Goal: Task Accomplishment & Management: Complete application form

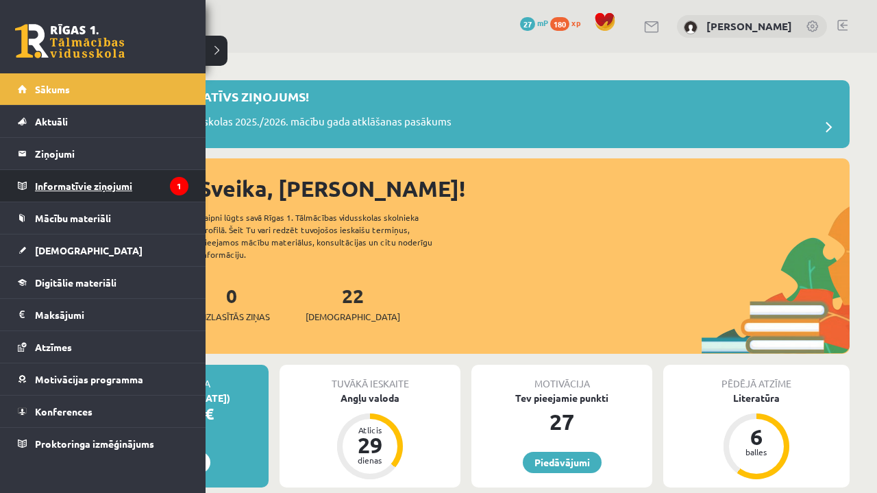
click at [43, 186] on legend "Informatīvie ziņojumi 1" at bounding box center [112, 186] width 154 height 32
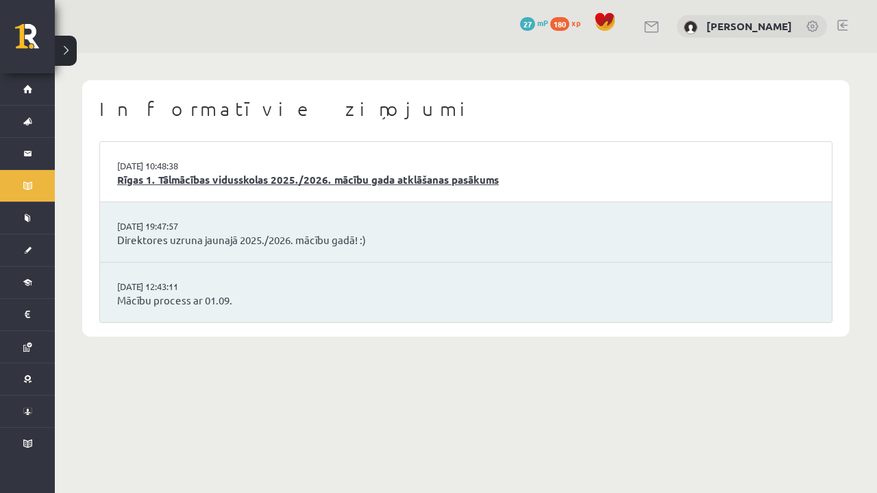
click at [297, 183] on link "Rīgas 1. Tālmācības vidusskolas 2025./2026. mācību gada atklāšanas pasākums" at bounding box center [466, 180] width 698 height 16
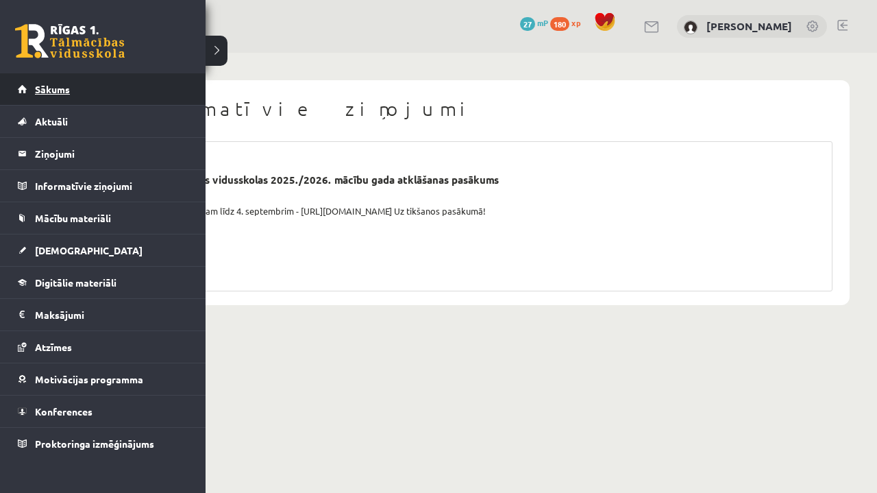
click at [57, 101] on link "Sākums" at bounding box center [103, 89] width 171 height 32
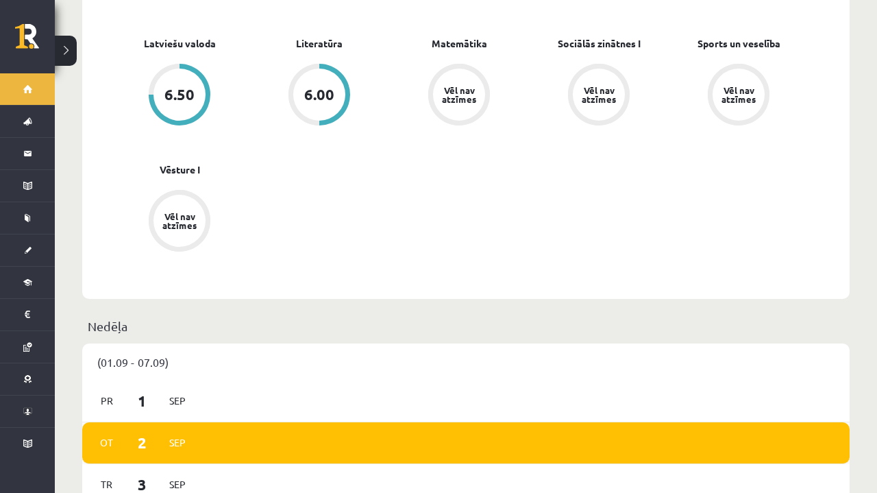
scroll to position [565, 0]
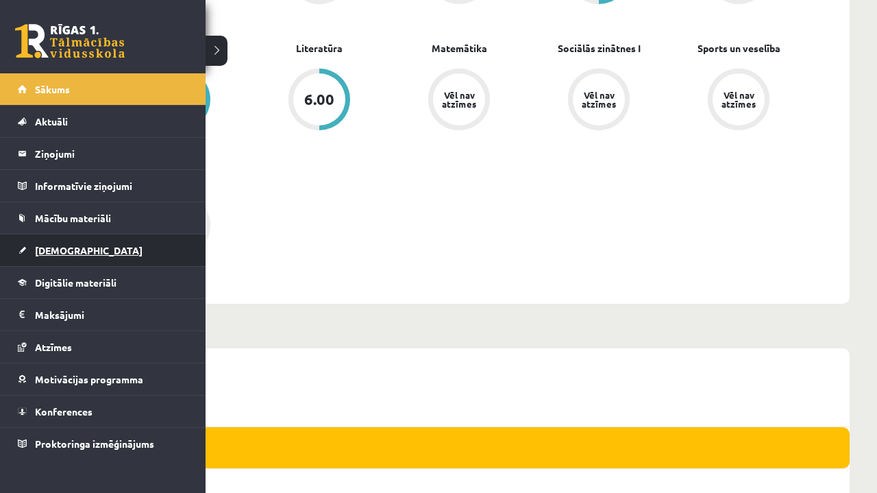
click at [27, 247] on link "[DEMOGRAPHIC_DATA]" at bounding box center [103, 250] width 171 height 32
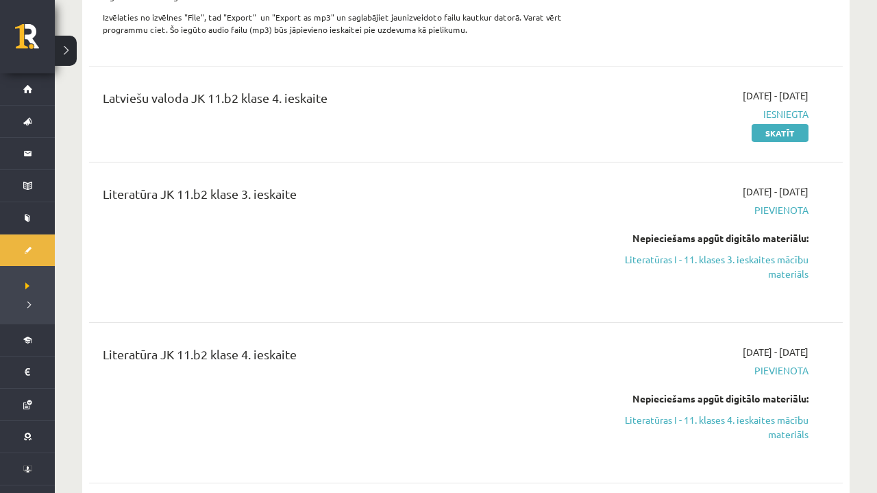
scroll to position [557, 0]
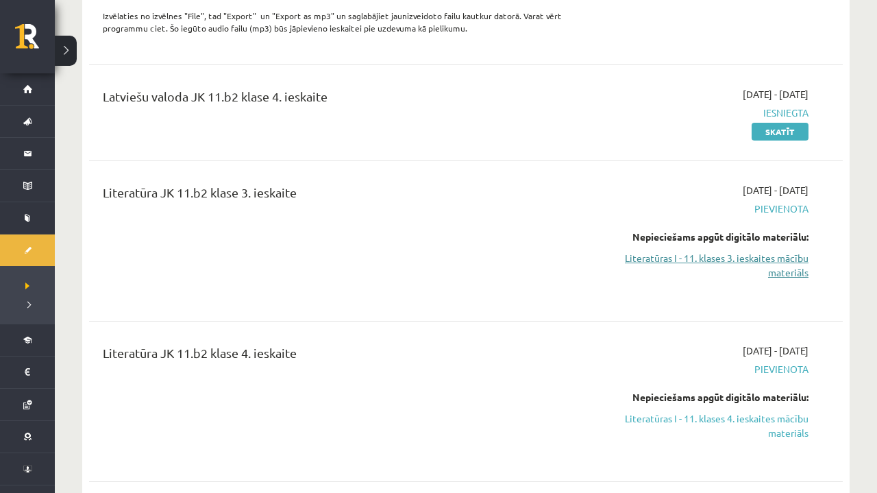
click at [776, 263] on link "Literatūras I - 11. klases 3. ieskaites mācību materiāls" at bounding box center [697, 265] width 221 height 29
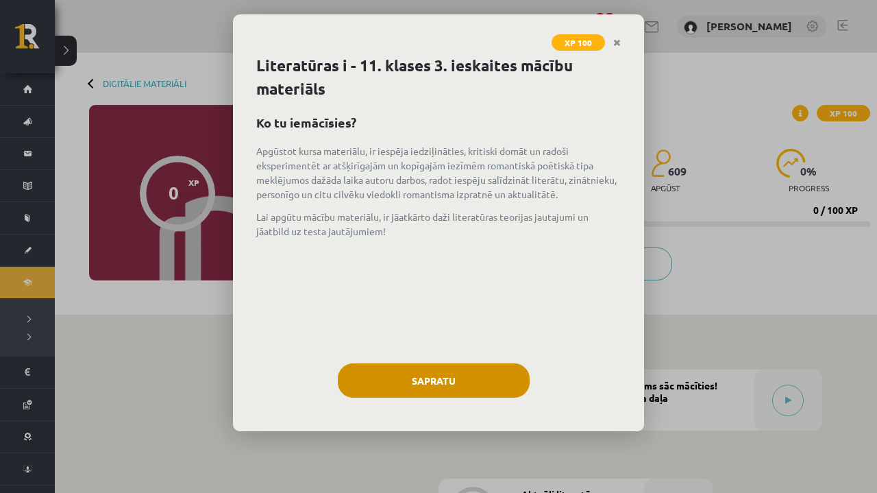
click at [467, 378] on button "Sapratu" at bounding box center [434, 380] width 192 height 34
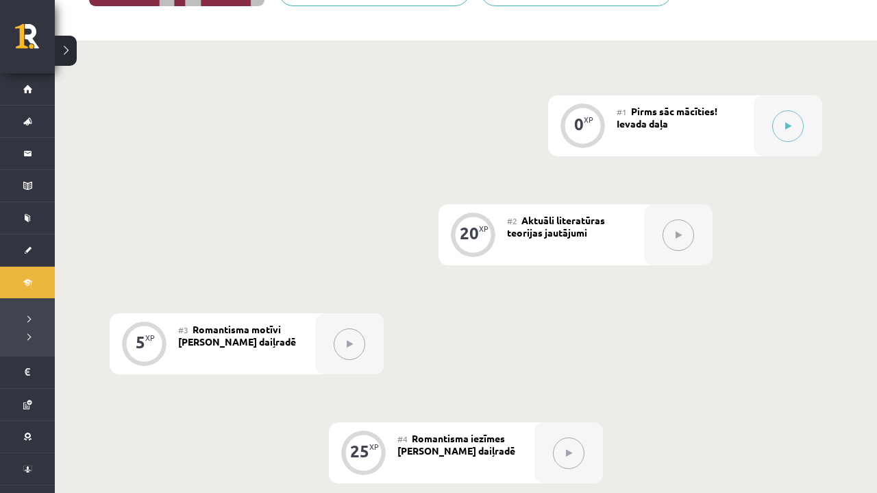
scroll to position [277, 0]
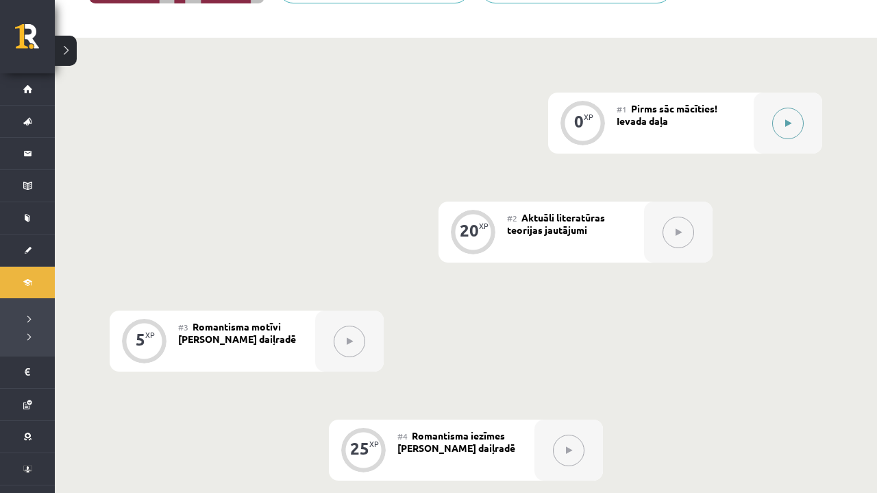
click at [792, 116] on button at bounding box center [789, 124] width 32 height 32
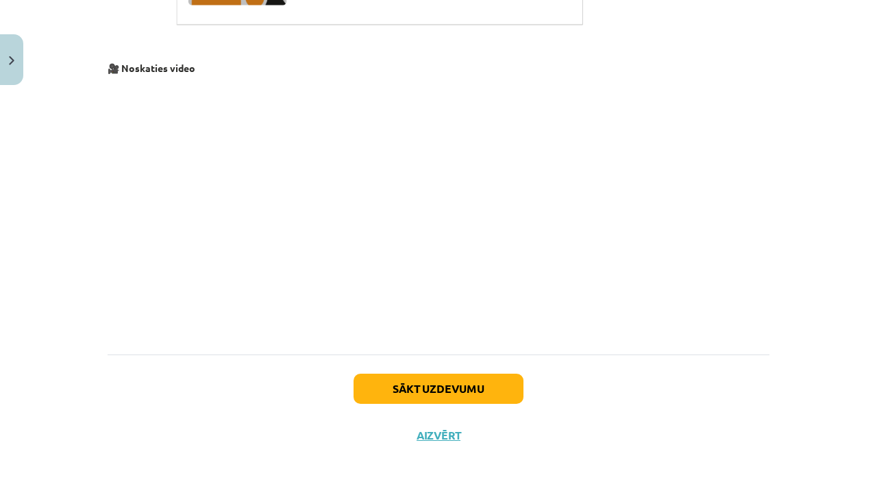
click at [415, 378] on button "Sākt uzdevumu" at bounding box center [439, 389] width 170 height 30
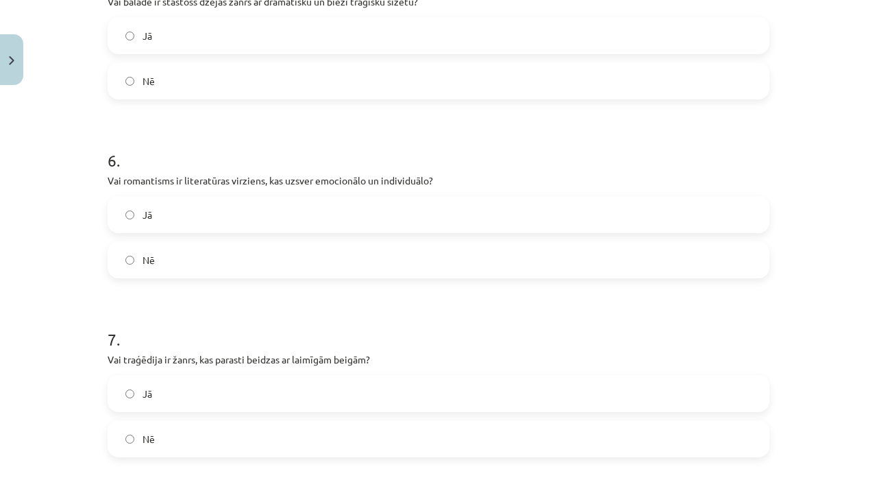
scroll to position [34, 0]
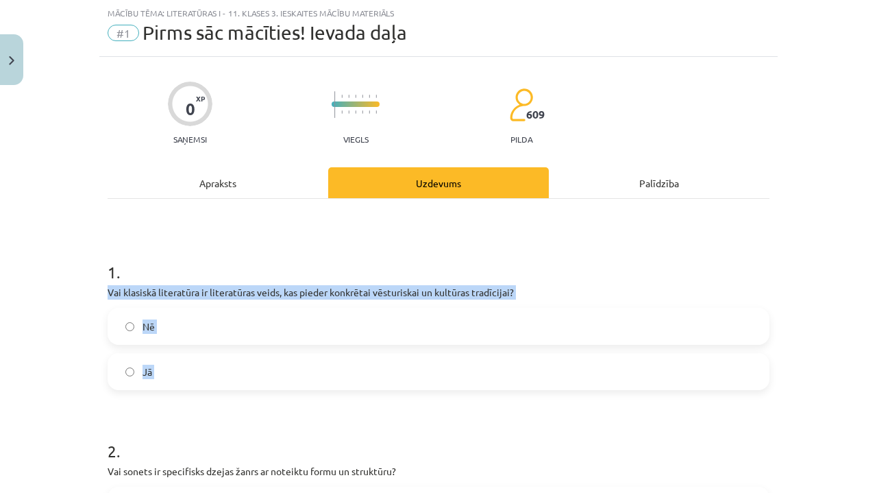
drag, startPoint x: 104, startPoint y: 287, endPoint x: 217, endPoint y: 393, distance: 155.2
copy div "Vai klasiskā literatūra ir literatūras veids, kas pieder konkrētai vēsturiskai …"
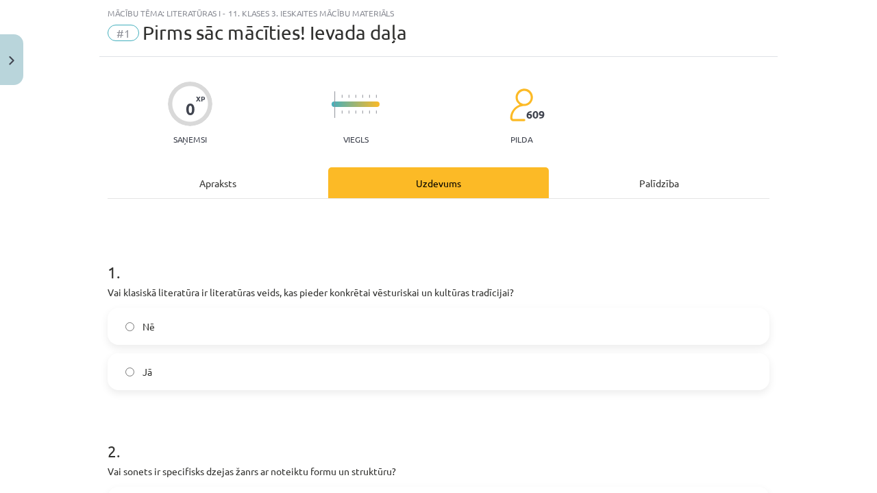
click at [247, 430] on h1 "2 ." at bounding box center [439, 438] width 662 height 42
click at [157, 373] on label "Jā" at bounding box center [438, 371] width 659 height 34
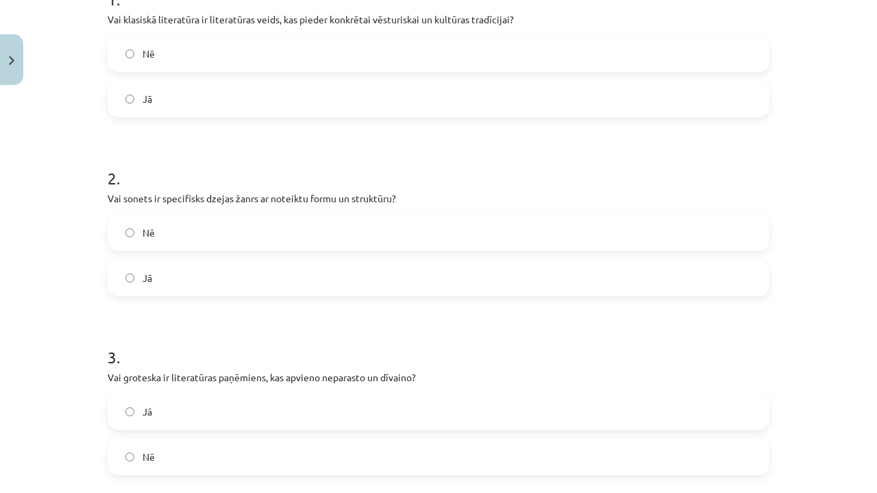
scroll to position [295, 0]
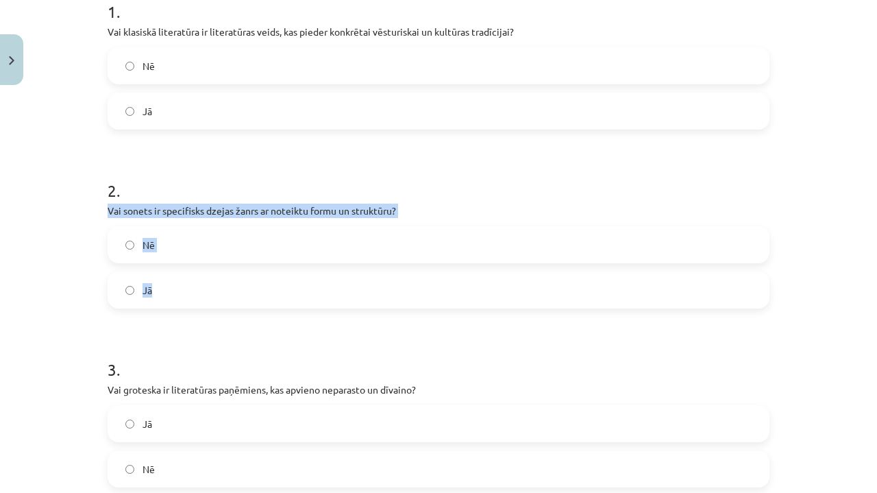
drag, startPoint x: 108, startPoint y: 208, endPoint x: 219, endPoint y: 299, distance: 142.7
click at [219, 299] on div "2 . Vai sonets ir specifisks dzejas žanrs ar noteiktu formu un struktūru? Nē Jā" at bounding box center [439, 232] width 662 height 151
copy div "Vai sonets ir specifisks dzejas žanrs ar noteiktu formu un struktūru? Nē Jā"
click at [237, 296] on label "Jā" at bounding box center [438, 290] width 659 height 34
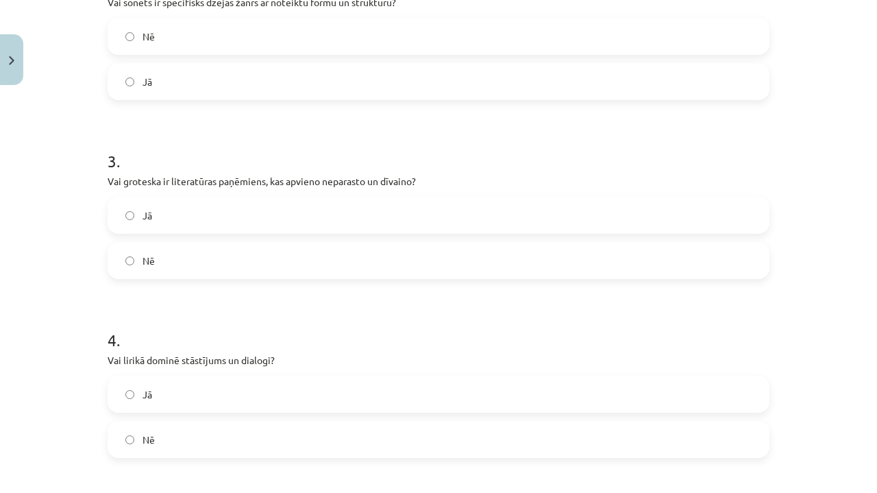
scroll to position [554, 0]
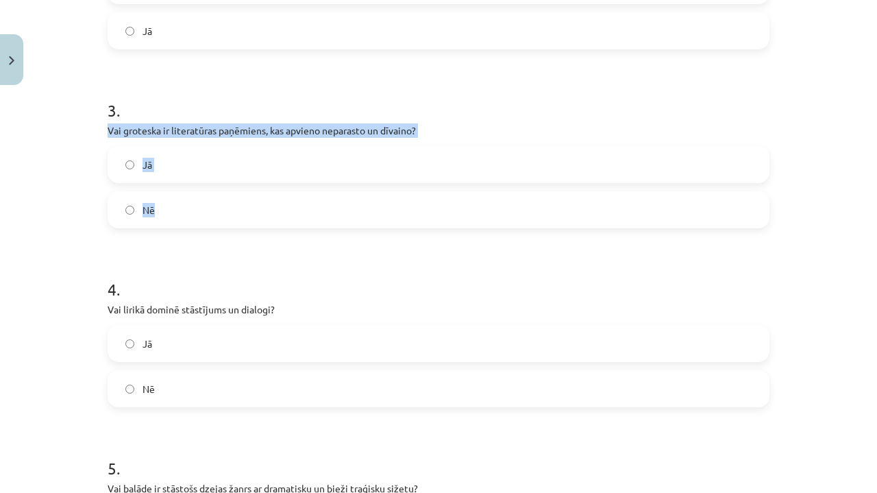
drag, startPoint x: 110, startPoint y: 131, endPoint x: 211, endPoint y: 223, distance: 136.9
click at [211, 223] on div "3 . Vai groteska ir literatūras paņēmiens, kas apvieno neparasto un dīvaino? Jā…" at bounding box center [439, 152] width 662 height 151
copy div "Vai groteska ir literatūras paņēmiens, kas apvieno neparasto un dīvaino? Jā Nē"
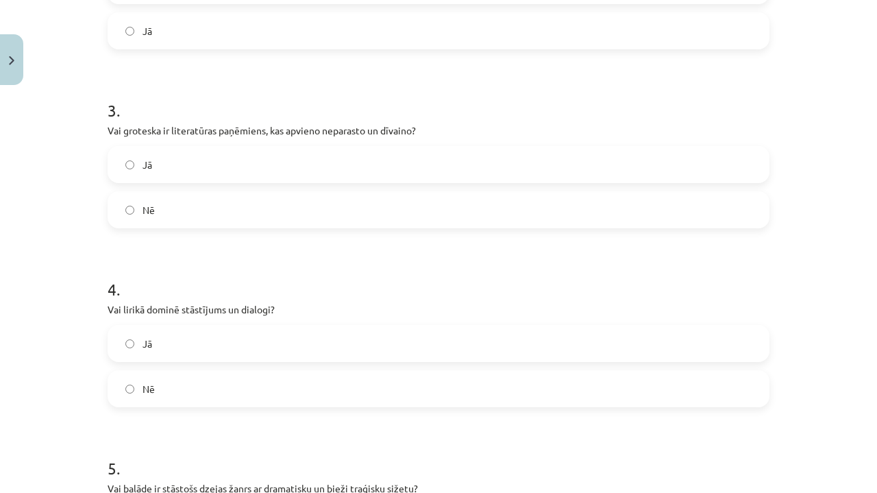
click at [244, 275] on h1 "4 ." at bounding box center [439, 277] width 662 height 42
click at [210, 166] on label "Jā" at bounding box center [438, 164] width 659 height 34
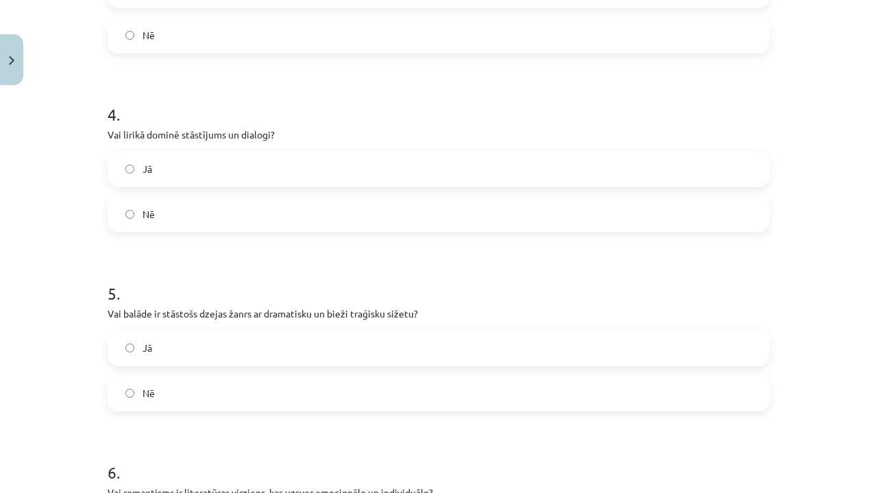
scroll to position [735, 0]
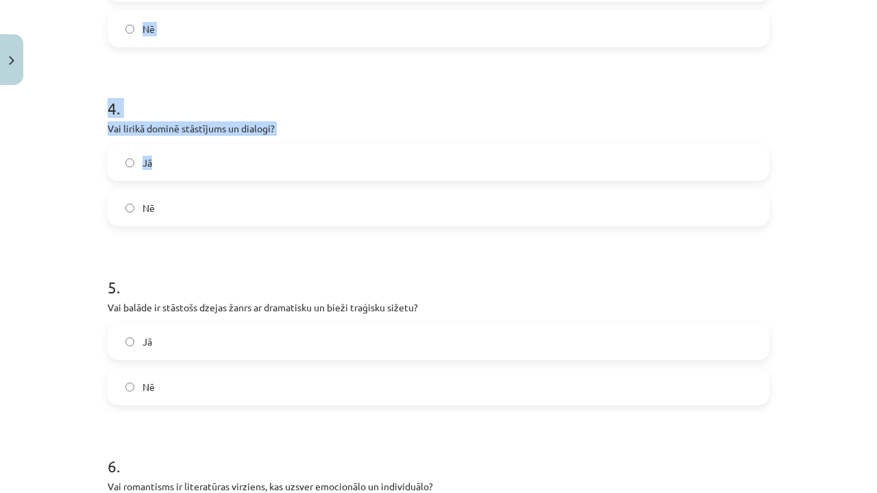
drag, startPoint x: 97, startPoint y: 119, endPoint x: 263, endPoint y: 163, distance: 172.4
click at [263, 164] on div "Mācību tēma: Literatūras i - 11. klases 3. ieskaites mācību materiāls #1 Pirms …" at bounding box center [438, 246] width 877 height 493
click at [263, 163] on label "Jā" at bounding box center [438, 162] width 659 height 34
drag, startPoint x: 104, startPoint y: 131, endPoint x: 181, endPoint y: 219, distance: 117.1
click at [181, 219] on div "0 XP Saņemsi Viegls 609 pilda Apraksts Uzdevums Palīdzība 1 . Vai klasiskā lite…" at bounding box center [438, 390] width 679 height 2068
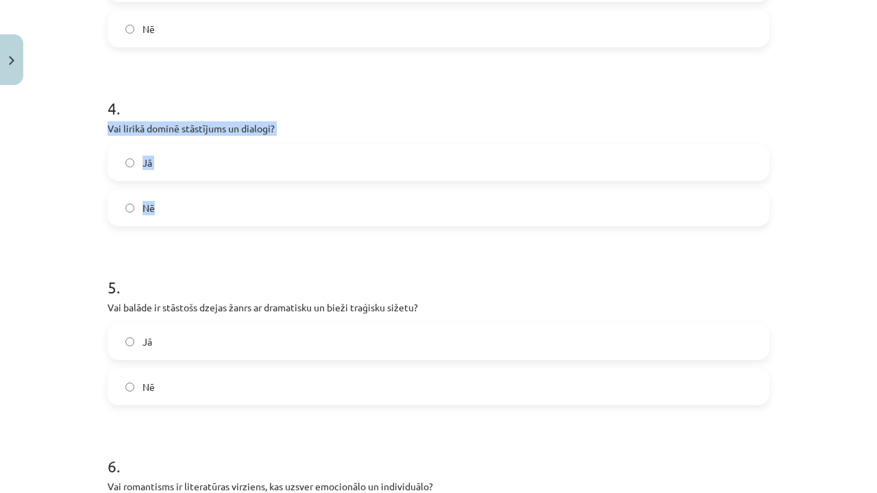
copy div "Vai lirikā dominē stāstījums un dialogi? Jā Nē"
click at [241, 210] on label "Nē" at bounding box center [438, 208] width 659 height 34
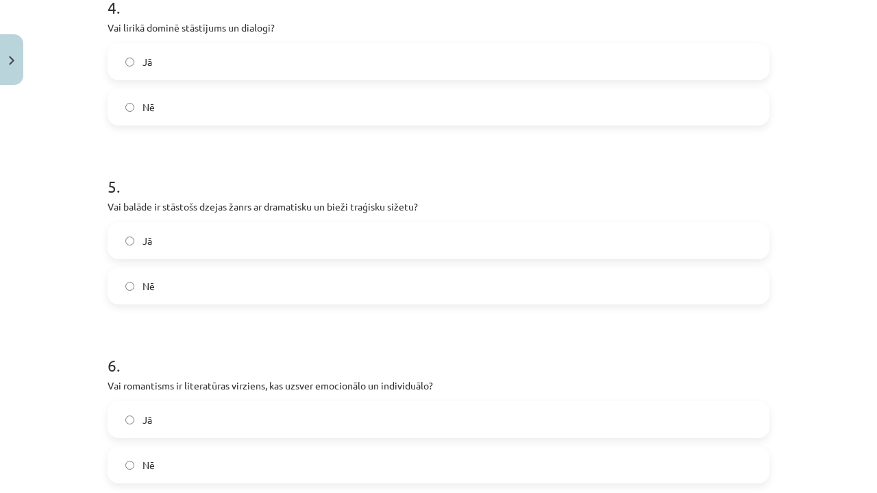
scroll to position [884, 0]
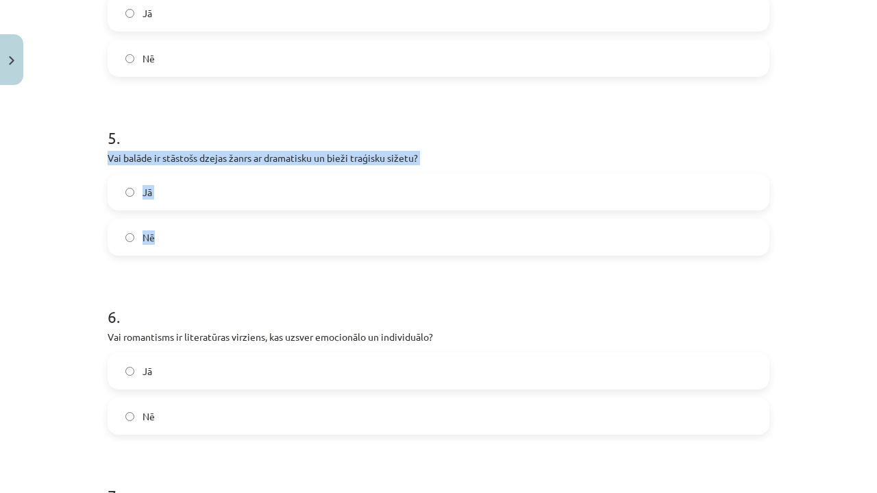
drag, startPoint x: 106, startPoint y: 151, endPoint x: 173, endPoint y: 251, distance: 120.9
click at [173, 251] on div "0 XP Saņemsi Viegls 609 pilda Apraksts Uzdevums Palīdzība 1 . Vai klasiskā lite…" at bounding box center [438, 241] width 679 height 2068
copy div "Vai balāde ir stāstošs dzejas žanrs ar dramatisku un bieži traģisku sižetu? Jā …"
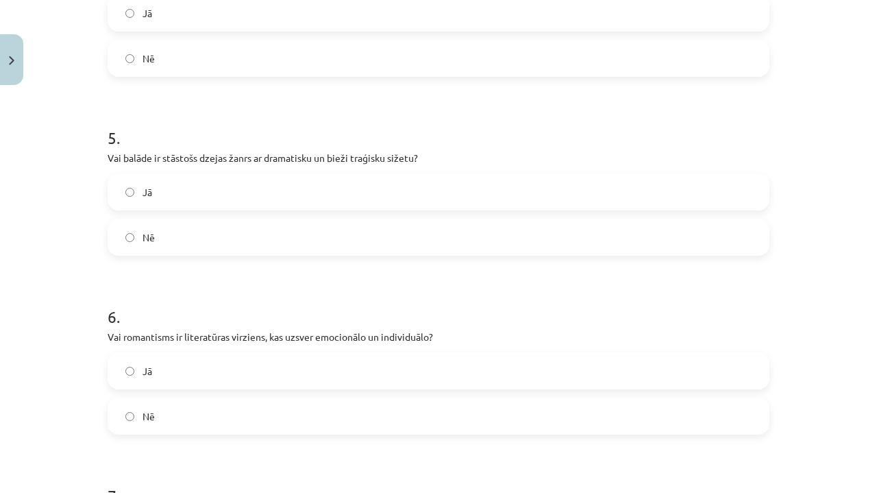
click at [296, 283] on h1 "6 ." at bounding box center [439, 304] width 662 height 42
click at [158, 184] on label "Jā" at bounding box center [438, 192] width 659 height 34
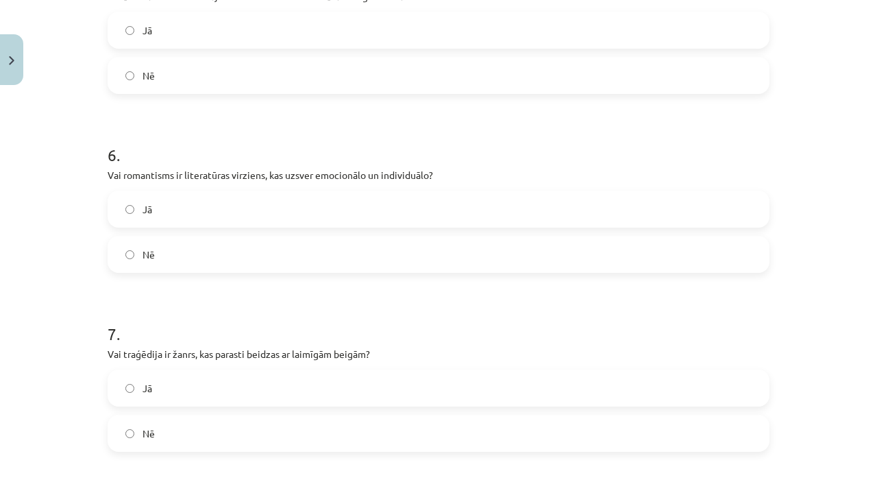
scroll to position [1056, 0]
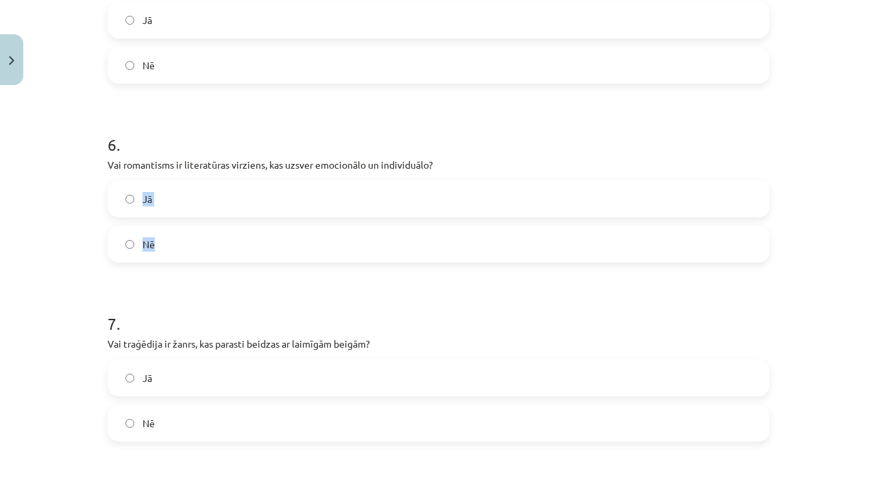
drag, startPoint x: 102, startPoint y: 170, endPoint x: 233, endPoint y: 242, distance: 149.4
click at [234, 244] on div "0 XP Saņemsi Viegls 609 pilda Apraksts Uzdevums Palīdzība 1 . Vai klasiskā lite…" at bounding box center [438, 69] width 679 height 2068
drag, startPoint x: 108, startPoint y: 160, endPoint x: 229, endPoint y: 279, distance: 169.6
click at [230, 281] on form "1 . Vai klasiskā literatūra ir literatūras veids, kas pieder konkrētai vēsturis…" at bounding box center [439, 98] width 662 height 1762
copy div "Vai romantisms ir literatūras virziens, kas uzsver emocionālo un individuālo? J…"
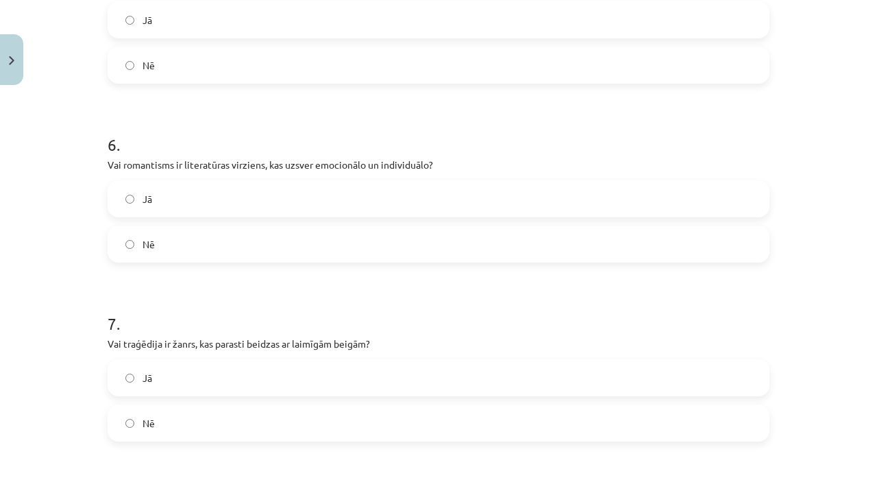
click at [380, 264] on form "1 . Vai klasiskā literatūra ir literatūras veids, kas pieder konkrētai vēsturis…" at bounding box center [439, 98] width 662 height 1762
click at [265, 189] on label "Jā" at bounding box center [438, 199] width 659 height 34
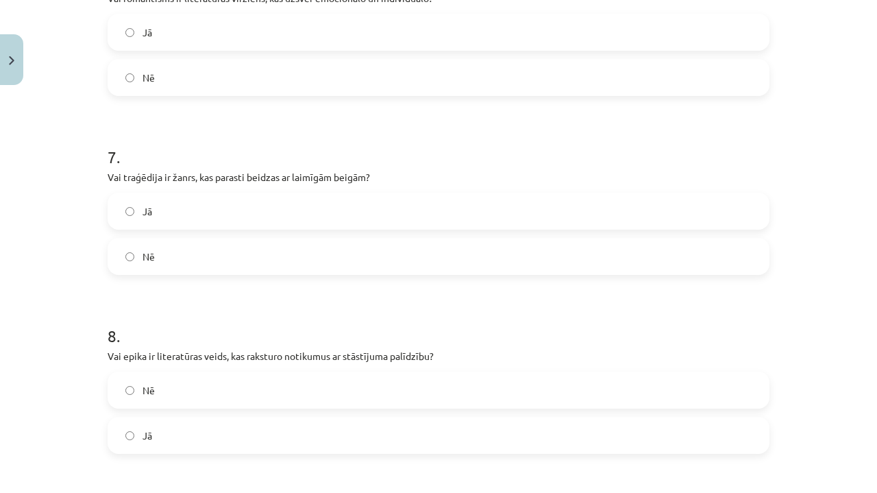
scroll to position [1232, 0]
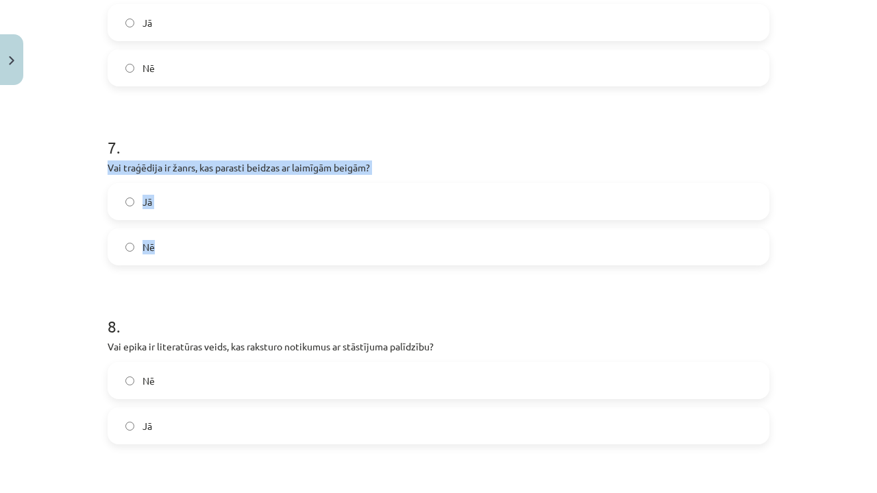
drag, startPoint x: 106, startPoint y: 165, endPoint x: 178, endPoint y: 258, distance: 118.2
copy div "Vai traģēdija ir žanrs, kas parasti beidzas ar laimīgām beigām? Jā Nē"
click at [225, 261] on label "Nē" at bounding box center [438, 247] width 659 height 34
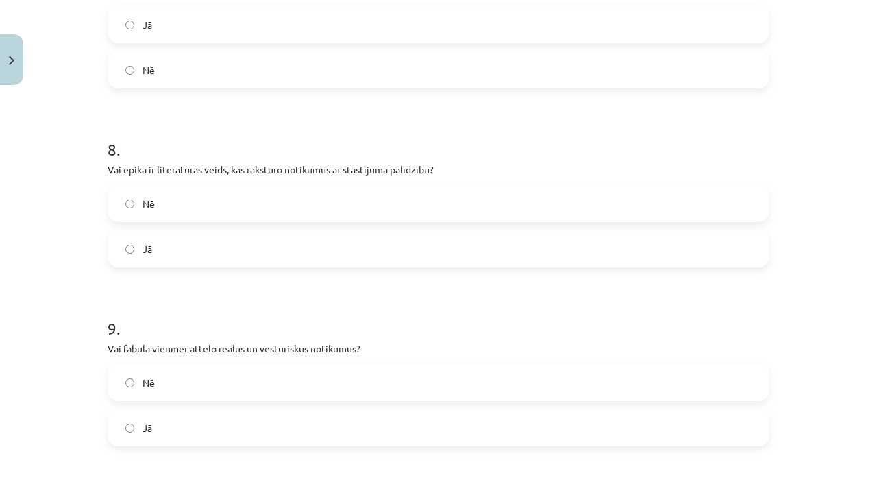
scroll to position [1411, 0]
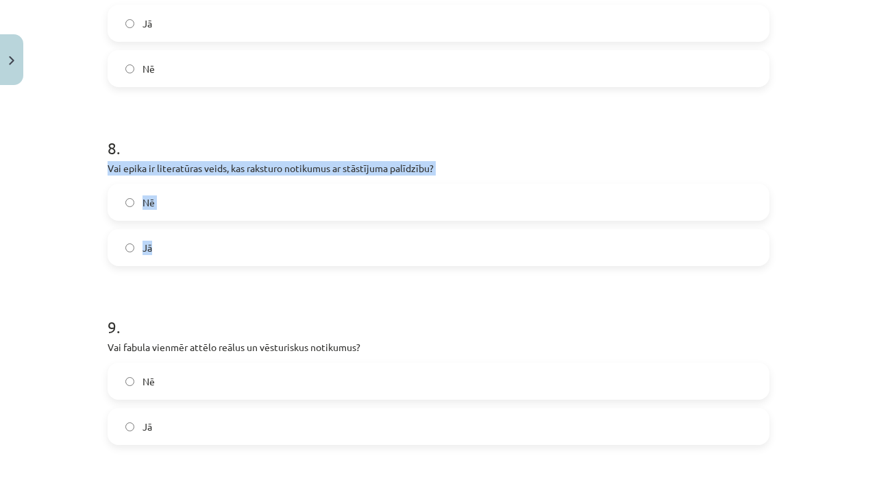
drag, startPoint x: 104, startPoint y: 165, endPoint x: 193, endPoint y: 265, distance: 134.5
copy div "Vai epika ir literatūras veids, kas raksturo notikumus ar stāstījuma palīdzību?…"
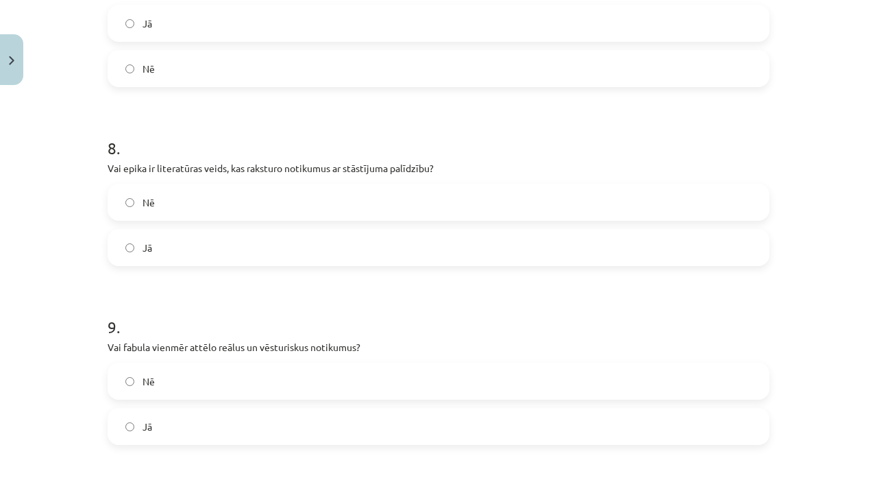
click at [313, 254] on label "Jā" at bounding box center [438, 247] width 659 height 34
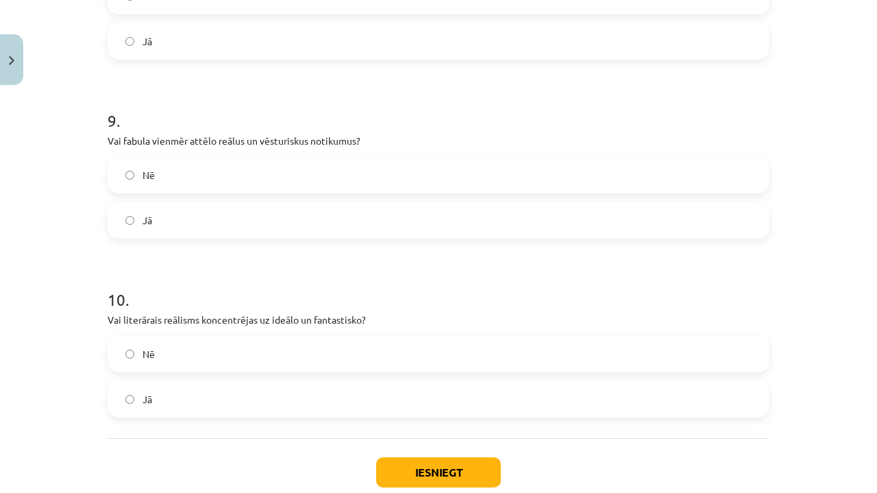
scroll to position [1652, 0]
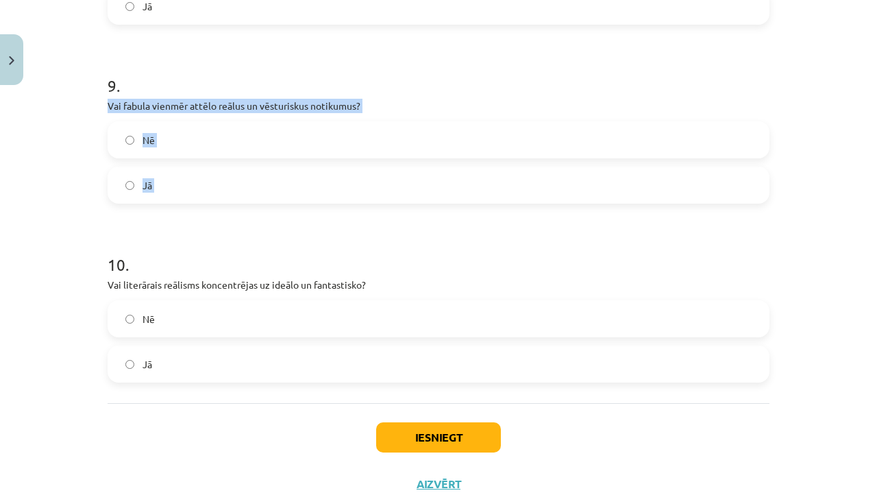
drag, startPoint x: 103, startPoint y: 105, endPoint x: 193, endPoint y: 217, distance: 143.3
copy div "Vai fabula vienmēr attēlo reālus un vēsturiskus notikumus? Nē Jā"
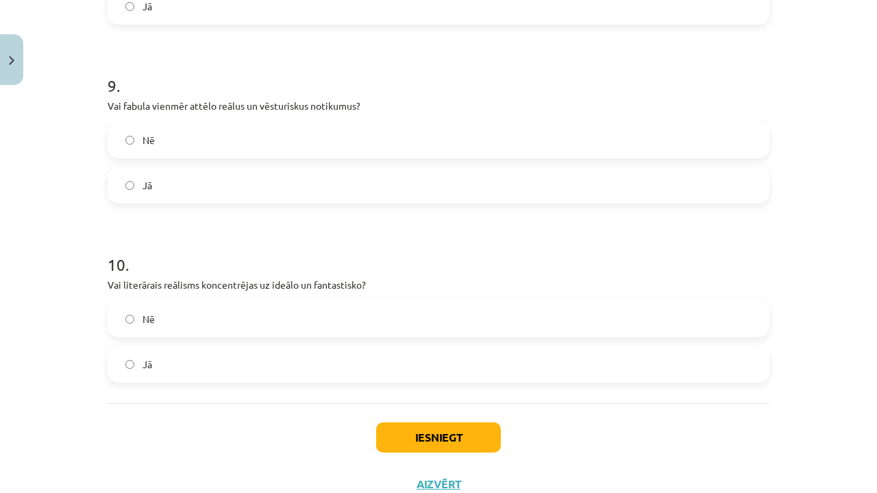
click at [210, 241] on h1 "10 ." at bounding box center [439, 252] width 662 height 42
click at [258, 142] on label "Nē" at bounding box center [438, 140] width 659 height 34
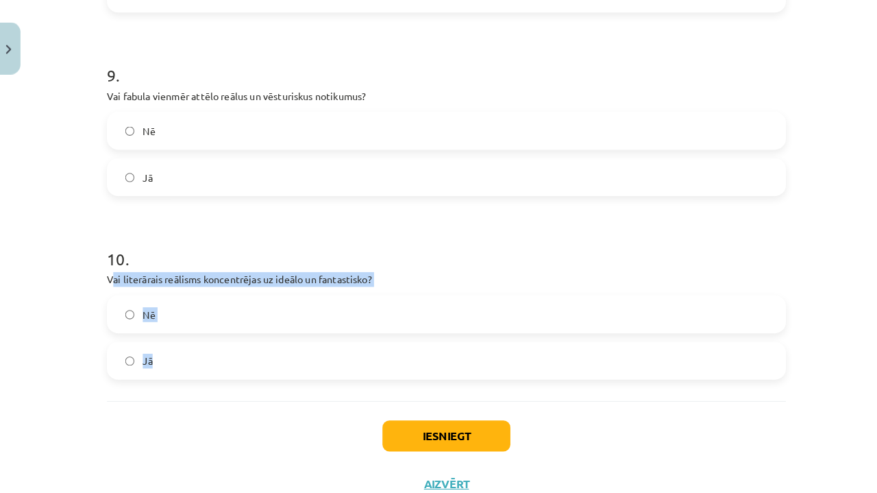
drag, startPoint x: 108, startPoint y: 276, endPoint x: 165, endPoint y: 369, distance: 109.8
copy div "ai literārais reālisms koncentrējas uz ideālo un fantastisko? Nē Jā"
click at [377, 318] on label "Nē" at bounding box center [438, 319] width 659 height 34
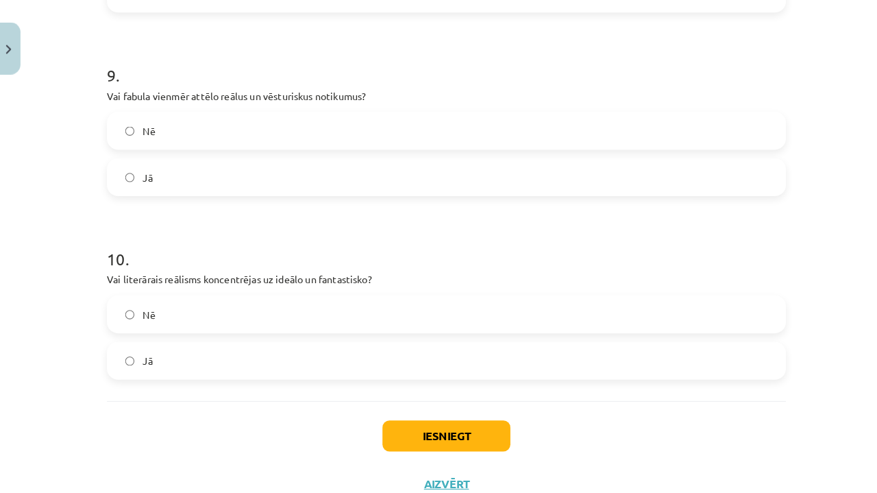
click at [394, 427] on button "Iesniegt" at bounding box center [438, 437] width 125 height 30
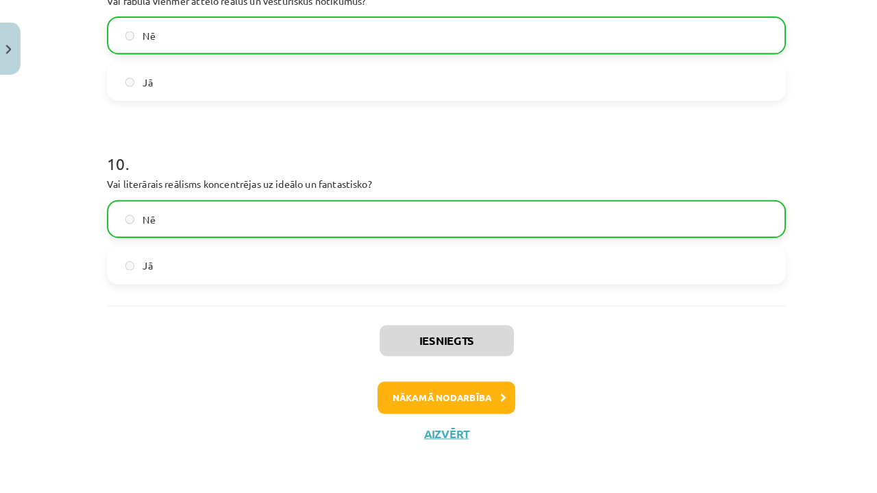
scroll to position [1746, 0]
click at [462, 385] on button "Nākamā nodarbība" at bounding box center [439, 401] width 134 height 32
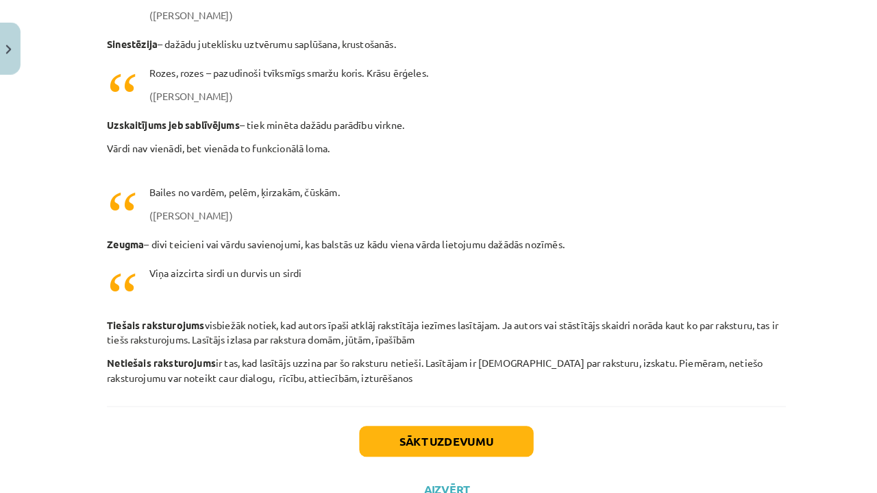
scroll to position [3757, 0]
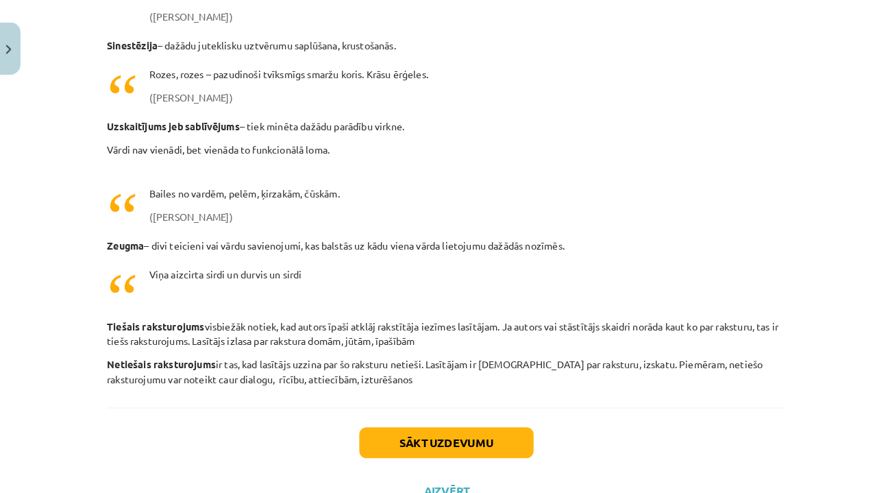
click at [481, 437] on button "Sākt uzdevumu" at bounding box center [439, 444] width 170 height 30
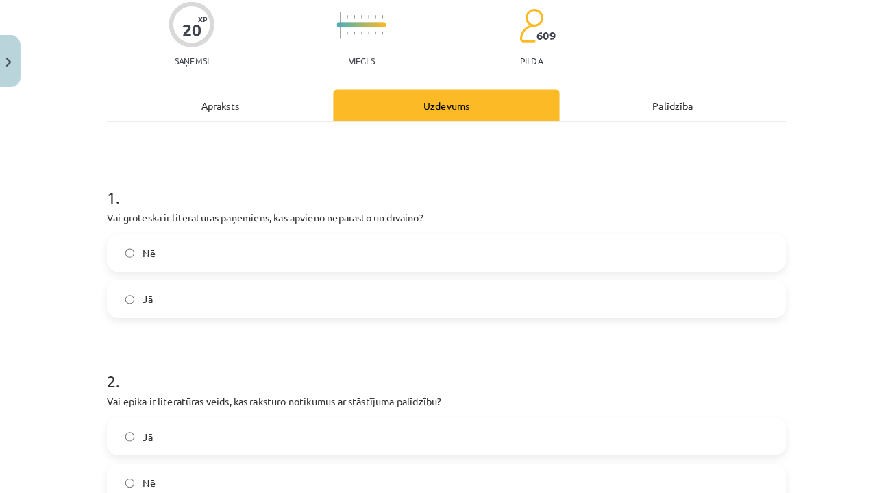
scroll to position [120, 0]
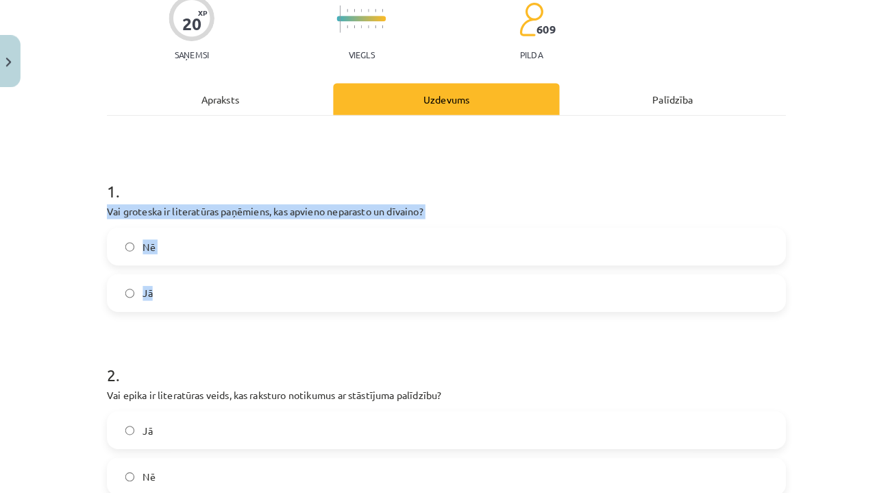
drag, startPoint x: 106, startPoint y: 206, endPoint x: 211, endPoint y: 284, distance: 130.9
click at [211, 284] on div "1 . Vai groteska ir literatūras paņēmiens, kas apvieno neparasto un dīvaino? Nē…" at bounding box center [439, 228] width 662 height 151
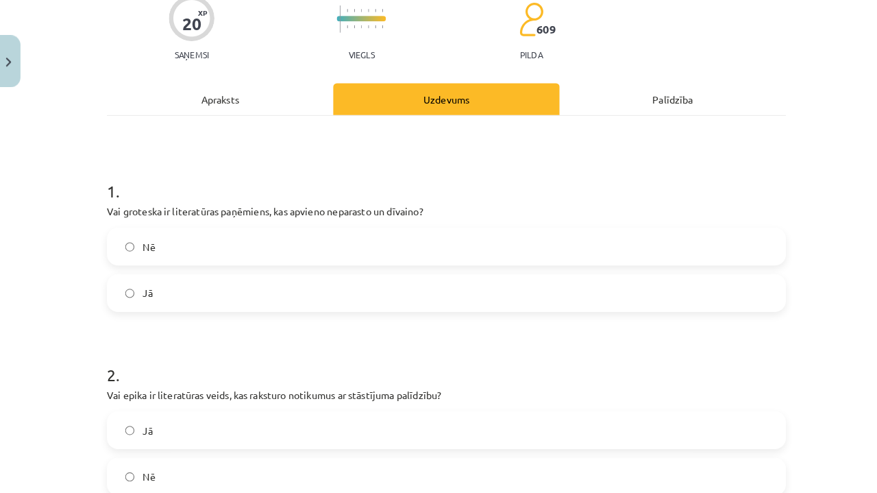
click at [474, 172] on h1 "1 ." at bounding box center [439, 174] width 662 height 42
click at [184, 294] on label "Jā" at bounding box center [438, 286] width 659 height 34
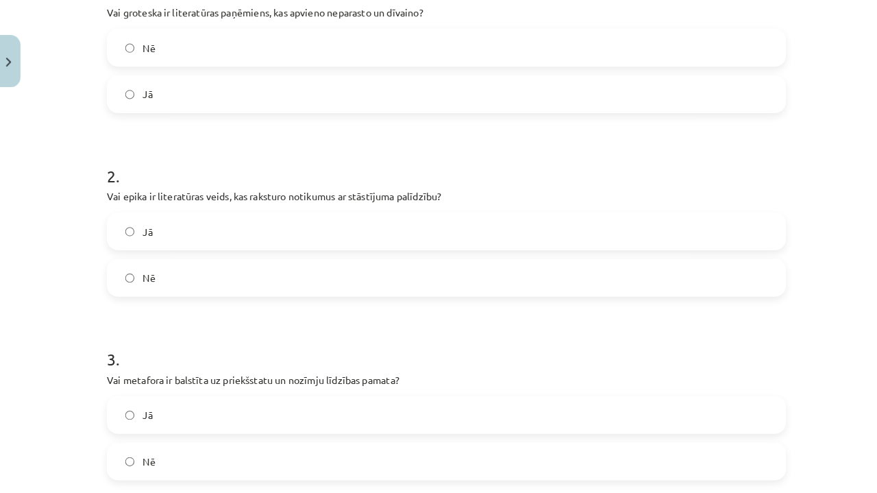
scroll to position [315, 0]
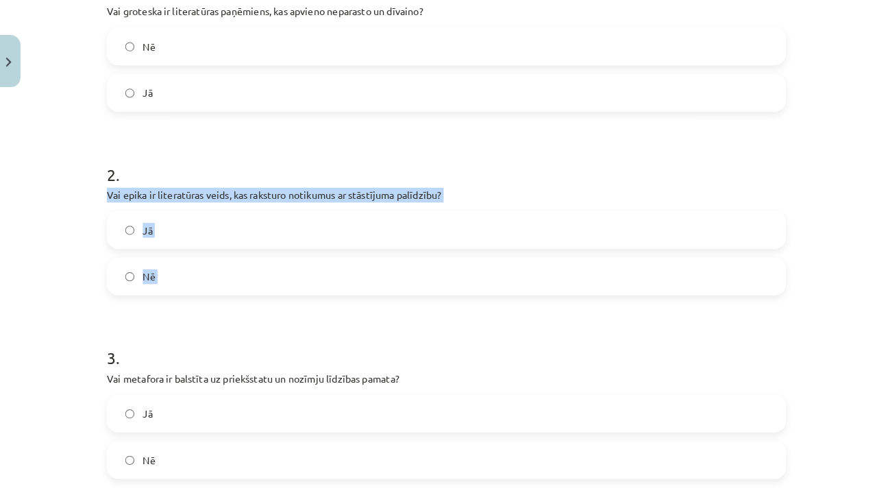
drag, startPoint x: 104, startPoint y: 183, endPoint x: 189, endPoint y: 297, distance: 143.0
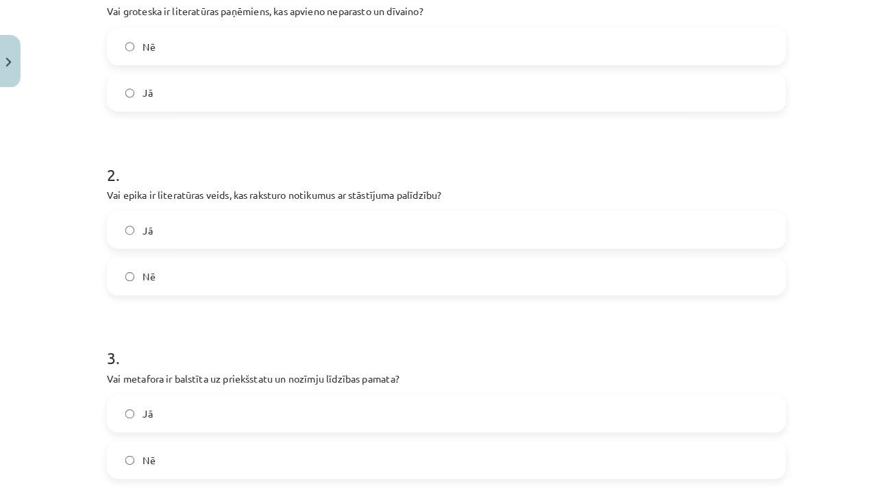
click at [237, 345] on h1 "3 ." at bounding box center [439, 336] width 662 height 42
click at [226, 217] on label "Jā" at bounding box center [438, 224] width 659 height 34
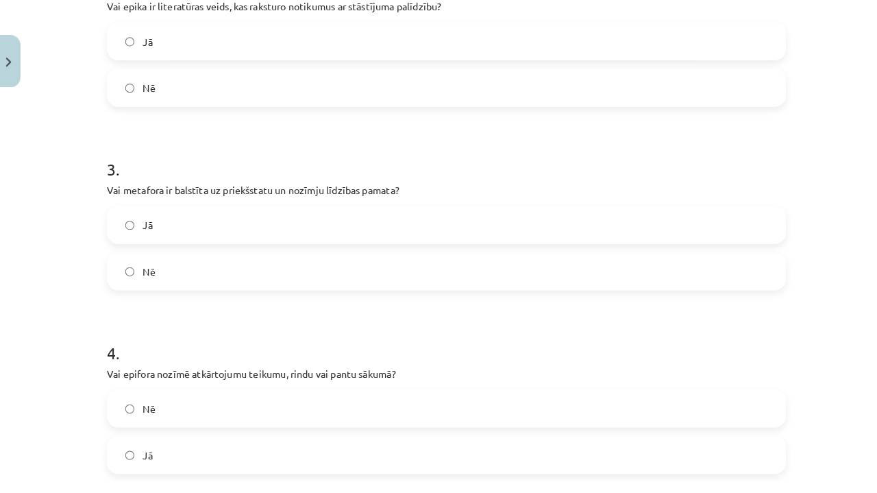
scroll to position [507, 0]
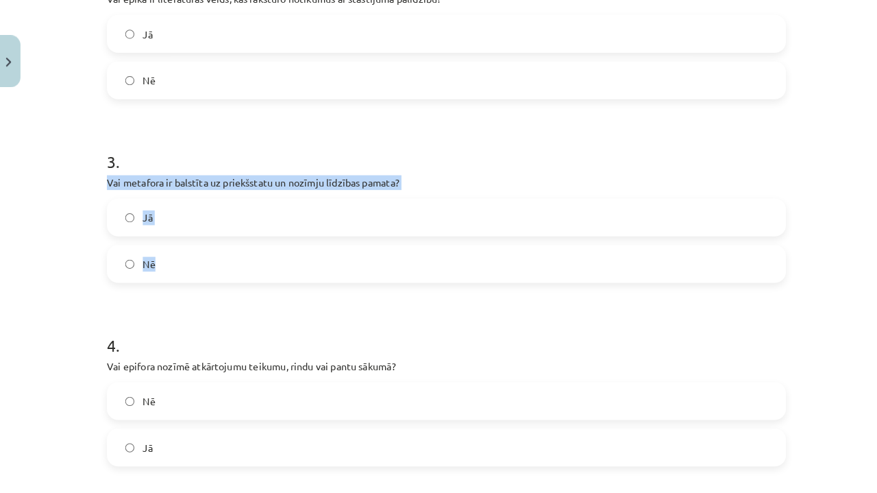
drag, startPoint x: 103, startPoint y: 175, endPoint x: 211, endPoint y: 263, distance: 139.0
click at [217, 321] on h1 "4 ." at bounding box center [439, 324] width 662 height 42
click at [193, 215] on label "Jā" at bounding box center [438, 212] width 659 height 34
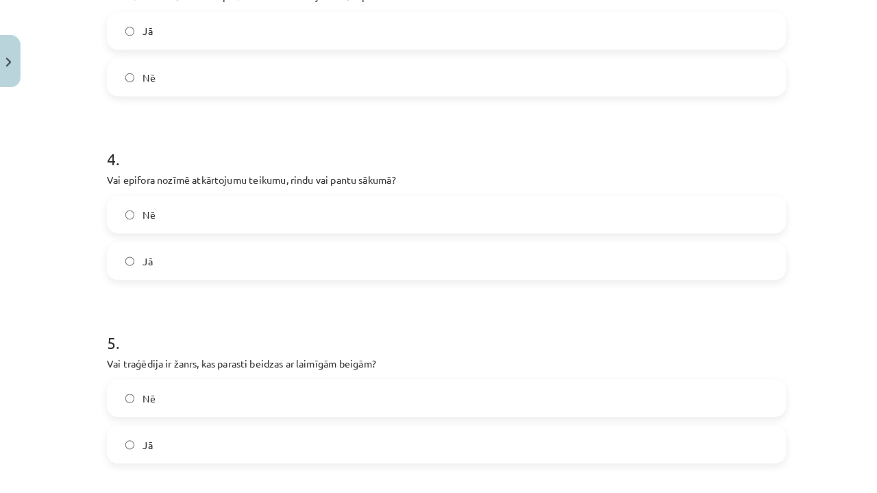
scroll to position [700, 0]
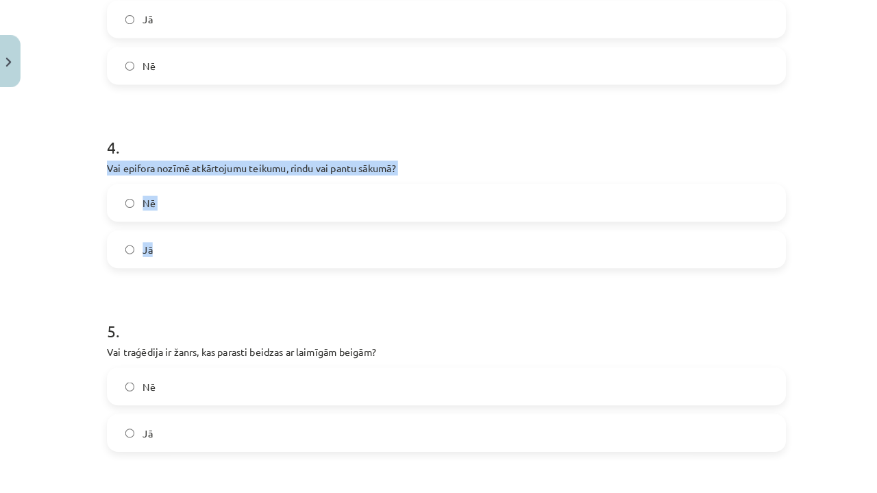
drag, startPoint x: 104, startPoint y: 165, endPoint x: 162, endPoint y: 258, distance: 109.6
click at [162, 258] on div "20 XP Saņemsi Viegls 609 pilda Apraksts Uzdevums Palīdzība 1 . Vai groteska ir …" at bounding box center [438, 425] width 679 height 2068
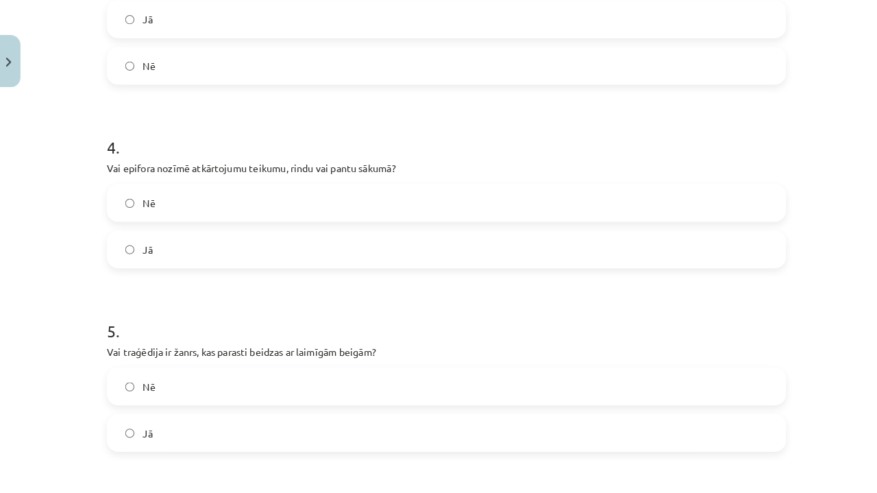
click at [129, 317] on h1 "5 ." at bounding box center [439, 310] width 662 height 42
click at [193, 185] on label "Nē" at bounding box center [438, 197] width 659 height 34
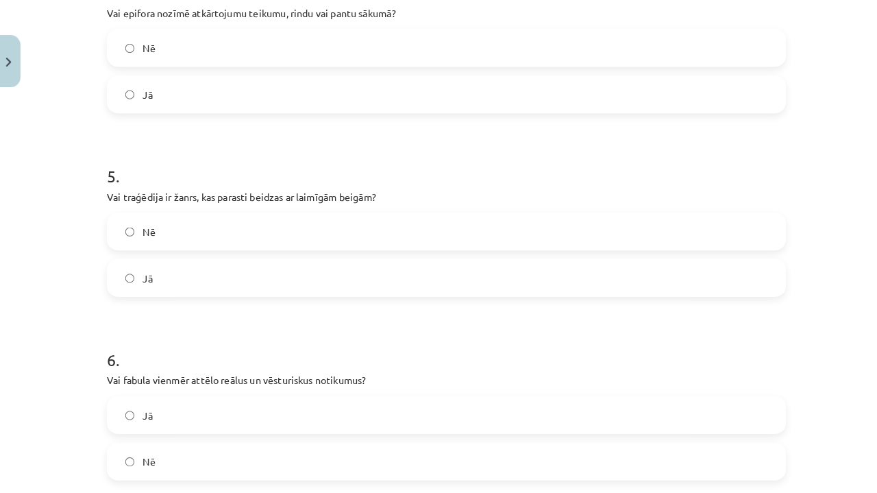
scroll to position [852, 0]
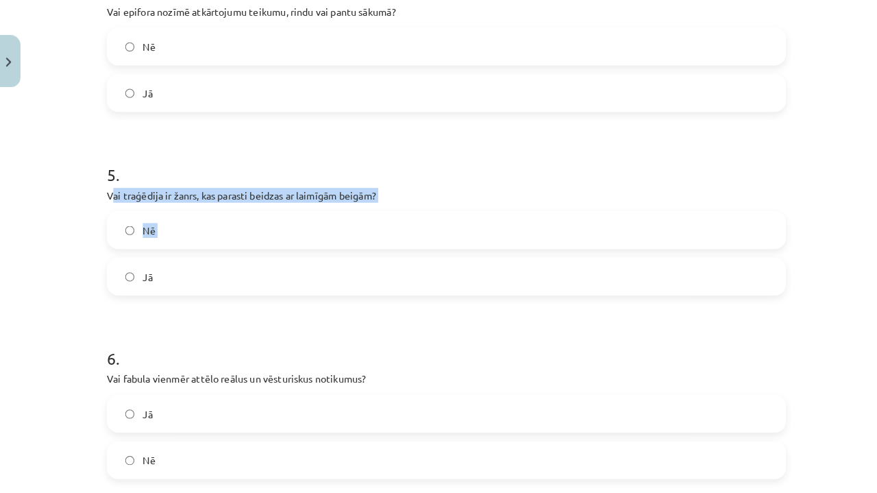
drag, startPoint x: 108, startPoint y: 186, endPoint x: 152, endPoint y: 249, distance: 76.3
click at [151, 248] on div "5 . Vai traģēdija ir žanrs, kas parasti beidzas ar laimīgām beigām? Nē Jā" at bounding box center [439, 211] width 662 height 151
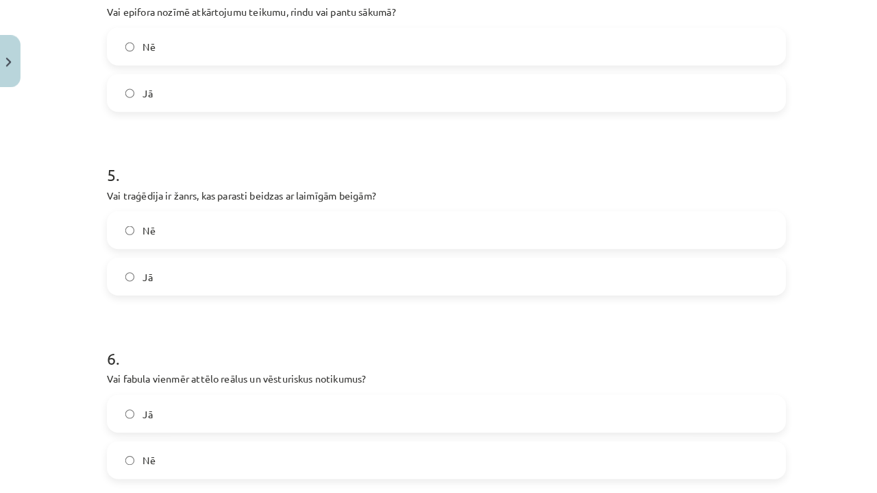
click at [77, 201] on div "Mācību tēma: Literatūras i - 11. klases 3. ieskaites mācību materiāls #2 Aktuāl…" at bounding box center [438, 246] width 877 height 493
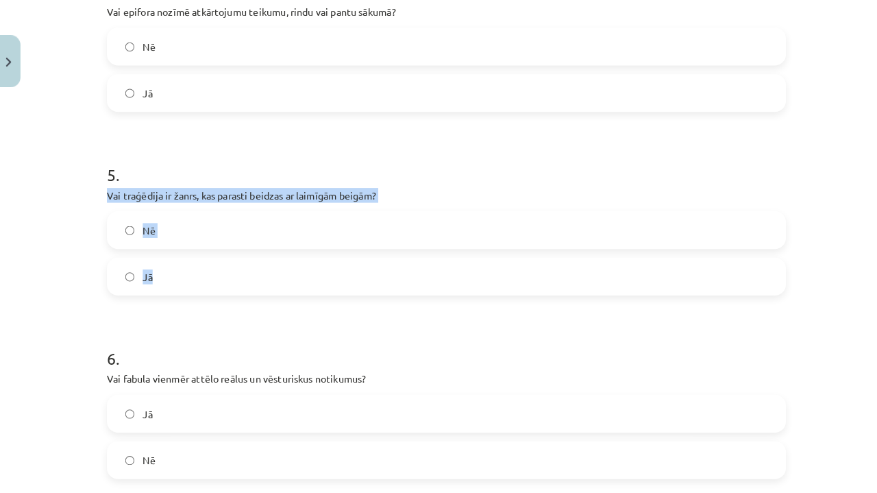
drag, startPoint x: 101, startPoint y: 194, endPoint x: 143, endPoint y: 280, distance: 96.3
click at [143, 280] on div "20 XP Saņemsi Viegls 609 pilda Apraksts Uzdevums Palīdzība 1 . Vai groteska ir …" at bounding box center [438, 273] width 679 height 2068
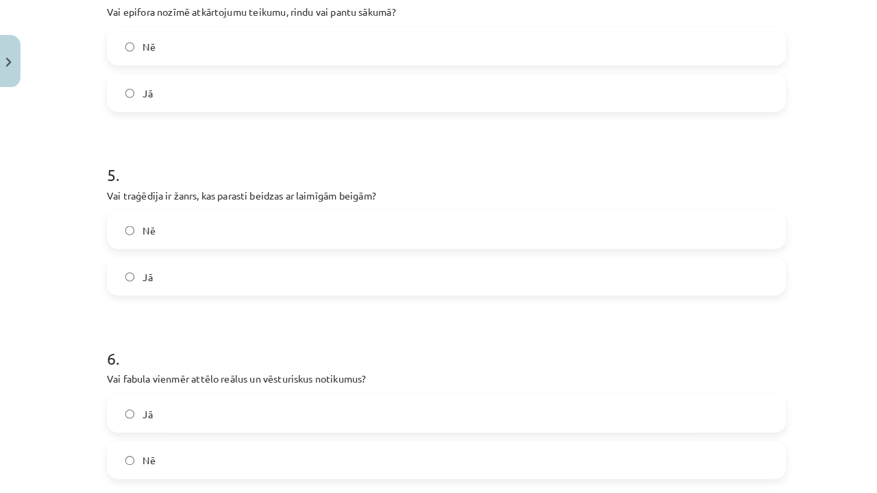
click at [258, 362] on p "Vai fabula vienmēr attēlo reālus un vēsturiskus notikumus?" at bounding box center [439, 369] width 662 height 14
click at [255, 230] on label "Nē" at bounding box center [438, 224] width 659 height 34
click at [232, 323] on h1 "6 ." at bounding box center [439, 336] width 662 height 42
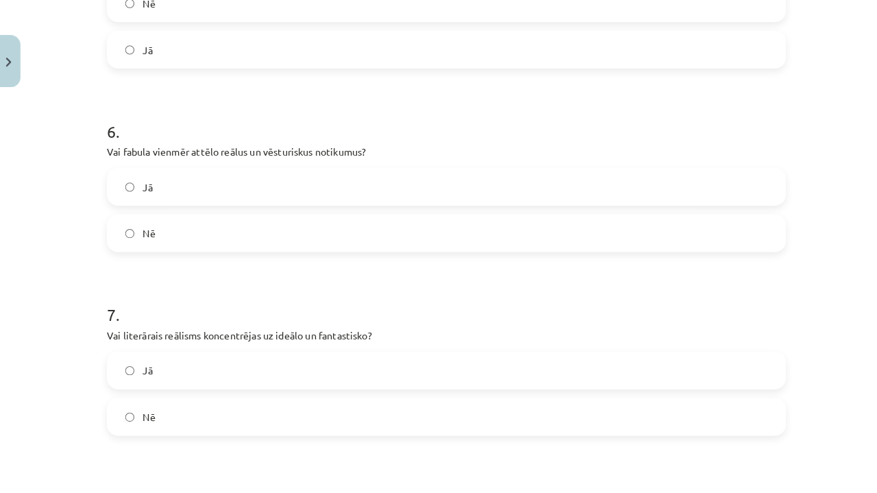
scroll to position [1094, 0]
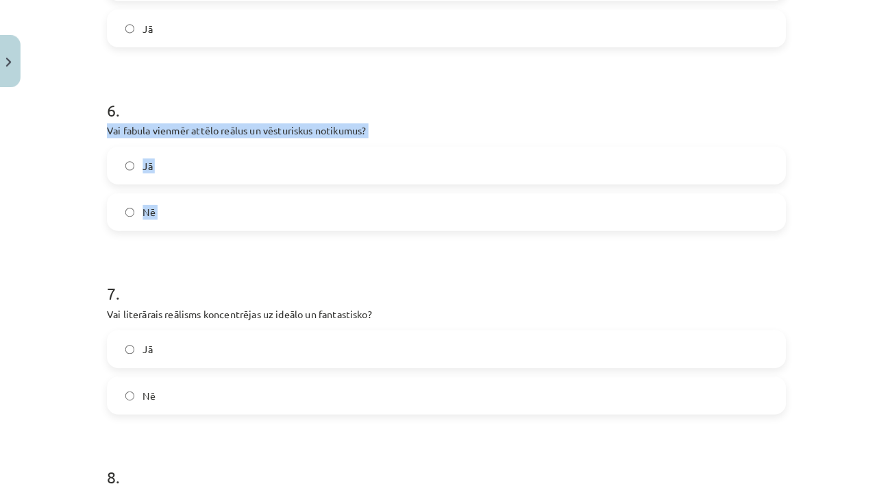
drag, startPoint x: 101, startPoint y: 126, endPoint x: 199, endPoint y: 228, distance: 142.0
click at [199, 229] on div "20 XP Saņemsi Viegls 609 pilda Apraksts Uzdevums Palīdzība 1 . Vai groteska ir …" at bounding box center [438, 31] width 679 height 2068
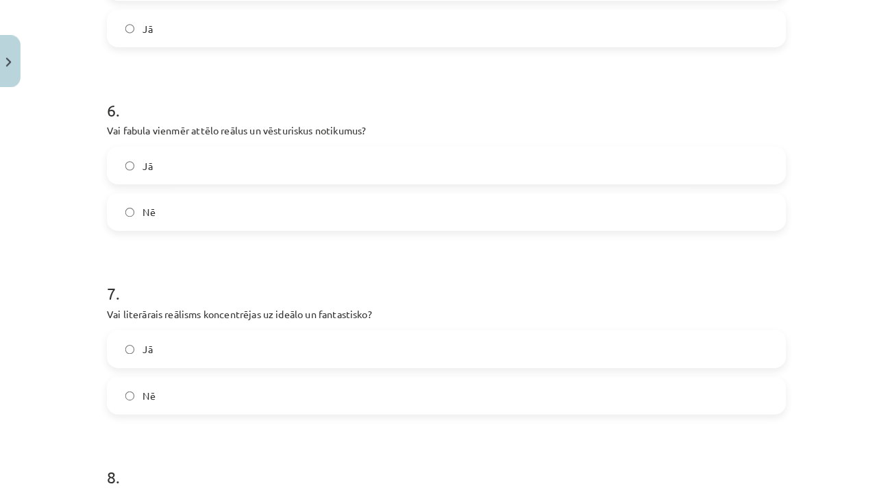
click at [203, 293] on div "7 . Vai literārais reālisms koncentrējas uz ideālo un fantastisko? Jā Nē" at bounding box center [439, 327] width 662 height 151
click at [206, 207] on label "Nē" at bounding box center [438, 206] width 659 height 34
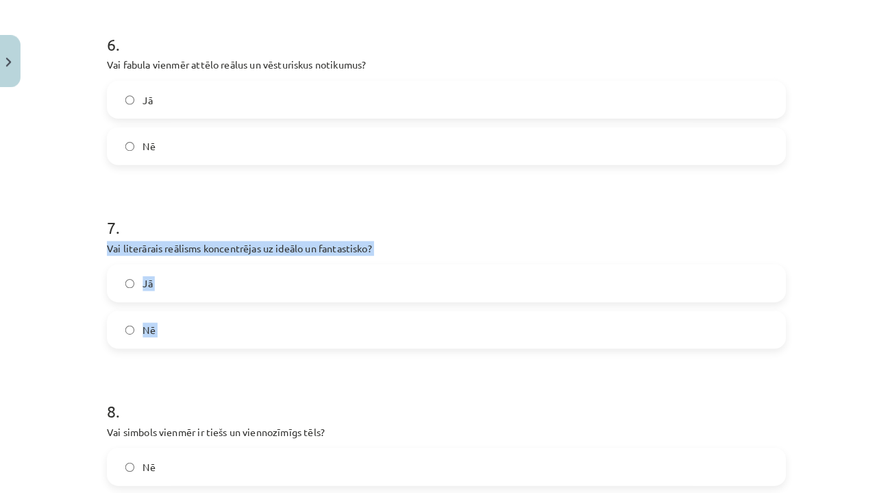
drag, startPoint x: 103, startPoint y: 238, endPoint x: 208, endPoint y: 378, distance: 175.3
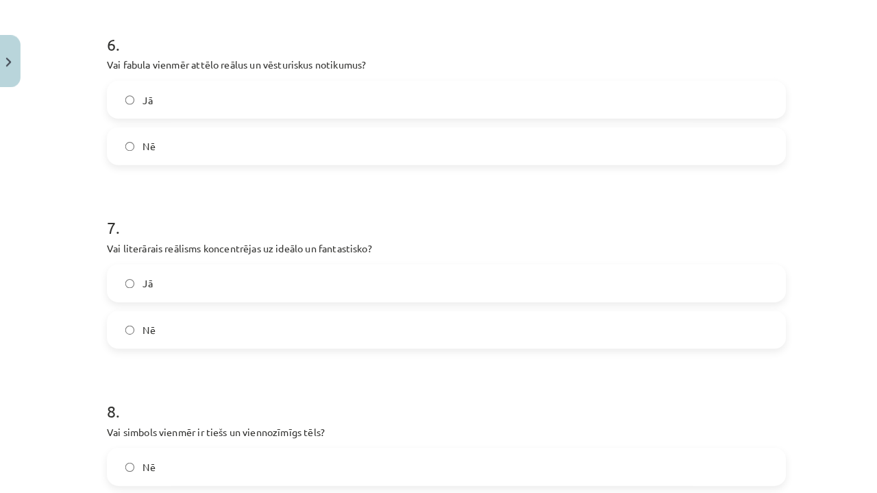
click at [220, 384] on h1 "8 ." at bounding box center [439, 388] width 662 height 42
click at [321, 328] on label "Nē" at bounding box center [438, 321] width 659 height 34
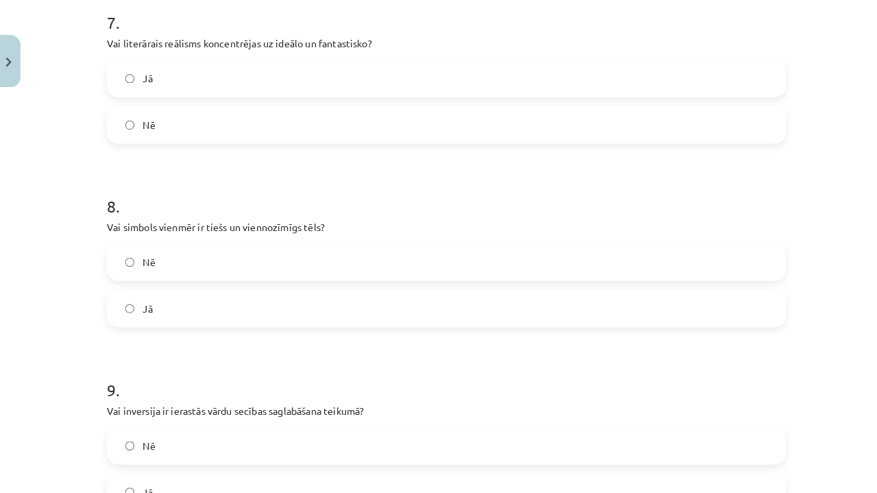
scroll to position [1357, 0]
drag, startPoint x: 105, startPoint y: 221, endPoint x: 177, endPoint y: 326, distance: 126.6
click at [196, 349] on h1 "9 ." at bounding box center [439, 368] width 662 height 42
click at [210, 243] on label "Nē" at bounding box center [438, 256] width 659 height 34
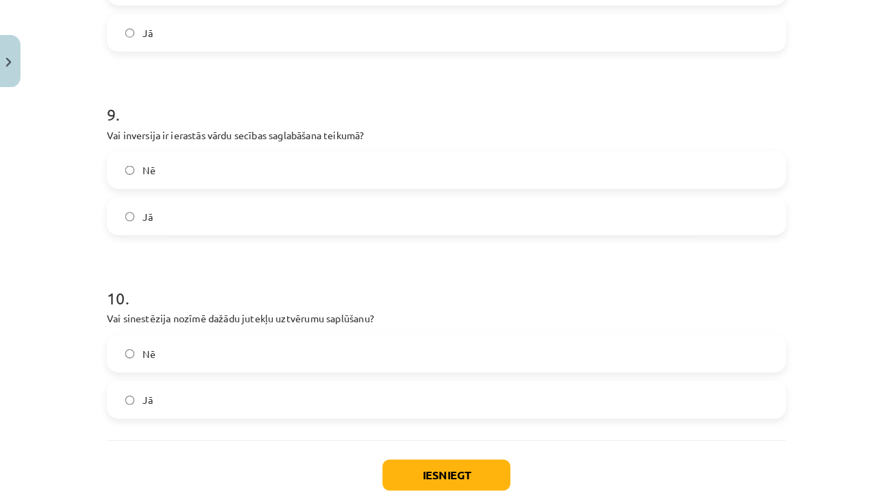
scroll to position [1630, 0]
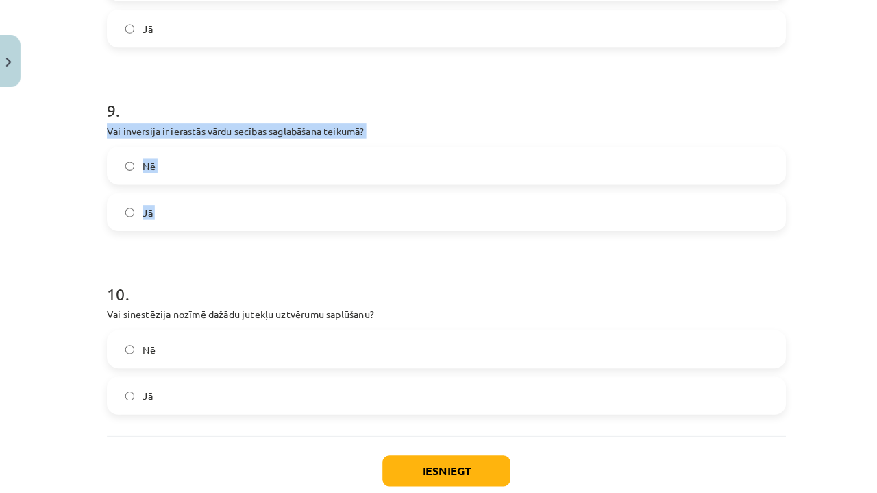
drag, startPoint x: 105, startPoint y: 127, endPoint x: 206, endPoint y: 241, distance: 152.0
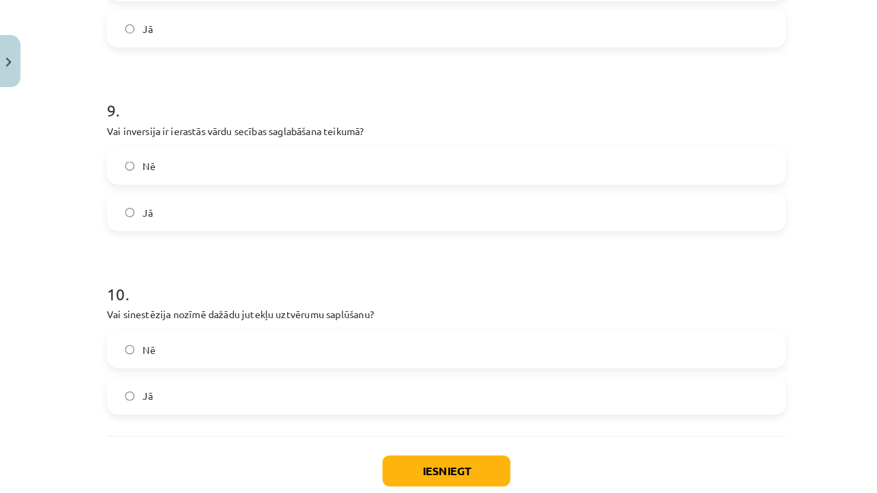
click at [236, 170] on label "Nē" at bounding box center [438, 162] width 659 height 34
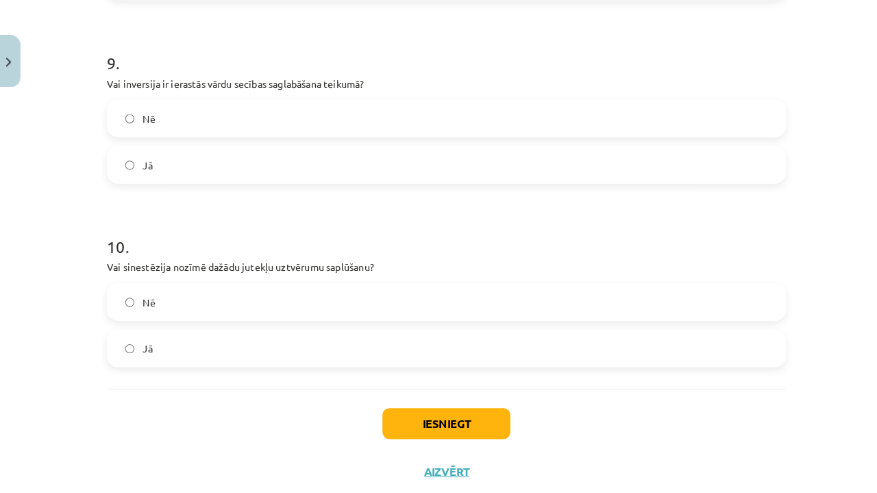
scroll to position [1699, 0]
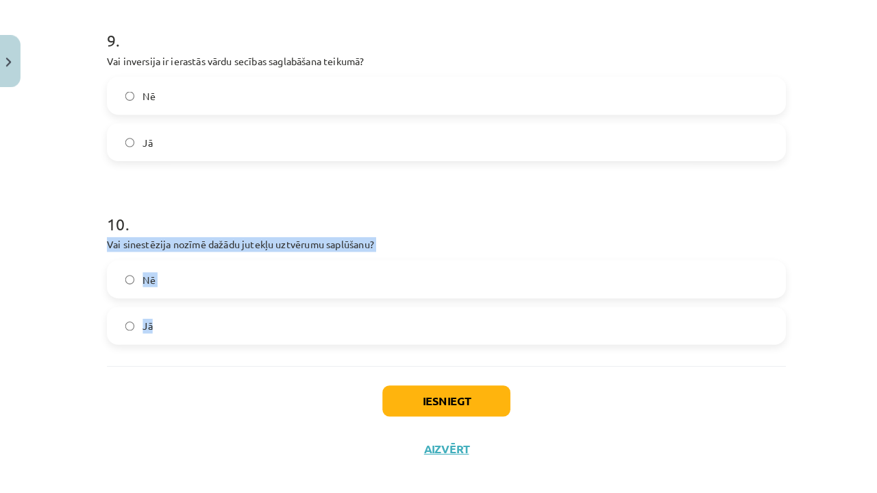
drag, startPoint x: 105, startPoint y: 239, endPoint x: 197, endPoint y: 336, distance: 134.3
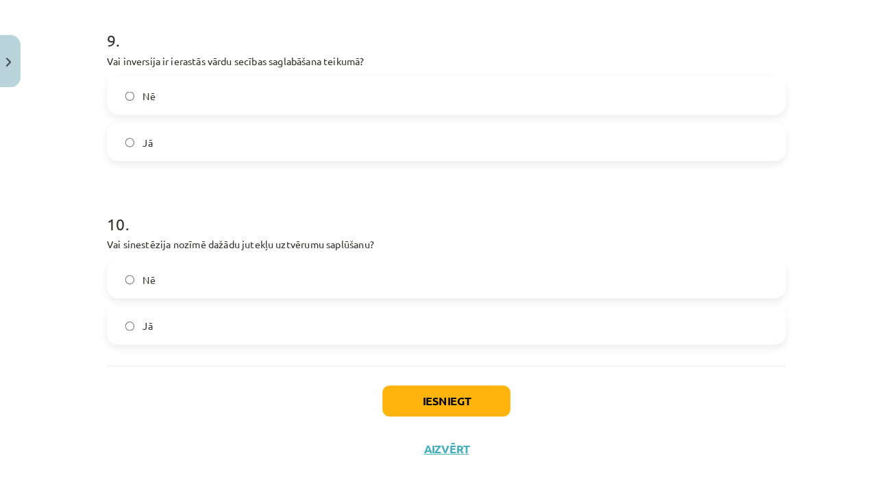
click at [202, 299] on div "Jā" at bounding box center [439, 317] width 662 height 37
click at [216, 304] on label "Jā" at bounding box center [438, 317] width 659 height 34
click at [424, 376] on button "Iesniegt" at bounding box center [438, 391] width 125 height 30
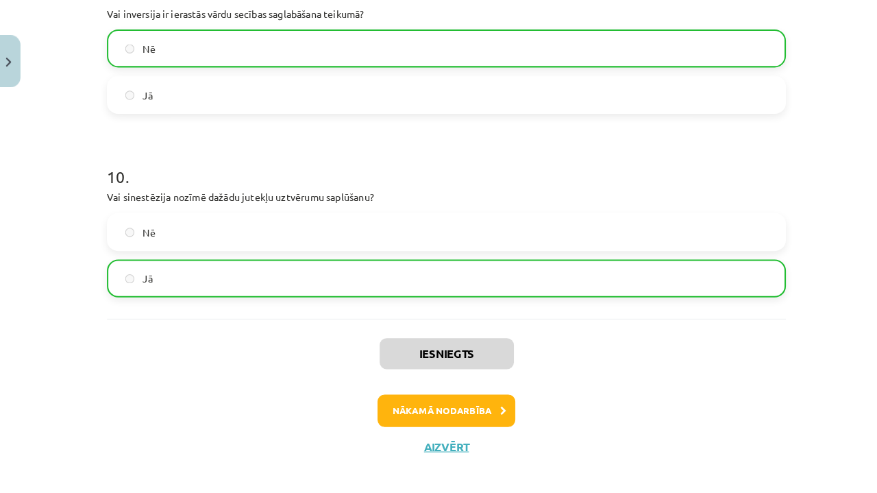
click at [447, 402] on button "Nākamā nodarbība" at bounding box center [439, 401] width 134 height 32
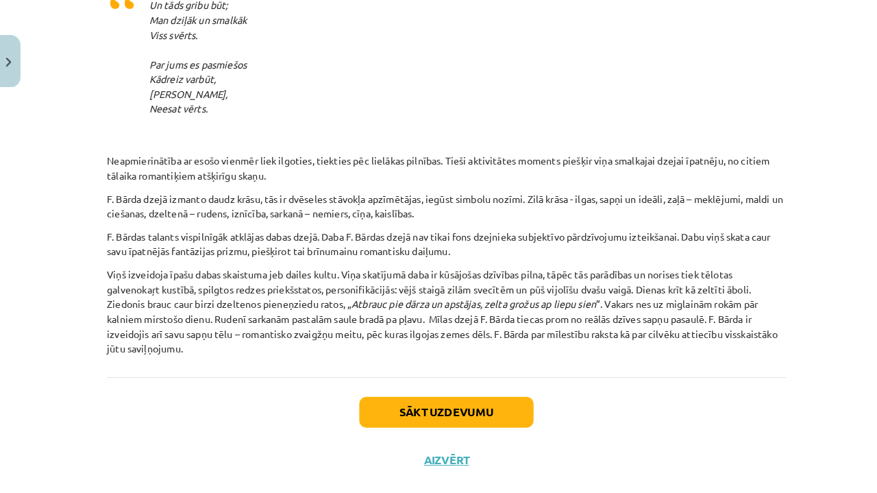
scroll to position [1590, 0]
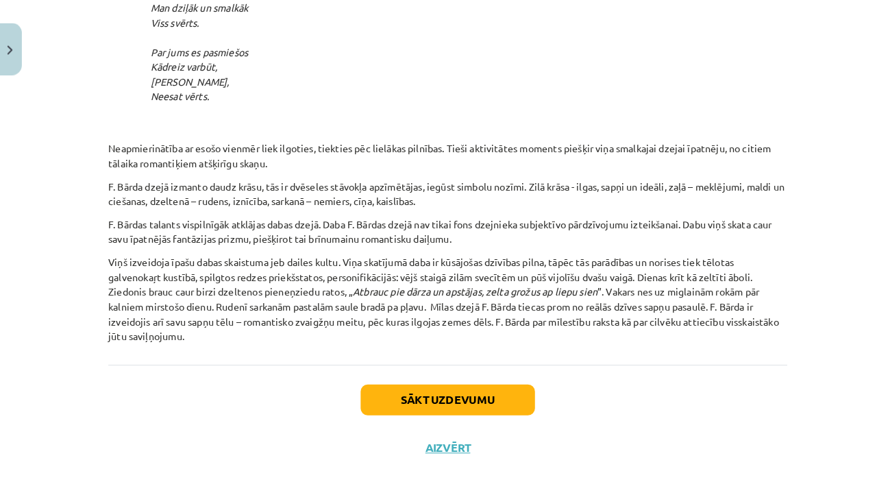
click at [420, 387] on button "Sākt uzdevumu" at bounding box center [439, 402] width 170 height 30
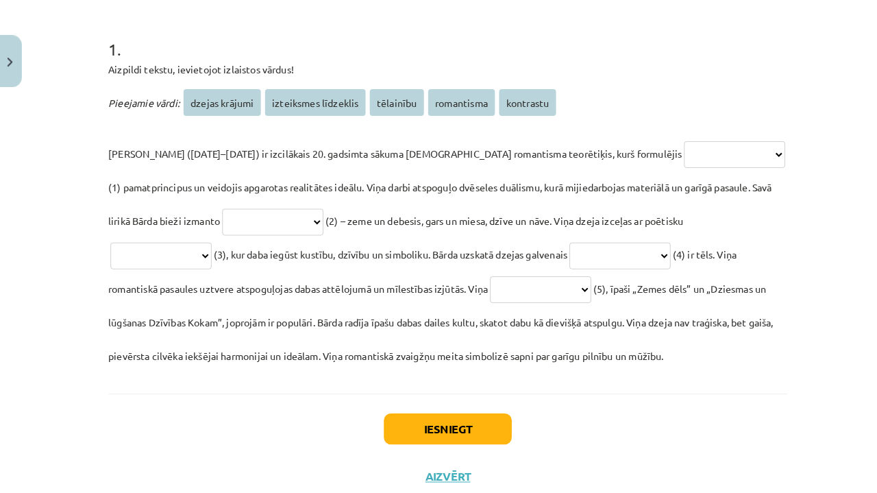
scroll to position [240, 0]
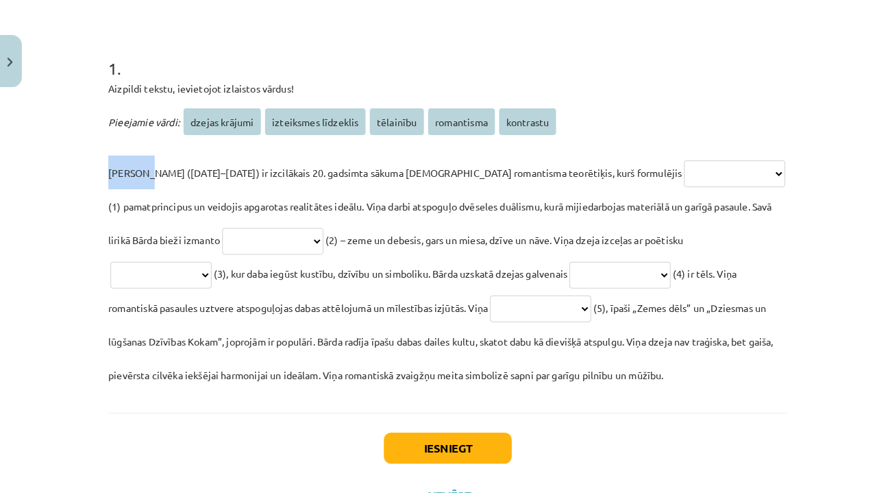
drag, startPoint x: 103, startPoint y: 167, endPoint x: 136, endPoint y: 167, distance: 33.6
click at [137, 168] on div "**********" at bounding box center [438, 178] width 679 height 655
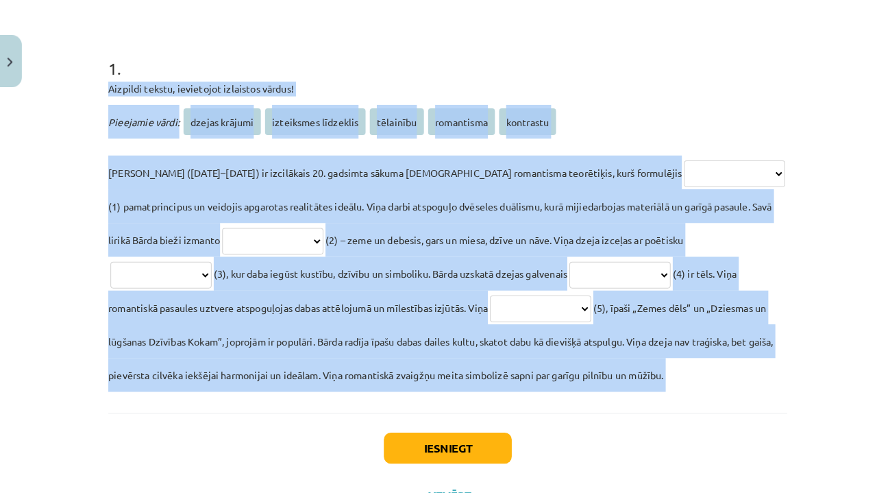
drag, startPoint x: 101, startPoint y: 82, endPoint x: 469, endPoint y: 417, distance: 497.8
click at [470, 417] on div "**********" at bounding box center [438, 178] width 679 height 655
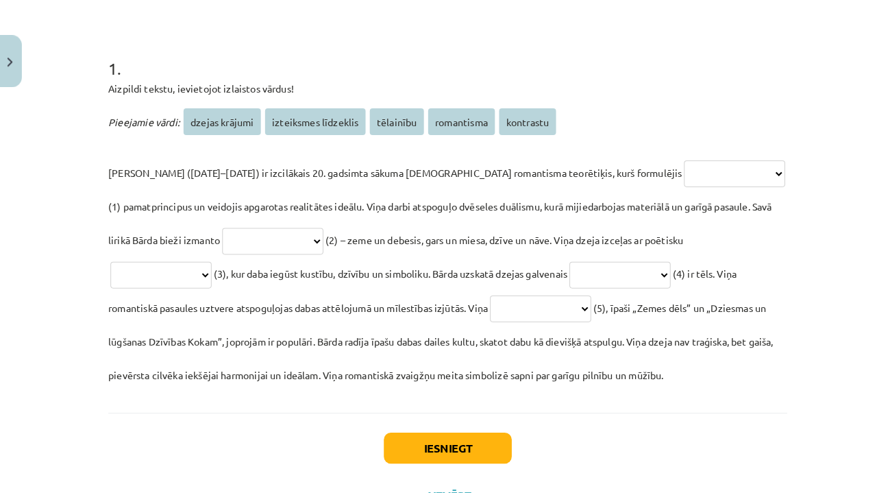
click at [788, 441] on div "**********" at bounding box center [438, 246] width 877 height 493
select select "**********"
select select "*********"
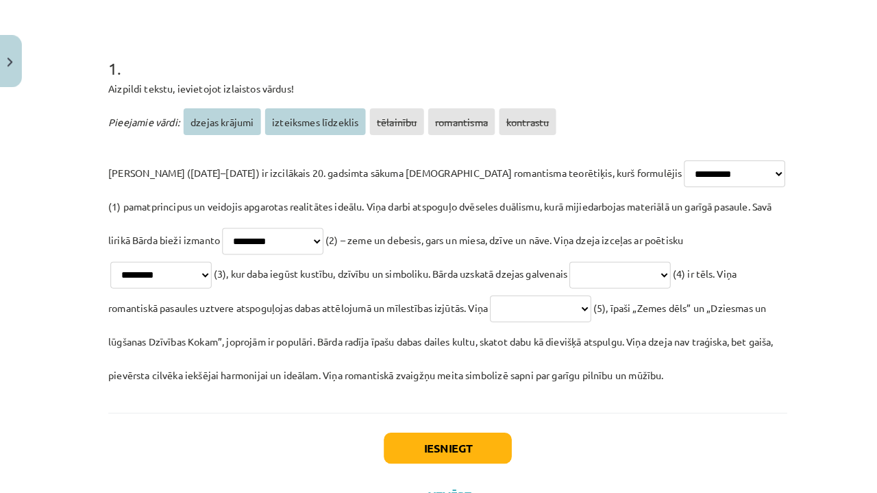
select select "**********"
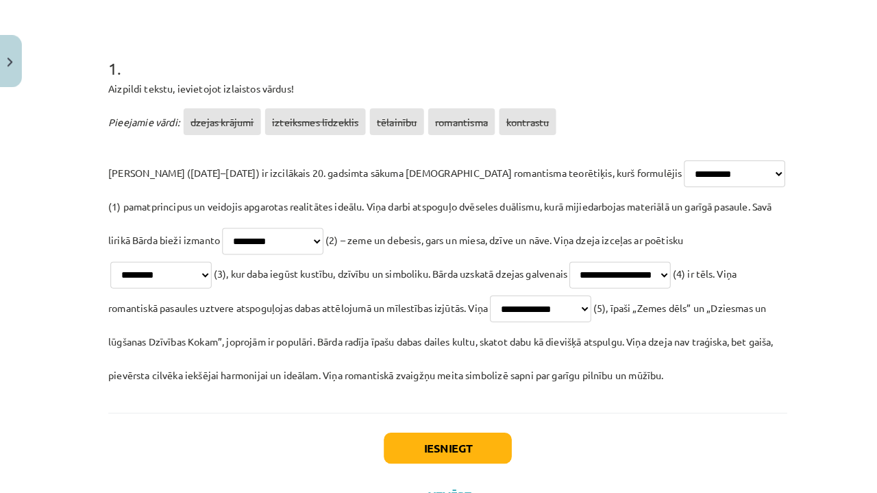
click at [488, 436] on button "Iesniegt" at bounding box center [438, 437] width 125 height 30
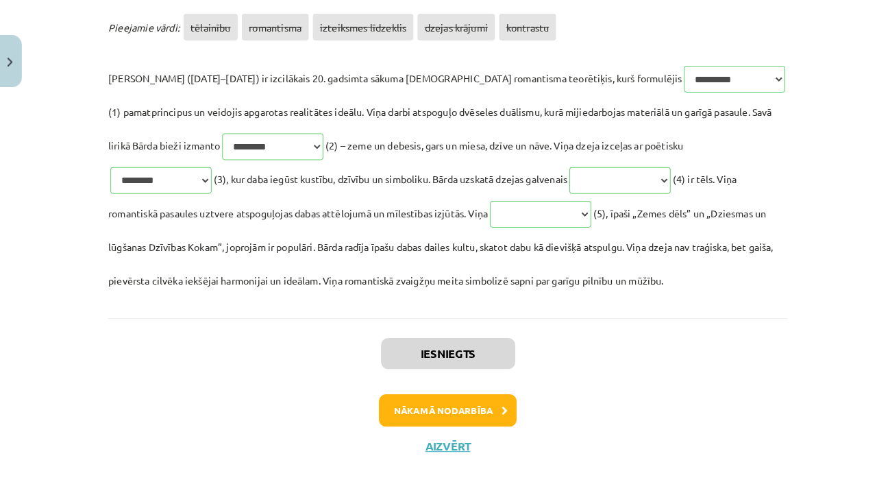
click at [464, 402] on button "Nākamā nodarbība" at bounding box center [439, 401] width 134 height 32
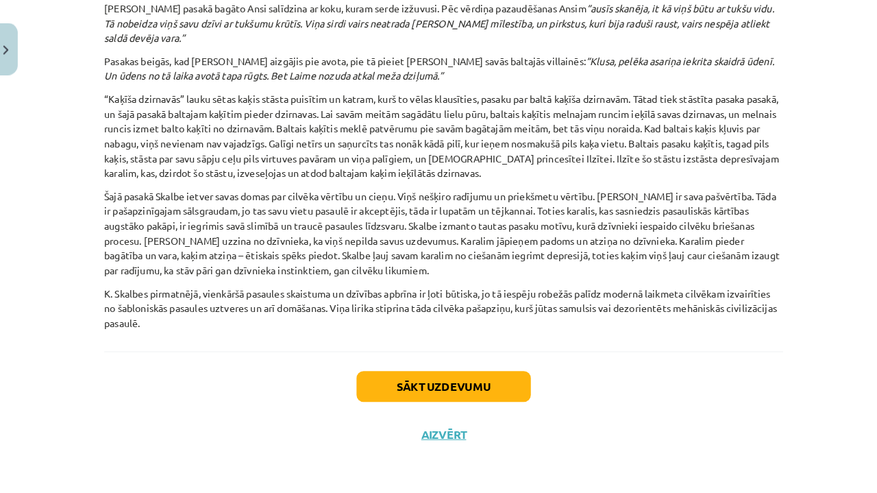
scroll to position [1381, 0]
click at [415, 375] on button "Sākt uzdevumu" at bounding box center [439, 389] width 170 height 30
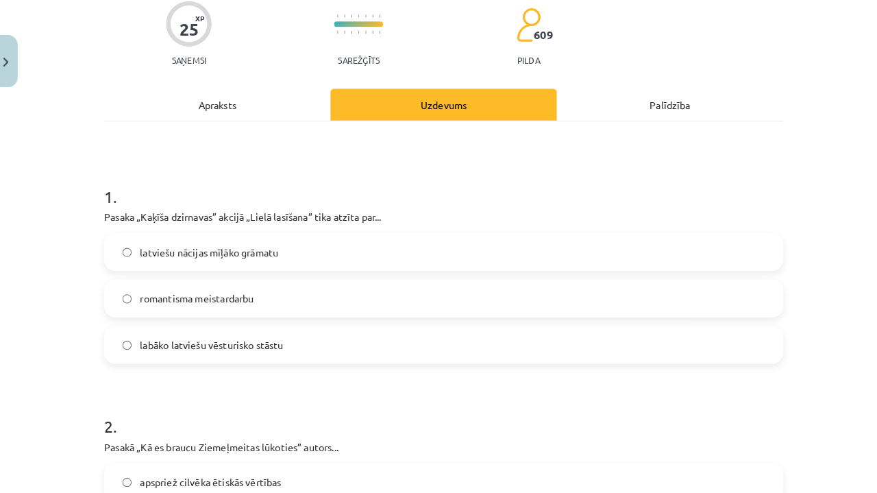
scroll to position [157, 0]
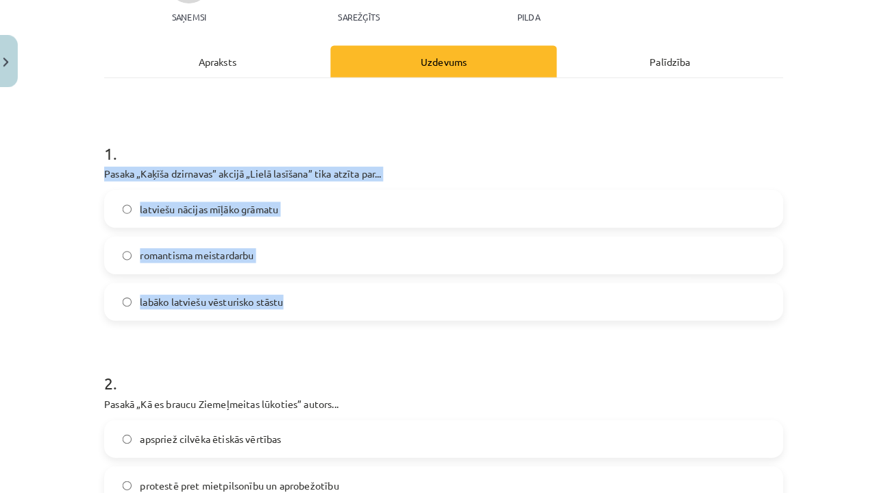
drag, startPoint x: 101, startPoint y: 165, endPoint x: 284, endPoint y: 300, distance: 227.4
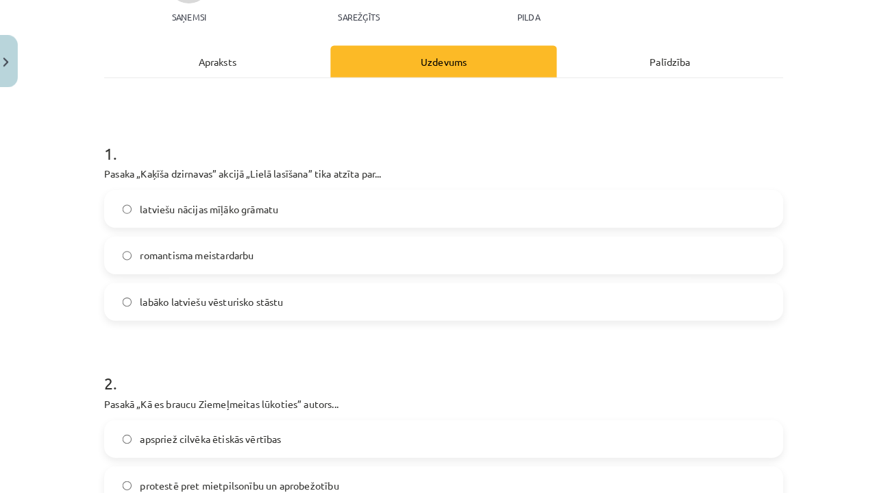
click at [245, 214] on label "latviešu nācijas mīļāko grāmatu" at bounding box center [438, 203] width 659 height 34
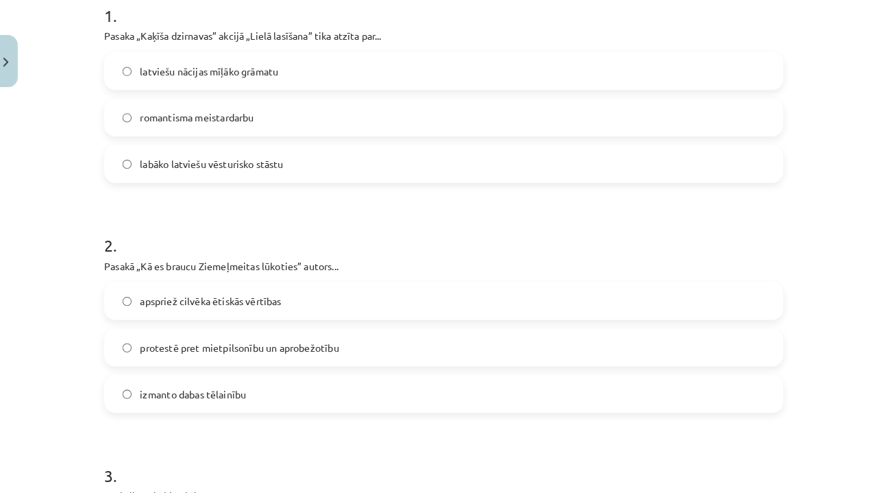
scroll to position [295, 0]
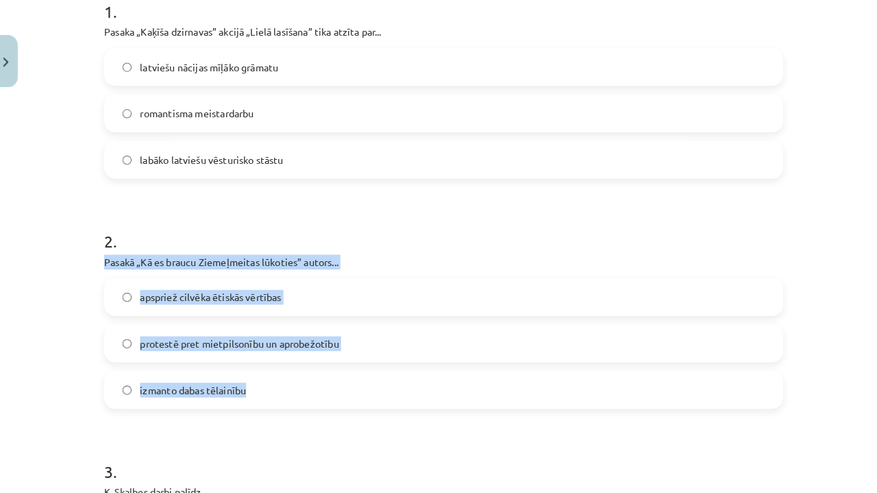
drag, startPoint x: 99, startPoint y: 259, endPoint x: 237, endPoint y: 398, distance: 195.3
click at [237, 398] on div "25 XP Saņemsi Sarežģīts 609 pilda Apraksts Uzdevums Palīdzība 1 . Pasaka „Kaķīš…" at bounding box center [438, 496] width 679 height 1400
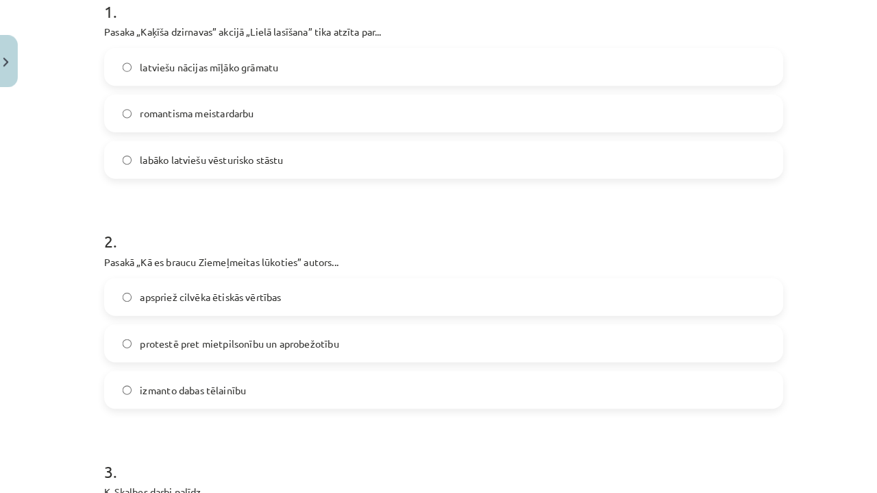
click at [289, 343] on label "protestē pret mietpilsonību un aprobežotību" at bounding box center [438, 334] width 659 height 34
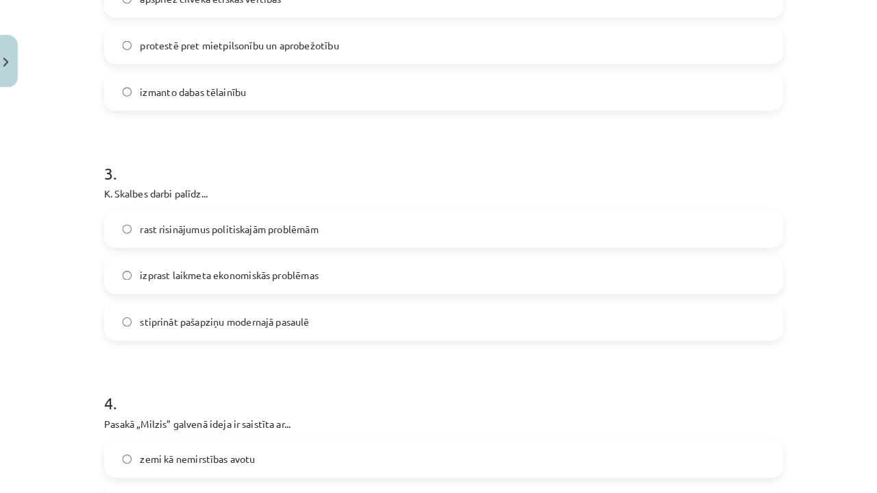
scroll to position [616, 0]
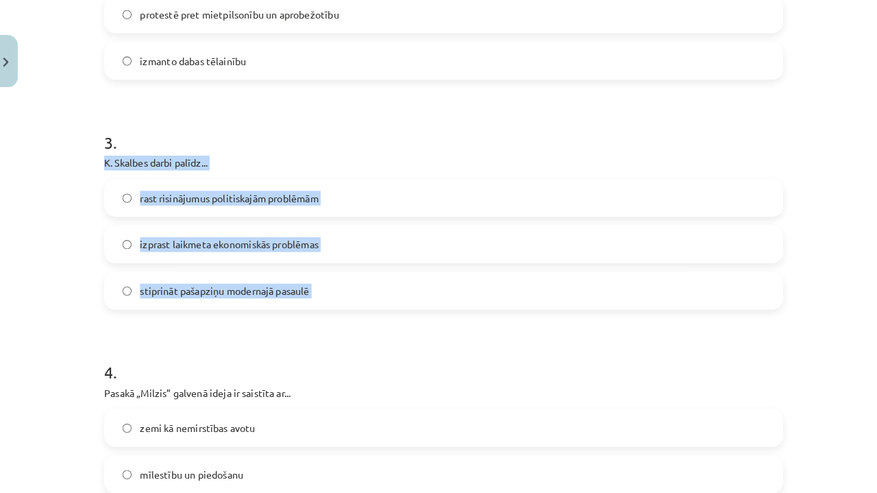
drag, startPoint x: 95, startPoint y: 156, endPoint x: 353, endPoint y: 318, distance: 304.7
click at [353, 318] on div "25 XP Saņemsi Sarežģīts 609 pilda Apraksts Uzdevums Palīdzība 1 . Pasaka „Kaķīš…" at bounding box center [438, 175] width 679 height 1400
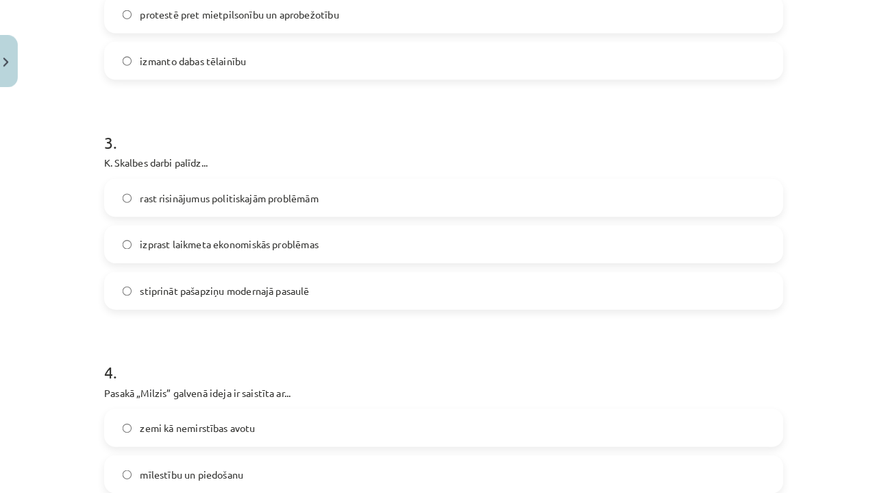
click at [354, 318] on form "1 . Pasaka „Kaķīša dzirnavas” akcijā „Lielā lasīšana” tika atzīta par... latvie…" at bounding box center [439, 203] width 662 height 1093
click at [259, 287] on span "stiprināt pašapziņu modernajā pasaulē" at bounding box center [225, 283] width 165 height 14
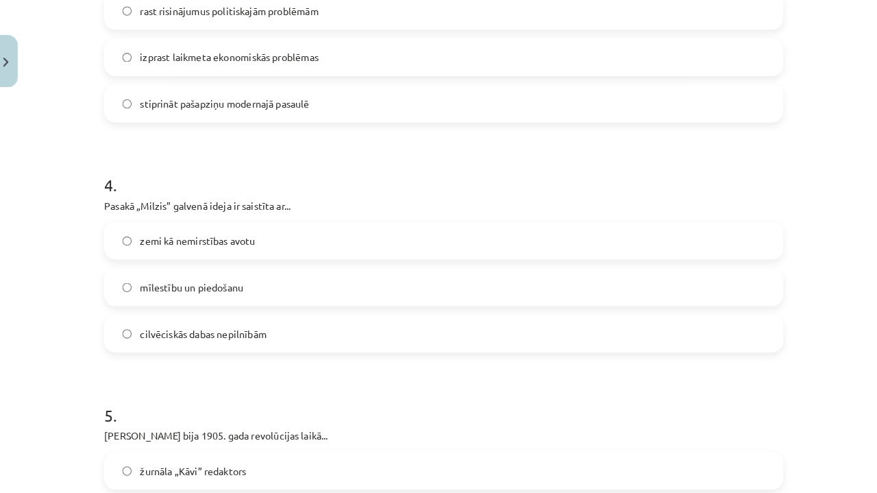
scroll to position [799, 0]
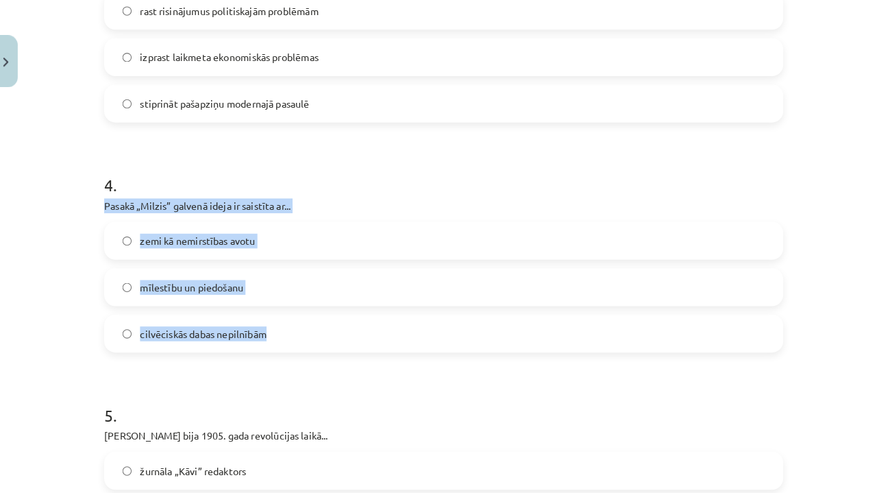
drag, startPoint x: 101, startPoint y: 200, endPoint x: 264, endPoint y: 328, distance: 206.5
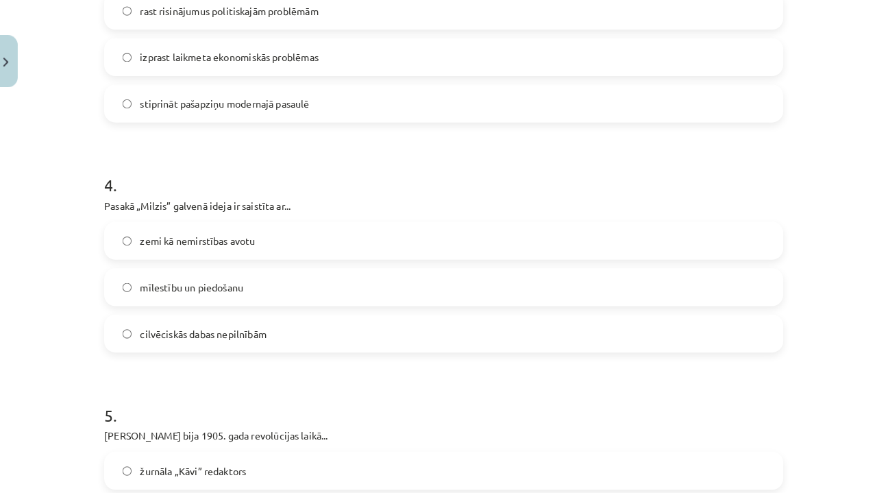
click at [236, 396] on h1 "5 ." at bounding box center [439, 392] width 662 height 42
click at [253, 330] on span "cilvēciskās dabas nepilnībām" at bounding box center [204, 325] width 123 height 14
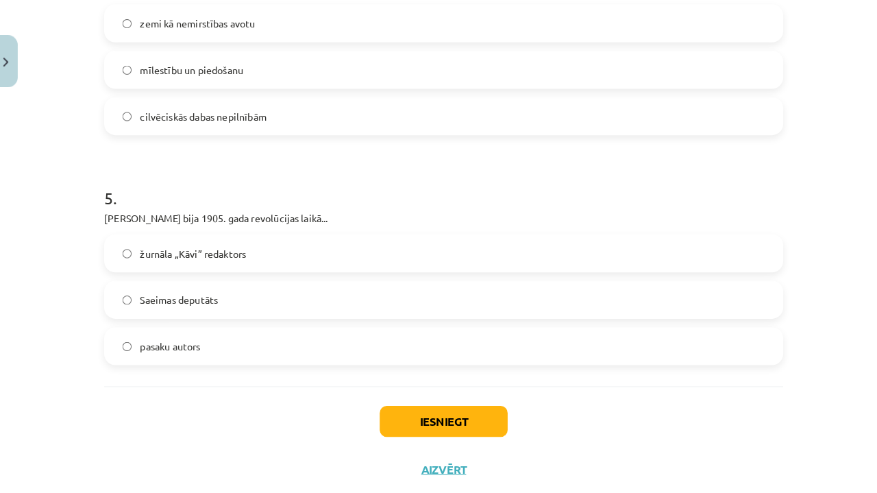
scroll to position [1022, 0]
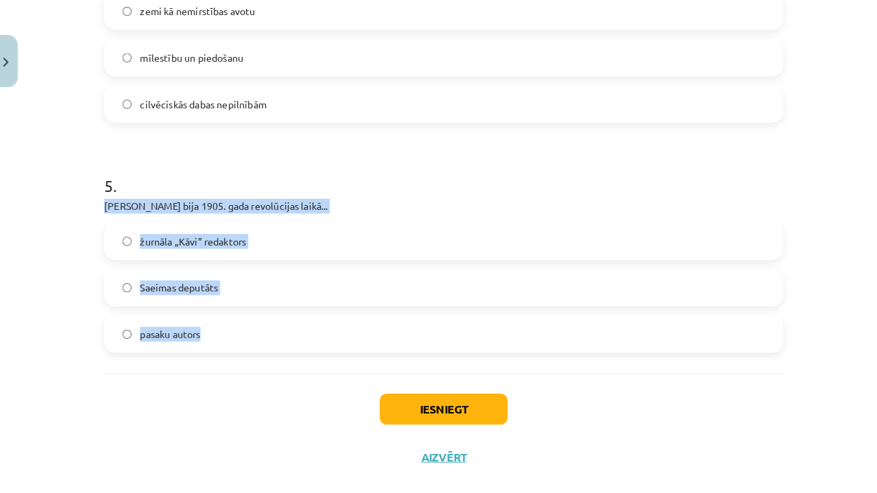
drag, startPoint x: 101, startPoint y: 200, endPoint x: 267, endPoint y: 332, distance: 211.6
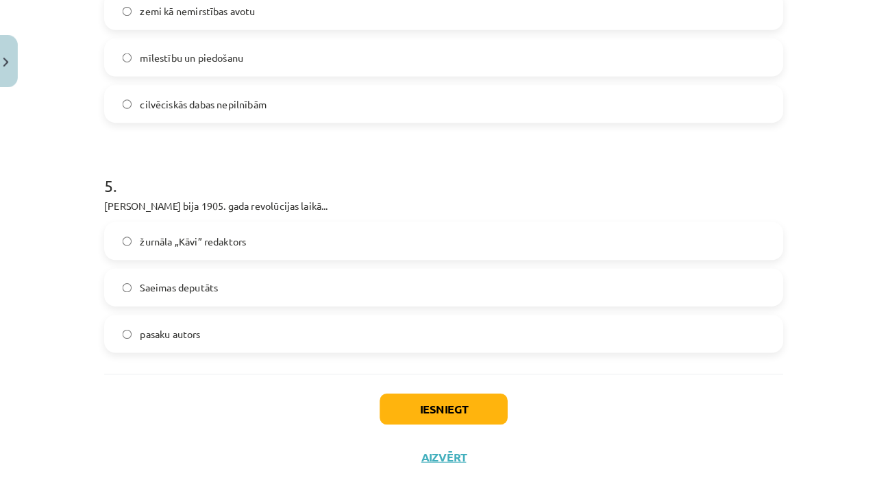
click at [171, 237] on span "žurnāla „Kāvi” redaktors" at bounding box center [195, 235] width 104 height 14
click at [439, 401] on button "Iesniegt" at bounding box center [438, 399] width 125 height 30
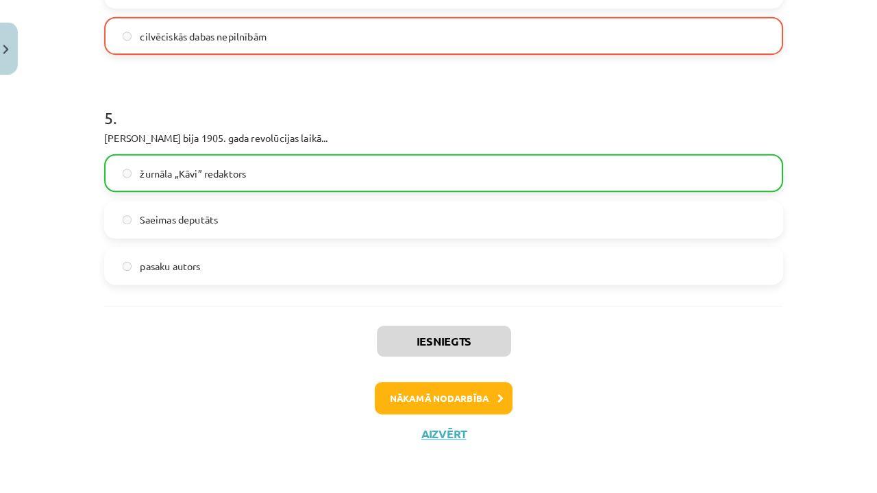
scroll to position [722, 0]
click at [432, 385] on button "Nākamā nodarbība" at bounding box center [439, 401] width 134 height 32
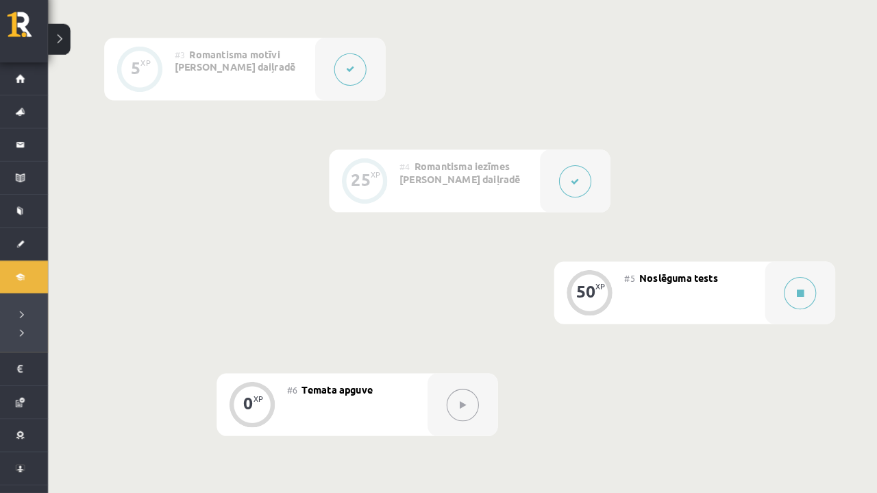
scroll to position [561, 0]
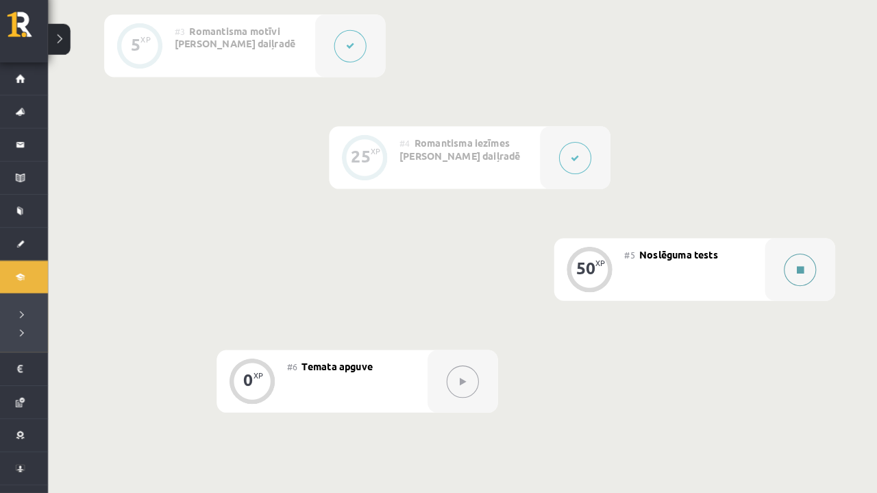
click at [773, 268] on button at bounding box center [789, 276] width 32 height 32
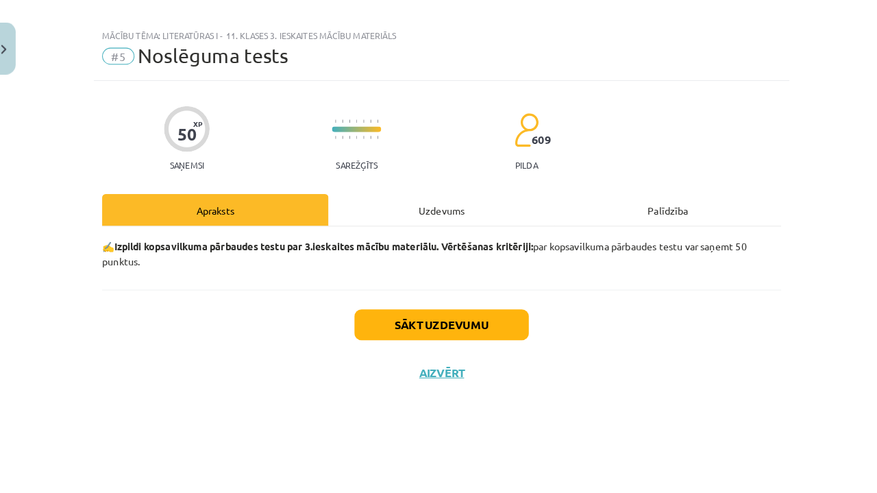
drag, startPoint x: 773, startPoint y: 268, endPoint x: 702, endPoint y: 268, distance: 70.6
click at [724, 268] on div "Mācību tēma: Literatūras i - 11. klases 3. ieskaites mācību materiāls #5 Noslēg…" at bounding box center [438, 246] width 877 height 493
click at [498, 314] on button "Sākt uzdevumu" at bounding box center [439, 329] width 170 height 30
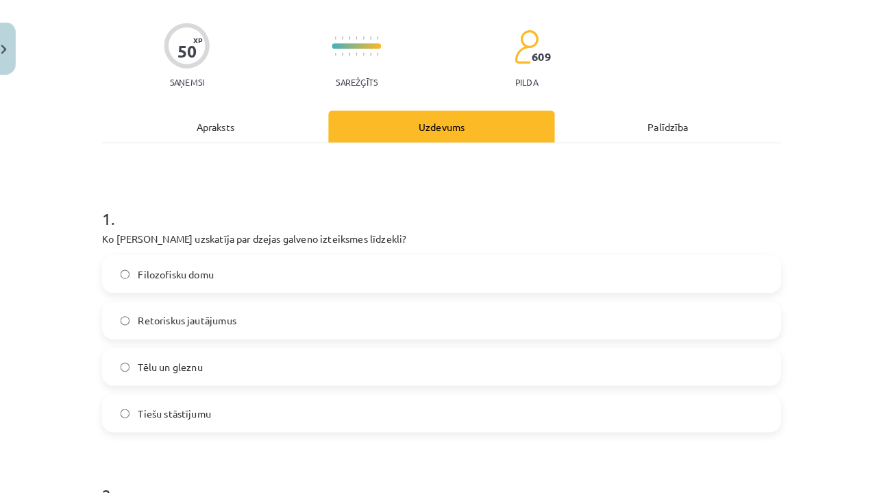
scroll to position [87, 0]
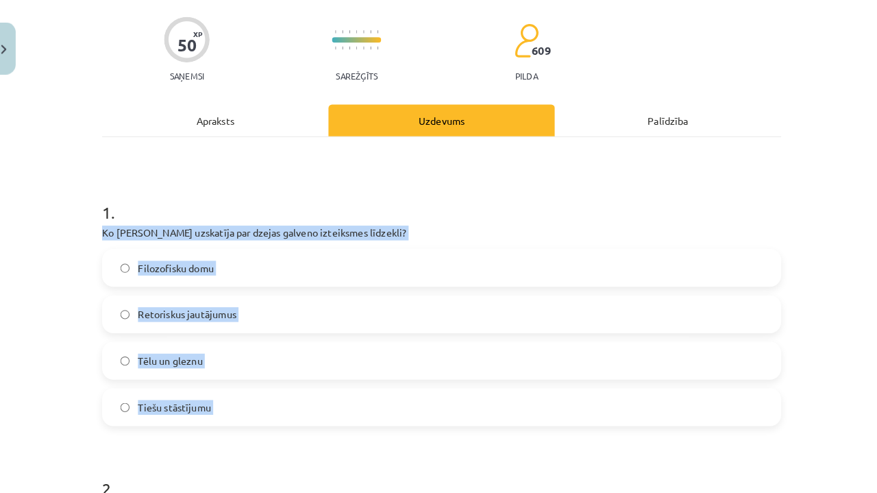
drag, startPoint x: 93, startPoint y: 221, endPoint x: 247, endPoint y: 420, distance: 252.1
copy div "Ko Fricis Bārda uzskatīja par dzejas galveno izteiksmes līdzekli? Filozofisku d…"
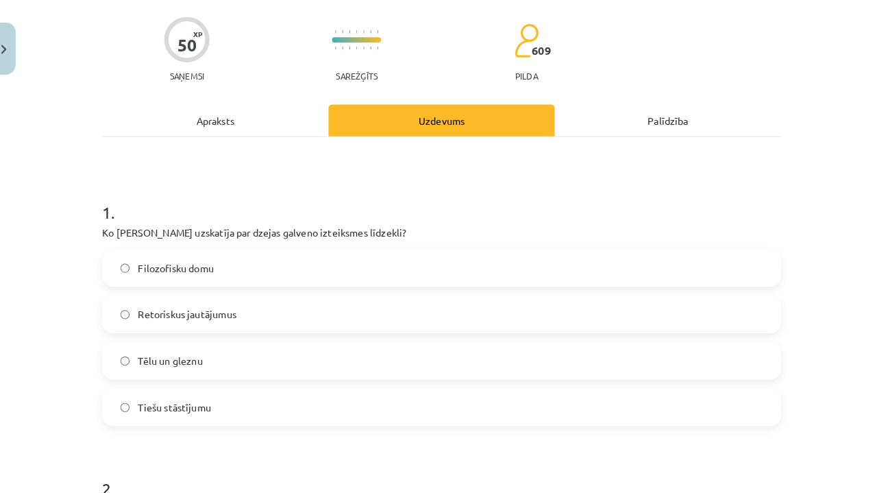
click at [243, 189] on h1 "1 ." at bounding box center [439, 207] width 662 height 42
click at [294, 349] on label "Tēlu un gleznu" at bounding box center [438, 364] width 659 height 34
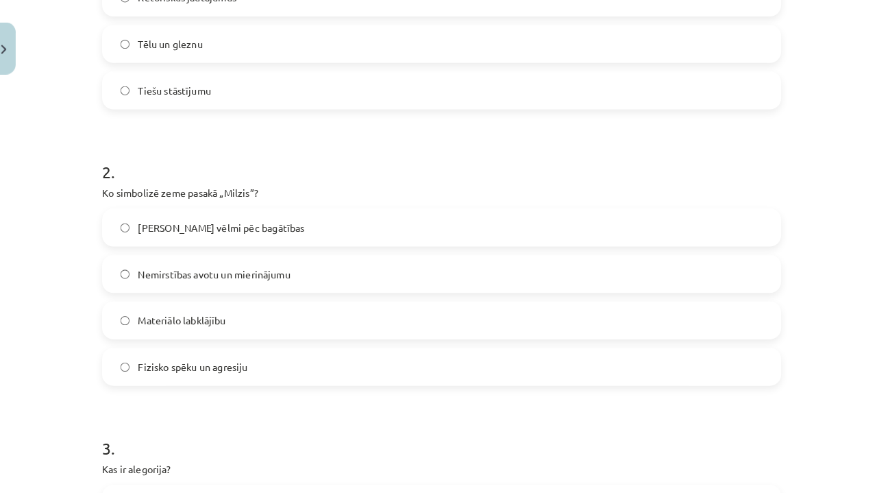
scroll to position [398, 0]
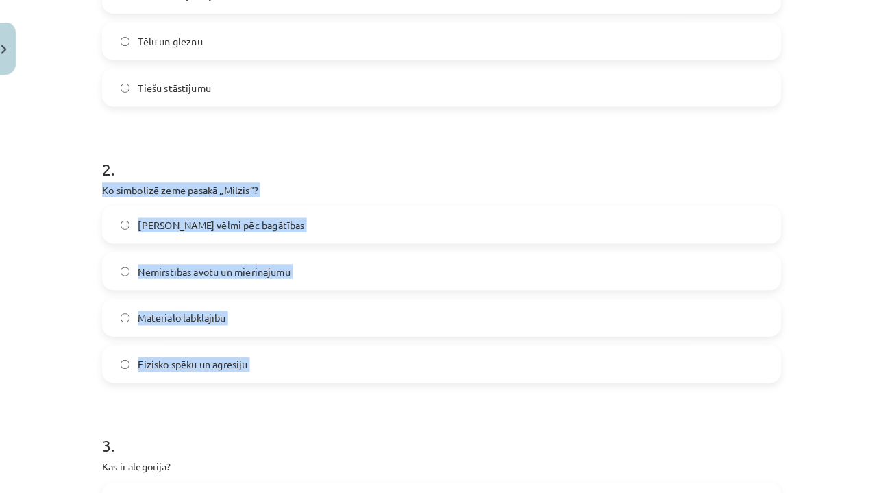
drag, startPoint x: 98, startPoint y: 182, endPoint x: 283, endPoint y: 378, distance: 269.6
copy div "Ko simbolizē zeme pasakā „Milzis”? Cilvēka vēlmi pēc bagātības Nemirstības avot…"
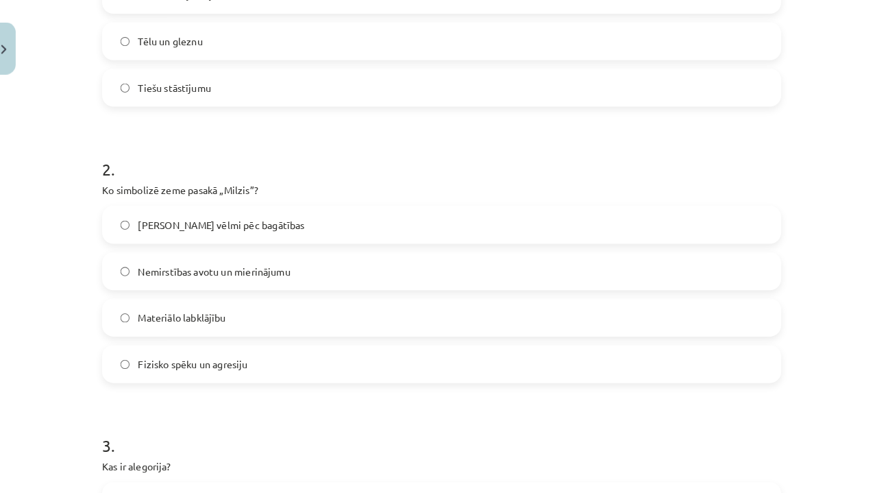
click at [269, 270] on span "Nemirstības avotu un mierinājumu" at bounding box center [217, 277] width 149 height 14
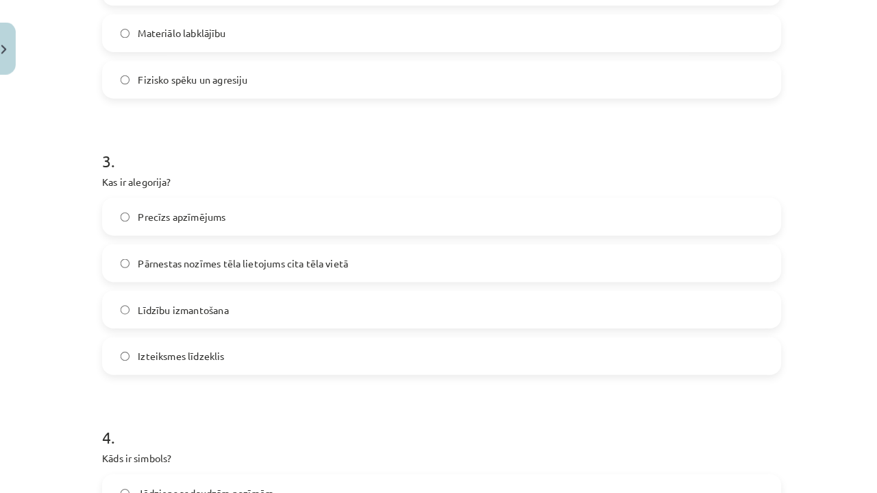
scroll to position [680, 0]
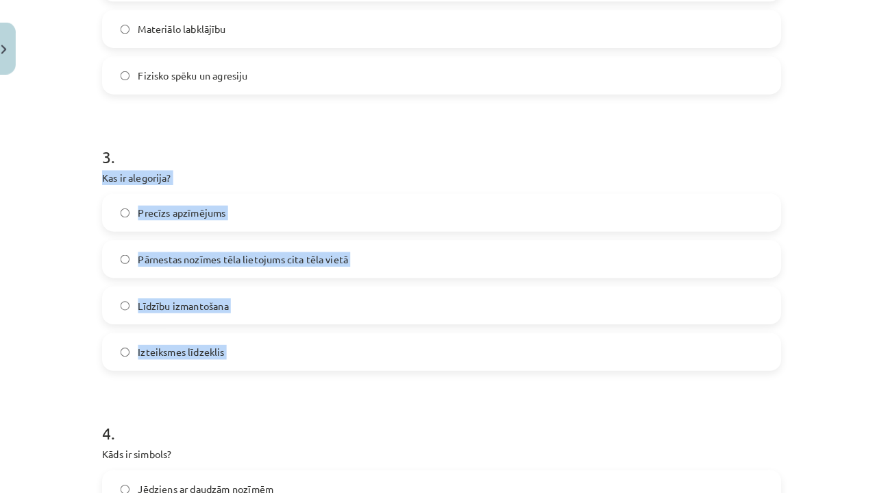
drag, startPoint x: 99, startPoint y: 173, endPoint x: 276, endPoint y: 364, distance: 260.0
copy div "Kas ir alegorija? Precīzs apzīmējums Pārnestas nozīmes tēla lietojums cita tēla…"
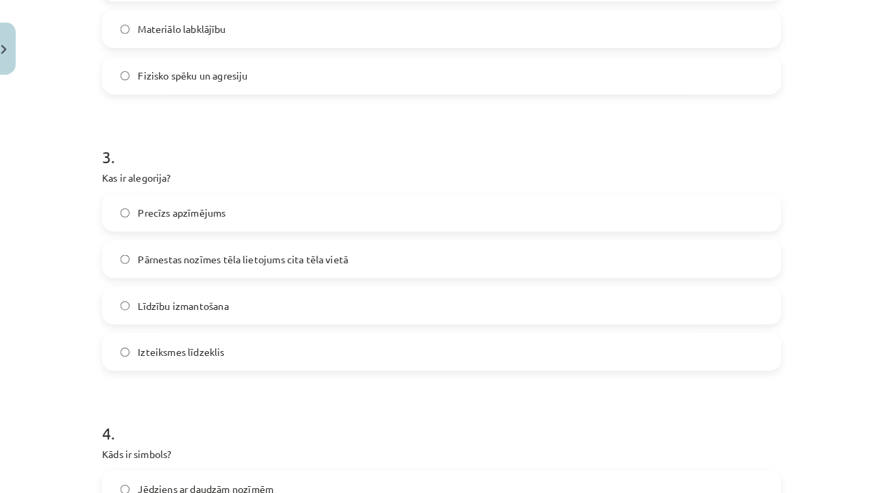
click at [289, 401] on h1 "4 ." at bounding box center [439, 422] width 662 height 42
click at [187, 260] on label "Pārnestas nozīmes tēla lietojums cita tēla vietā" at bounding box center [438, 264] width 659 height 34
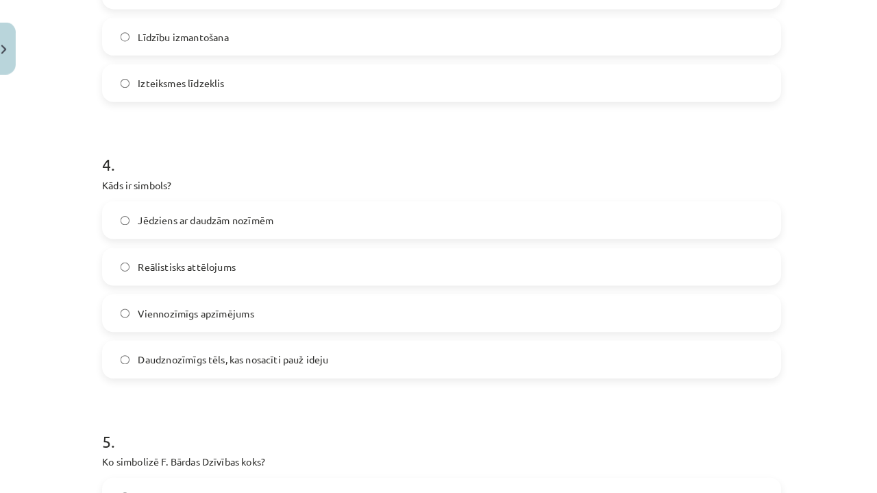
scroll to position [945, 0]
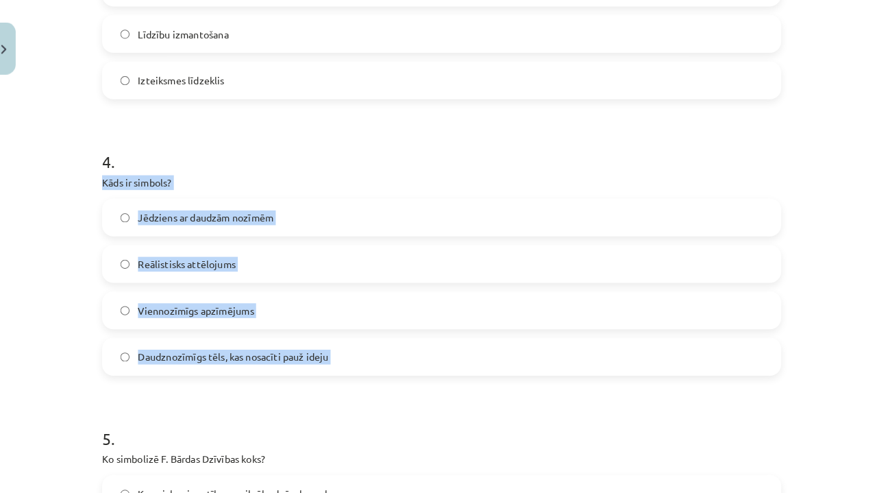
drag, startPoint x: 96, startPoint y: 172, endPoint x: 299, endPoint y: 370, distance: 283.6
copy div "Kāds ir simbols? Jēdziens ar daudzām nozīmēm Reālistisks attēlojums Viennozīmīg…"
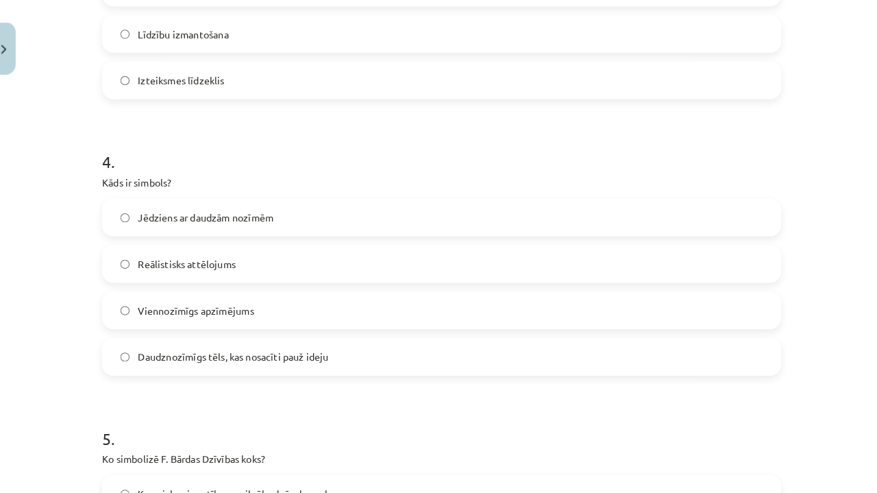
click at [312, 406] on h1 "5 ." at bounding box center [439, 427] width 662 height 42
click at [210, 353] on span "Daudznozīmīgs tēls, kas nosacīti pauž ideju" at bounding box center [236, 360] width 186 height 14
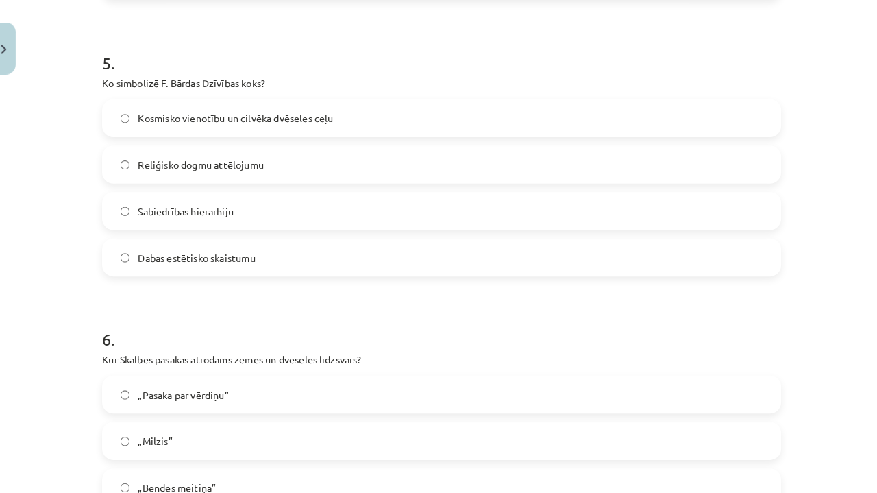
scroll to position [1313, 0]
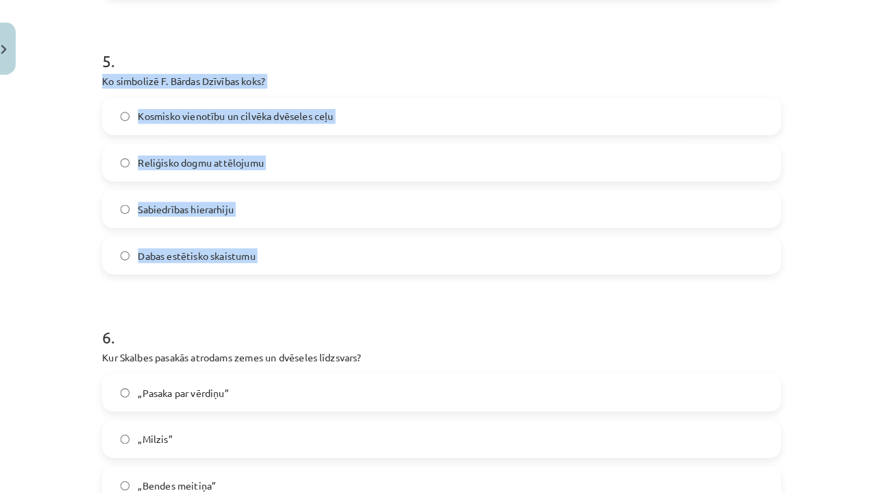
drag, startPoint x: 99, startPoint y: 76, endPoint x: 278, endPoint y: 294, distance: 282.4
click at [278, 295] on div "50 XP Saņemsi Sarežģīts 609 pilda Apraksts Uzdevums Palīdzība 1 . Ko Fricis Bār…" at bounding box center [438, 265] width 679 height 2973
copy div "Ko simbolizē F. Bārdas Dzīvības koks? Kosmisko vienotību un cilvēka dvēseles ce…"
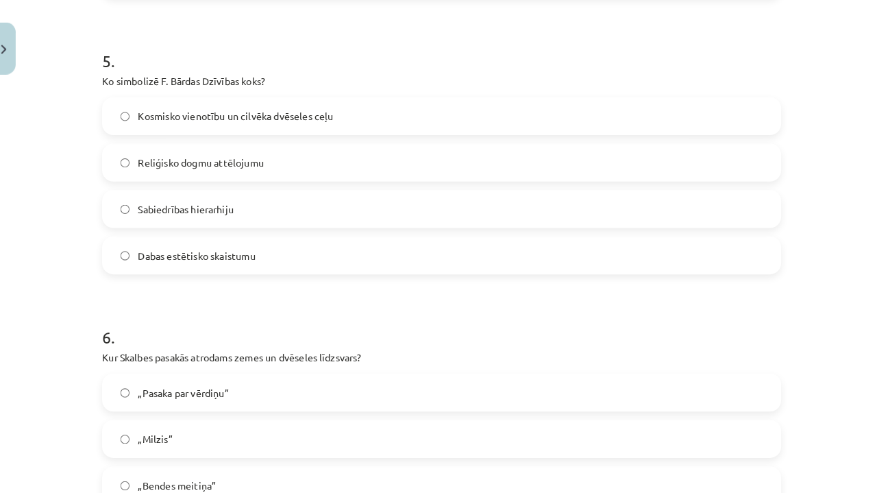
click at [278, 307] on h1 "6 ." at bounding box center [439, 328] width 662 height 42
click at [263, 119] on span "Kosmisko vienotību un cilvēka dvēseles ceļu" at bounding box center [238, 126] width 191 height 14
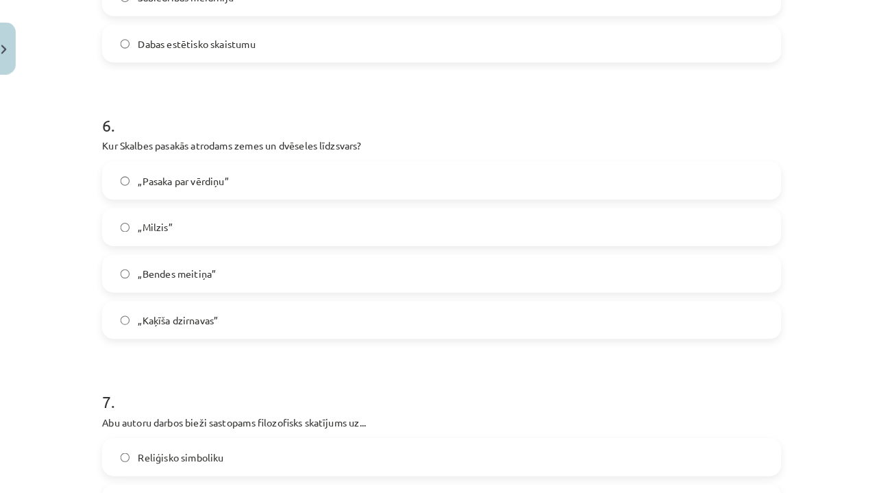
scroll to position [1528, 0]
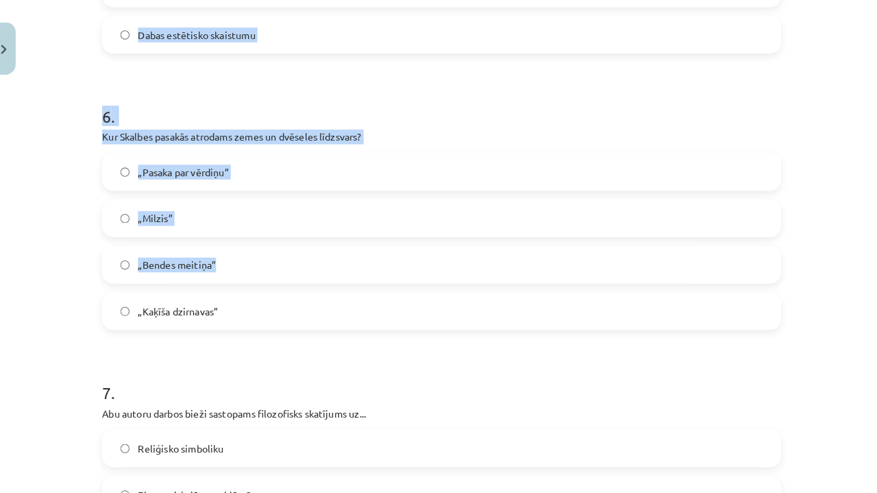
drag, startPoint x: 89, startPoint y: 132, endPoint x: 282, endPoint y: 267, distance: 236.2
click at [283, 268] on div "Mācību tēma: Literatūras i - 11. klases 3. ieskaites mācību materiāls #5 Noslēg…" at bounding box center [438, 246] width 877 height 493
click at [66, 127] on div "Mācību tēma: Literatūras i - 11. klases 3. ieskaites mācību materiāls #5 Noslēg…" at bounding box center [438, 246] width 877 height 493
drag, startPoint x: 96, startPoint y: 129, endPoint x: 223, endPoint y: 313, distance: 224.2
click at [223, 313] on div "50 XP Saņemsi Sarežģīts 609 pilda Apraksts Uzdevums Palīdzība 1 . Ko Fricis Bār…" at bounding box center [438, 49] width 679 height 2973
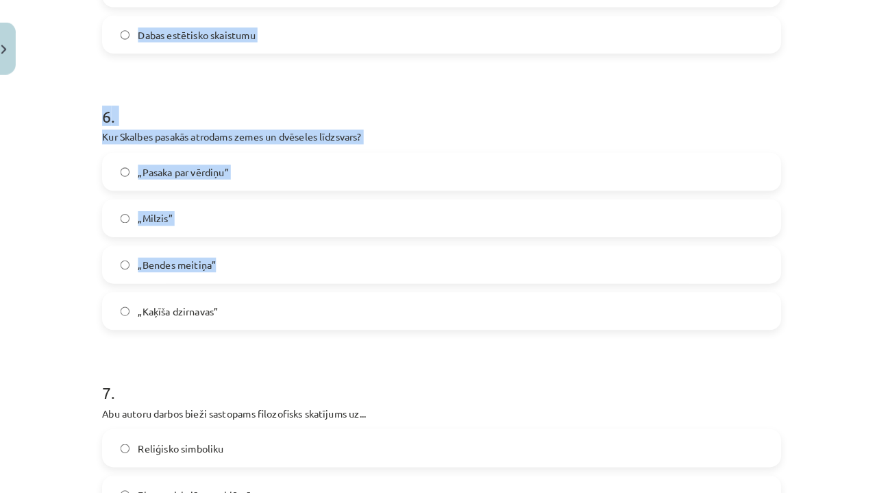
copy div "Kur Skalbes pasakās atrodams zemes un dvēseles līdzsvars? „Pasaka par vērdiņu” …"
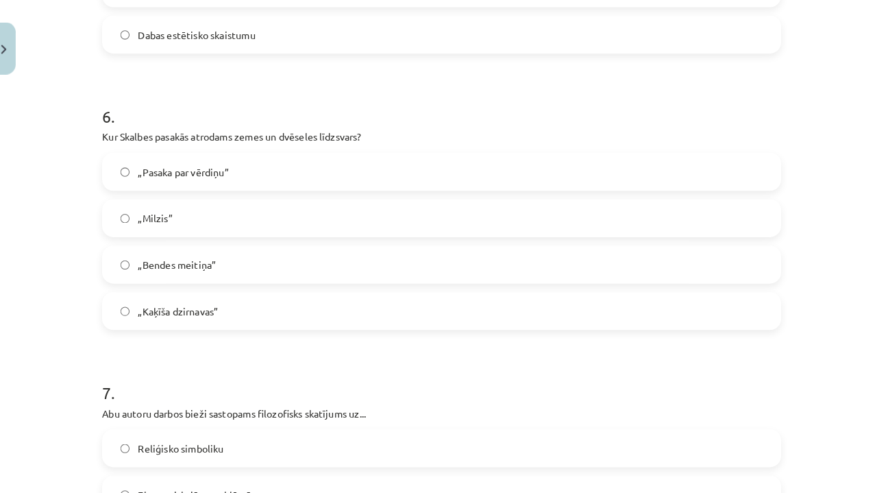
click at [237, 348] on form "1 . Ko Fricis Bārda uzskatīja par dzejas galveno izteiksmes līdzekli? Filozofis…" at bounding box center [439, 78] width 662 height 2666
click at [203, 275] on div "„Bendes meitiņa”" at bounding box center [439, 270] width 662 height 37
click at [203, 267] on label "„Bendes meitiņa”" at bounding box center [438, 270] width 659 height 34
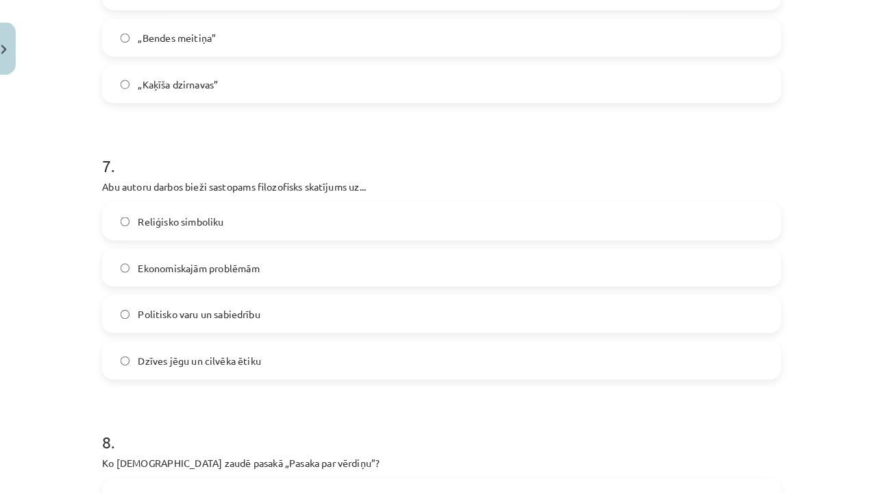
scroll to position [1752, 0]
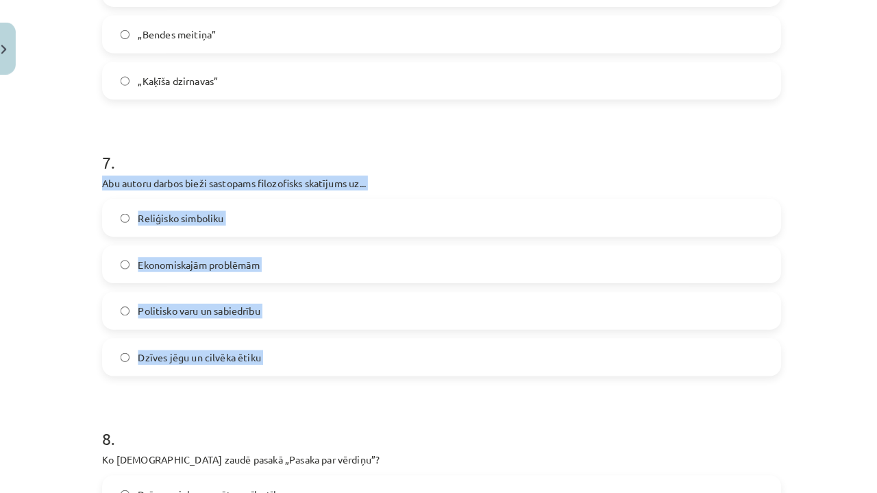
drag, startPoint x: 97, startPoint y: 178, endPoint x: 265, endPoint y: 369, distance: 254.5
copy div "Abu autoru darbos bieži sastopams filozofisks skatījums uz... Reliģisko simboli…"
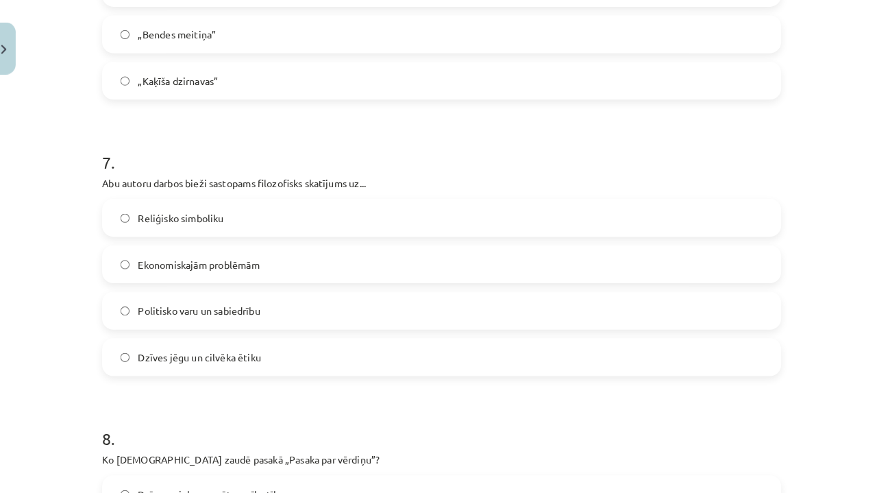
click at [270, 406] on h1 "8 ." at bounding box center [439, 427] width 662 height 42
click at [651, 4] on label "„Milzis”" at bounding box center [438, 1] width 659 height 34
click at [145, 354] on span "Dzīves jēgu un cilvēka ētiku" at bounding box center [203, 361] width 120 height 14
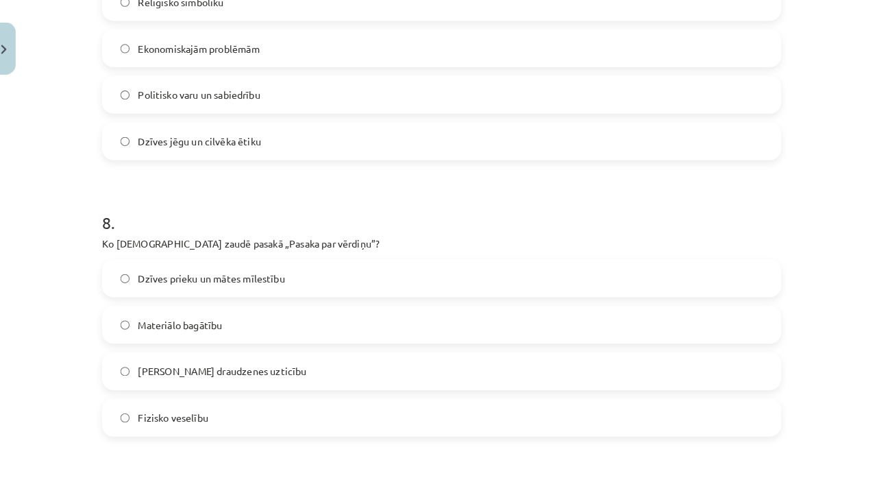
scroll to position [2032, 0]
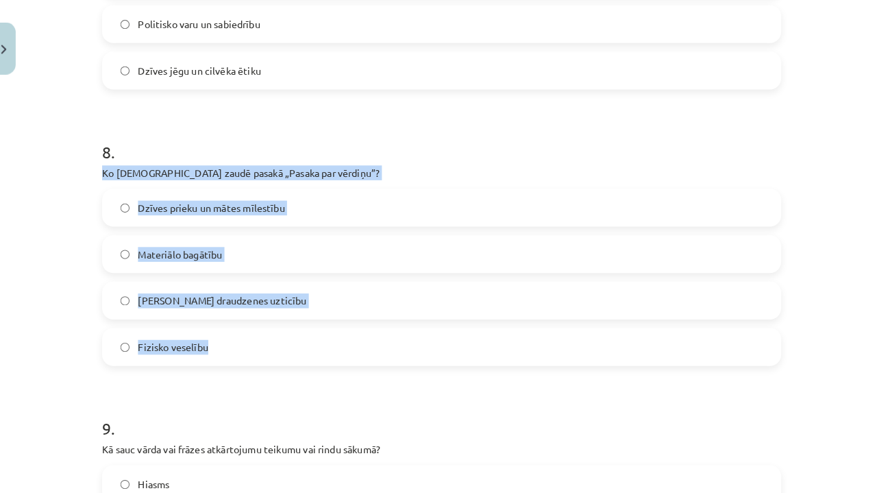
drag, startPoint x: 94, startPoint y: 164, endPoint x: 271, endPoint y: 356, distance: 261.5
copy div "Ko Ansis zaudē pasakā „Pasaka par vērdiņu”? Dzīves prieku un mātes mīlestību Ma…"
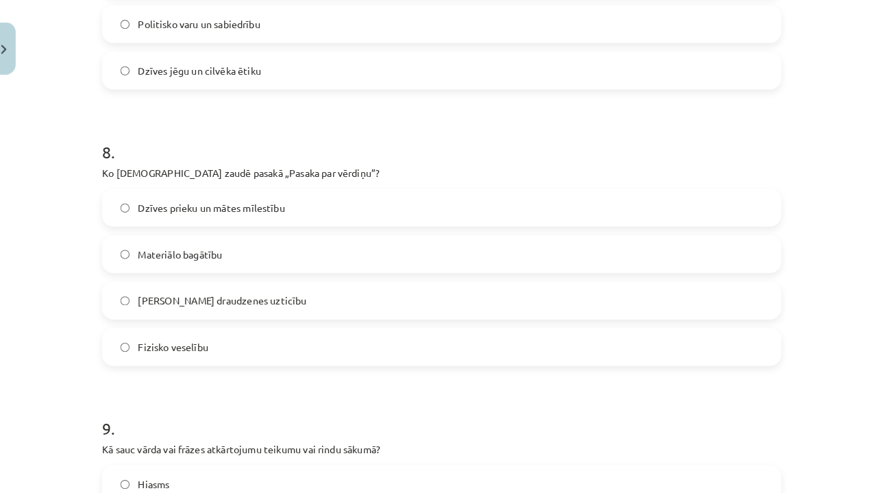
click at [214, 253] on span "Materiālo bagātību" at bounding box center [184, 260] width 82 height 14
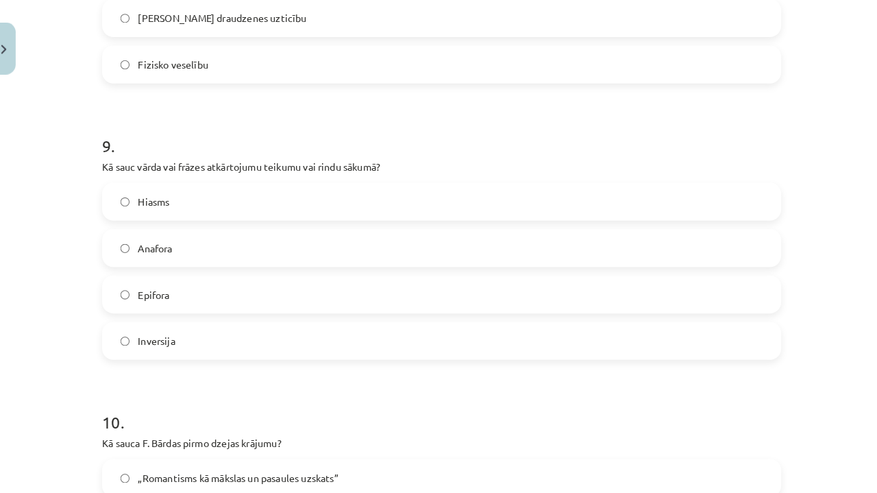
scroll to position [2314, 0]
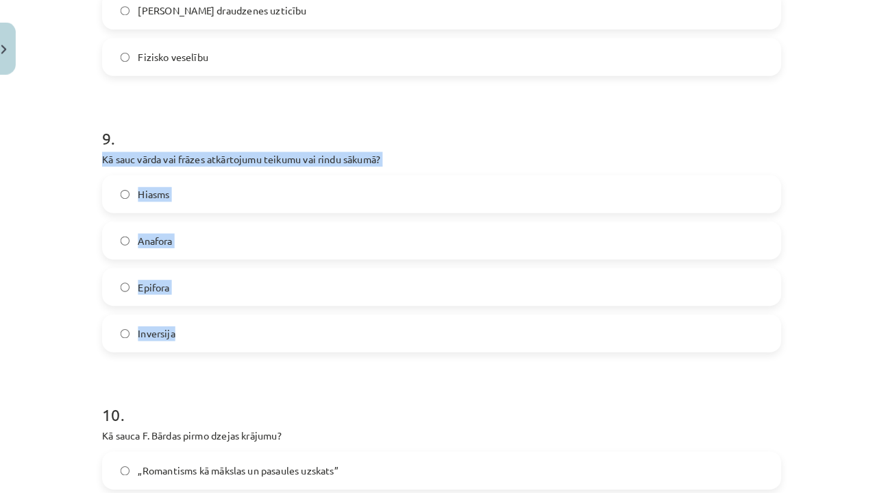
drag, startPoint x: 96, startPoint y: 151, endPoint x: 214, endPoint y: 326, distance: 211.4
copy div "Kā sauc vārda vai frāzes atkārtojumu teikumu vai rindu sākumā? Hiasms Anafora E…"
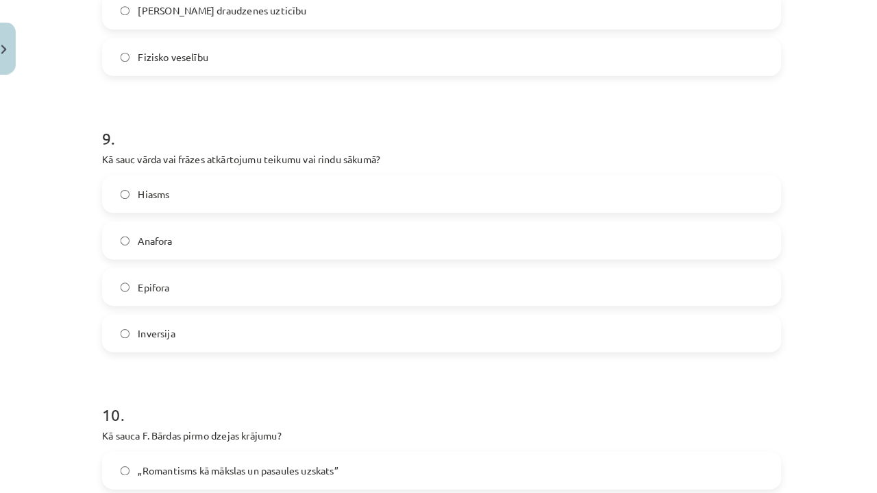
click at [252, 230] on label "Anafora" at bounding box center [438, 247] width 659 height 34
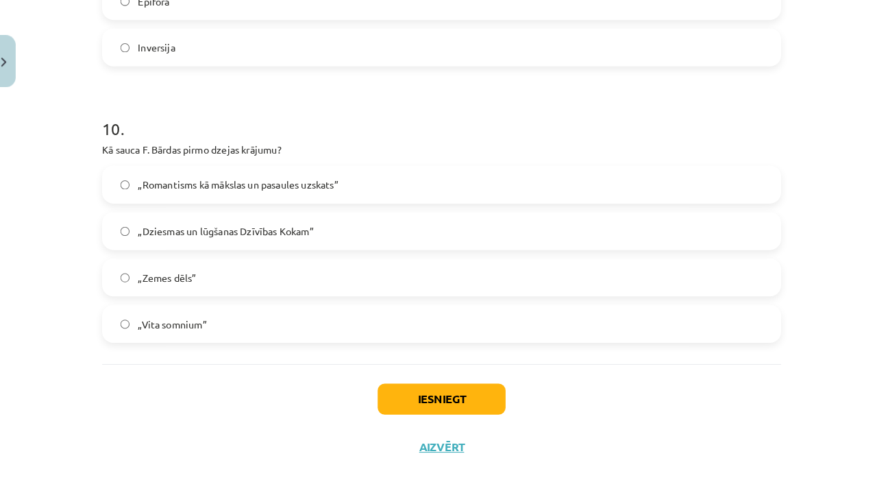
scroll to position [609, 0]
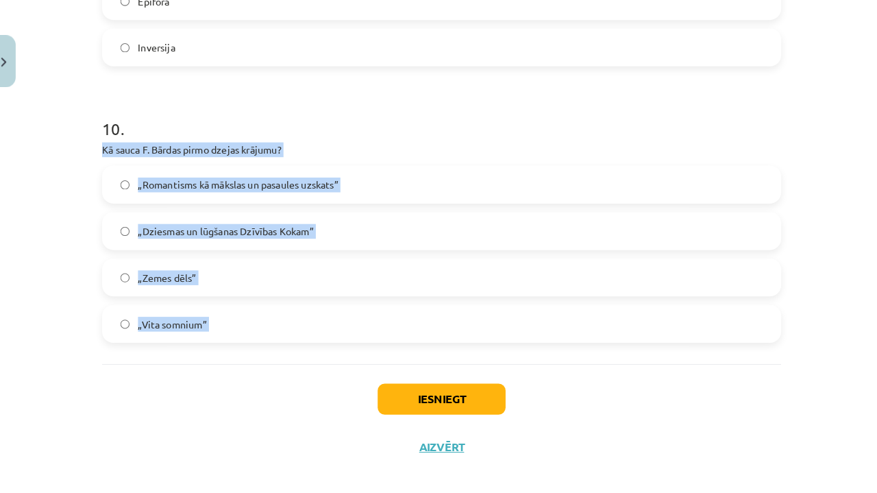
drag, startPoint x: 97, startPoint y: 141, endPoint x: 268, endPoint y: 355, distance: 273.6
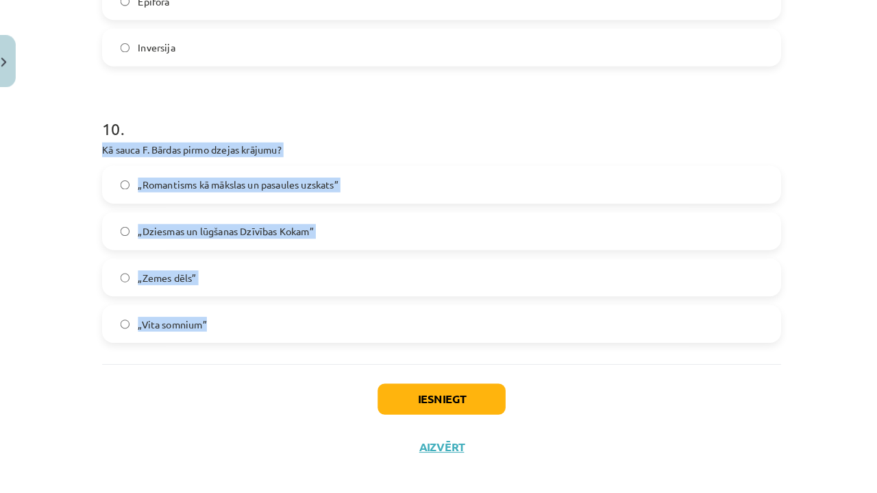
drag, startPoint x: 97, startPoint y: 145, endPoint x: 248, endPoint y: 321, distance: 231.4
copy div "Kā sauca F. Bārdas pirmo dzejas krājumu? „Romantisms kā mākslas un pasaules uzs…"
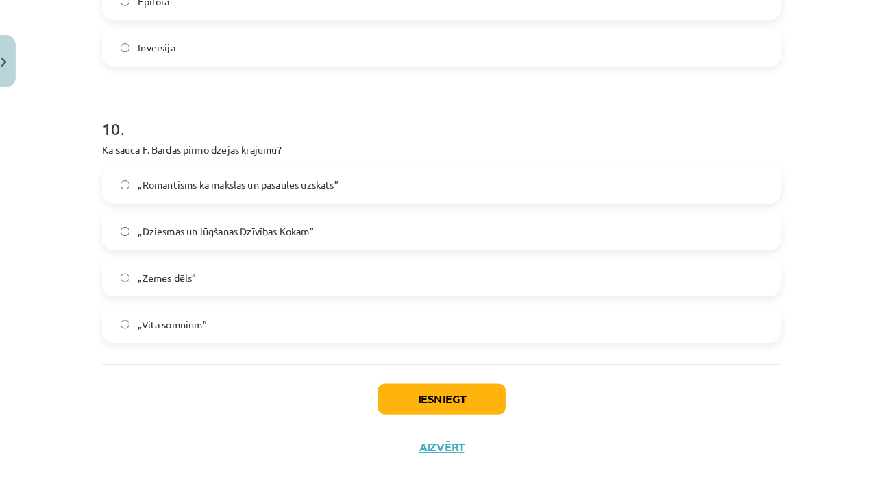
click at [193, 269] on label "„Zemes dēls”" at bounding box center [438, 270] width 659 height 34
click at [402, 383] on button "Iesniegt" at bounding box center [438, 389] width 125 height 30
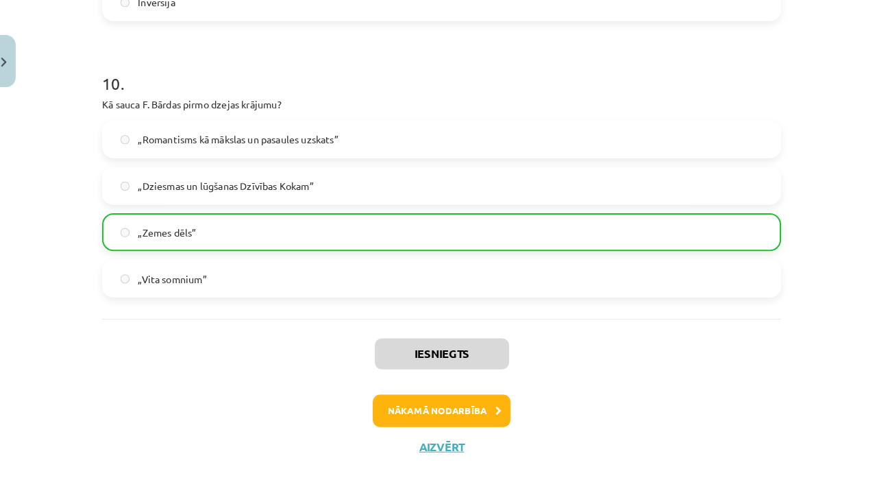
scroll to position [2651, 0]
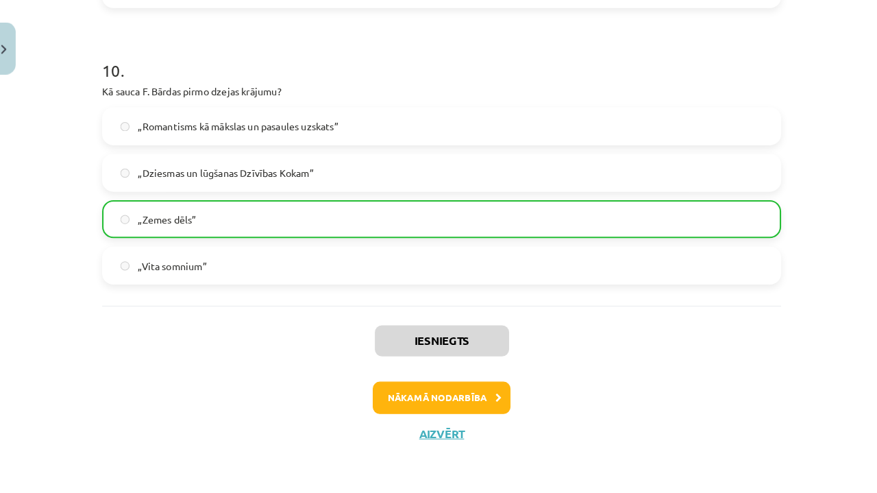
click at [433, 391] on button "Nākamā nodarbība" at bounding box center [439, 401] width 134 height 32
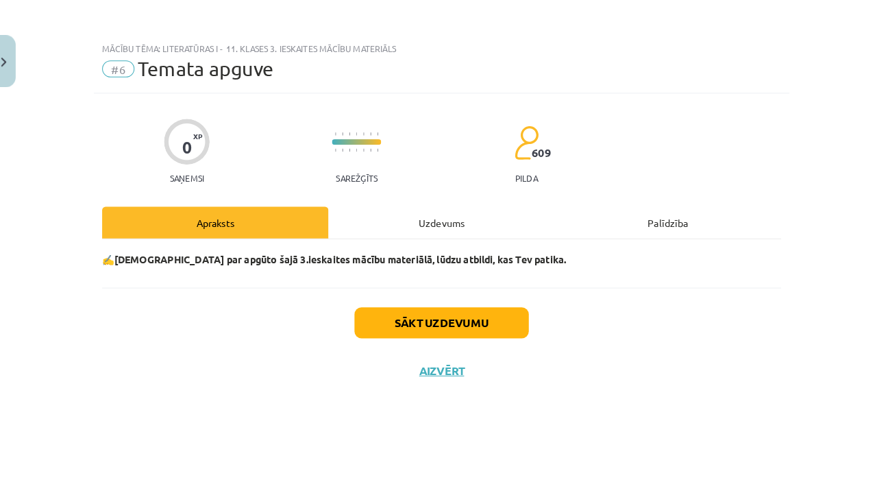
scroll to position [627, 0]
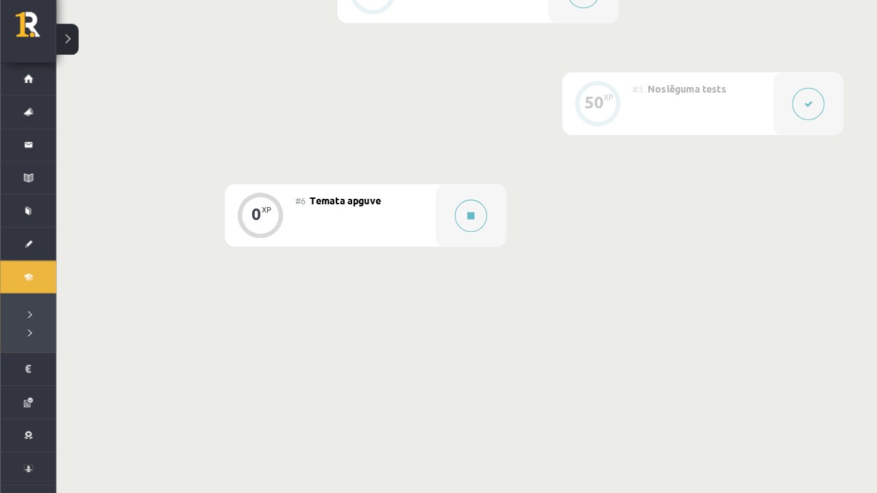
scroll to position [722, 0]
click at [460, 219] on icon at bounding box center [459, 223] width 7 height 8
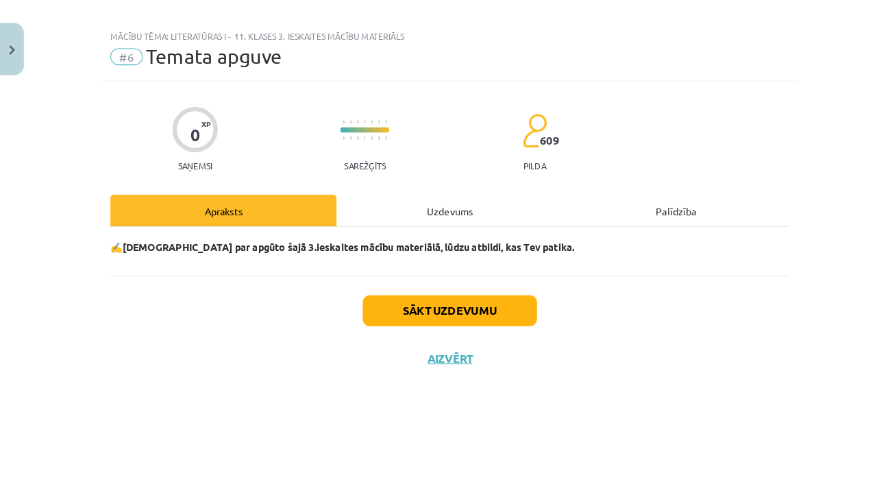
click at [474, 300] on button "Sākt uzdevumu" at bounding box center [439, 315] width 170 height 30
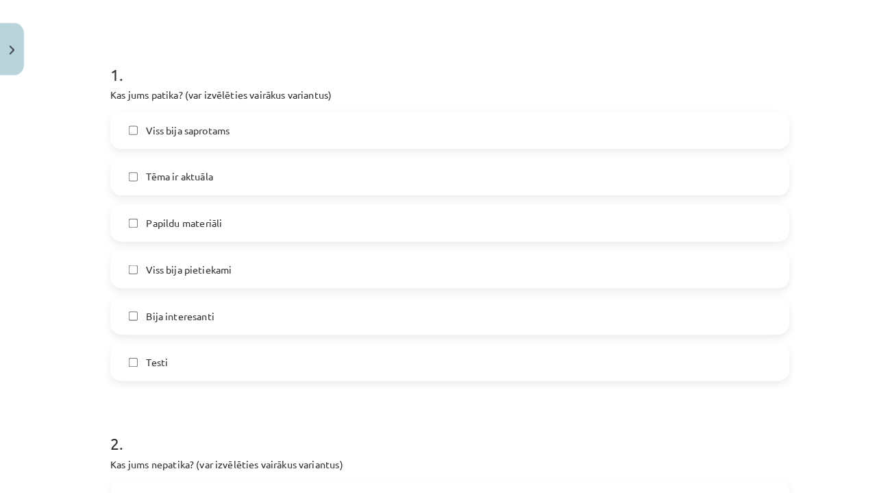
scroll to position [228, 0]
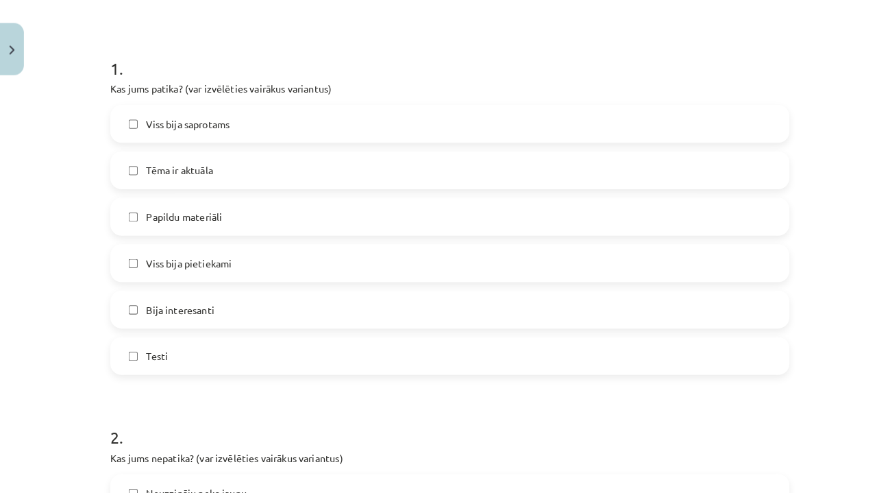
click at [416, 251] on label "Viss bija pietiekami" at bounding box center [438, 268] width 659 height 34
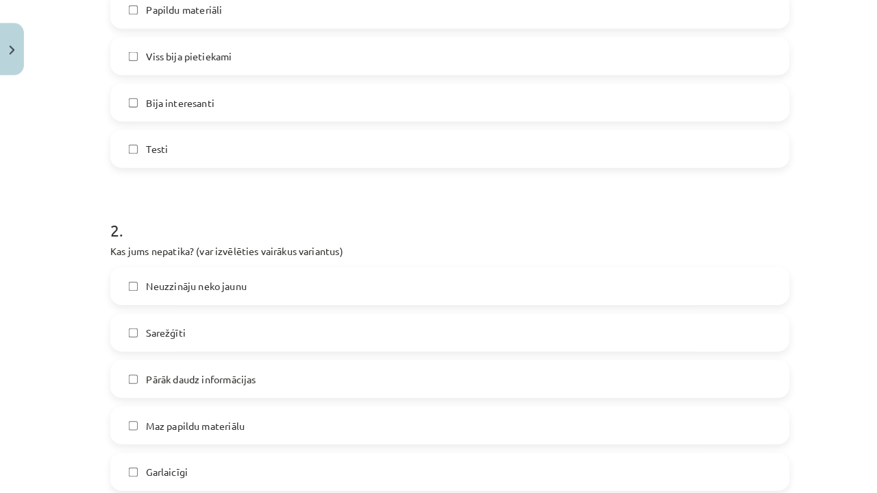
scroll to position [472, 0]
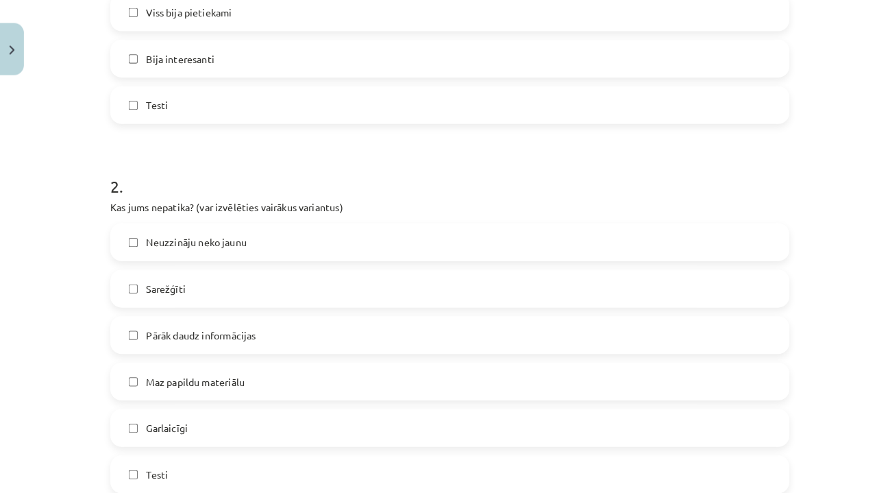
click at [375, 333] on label "Pārāk daudz informācijas" at bounding box center [438, 338] width 659 height 34
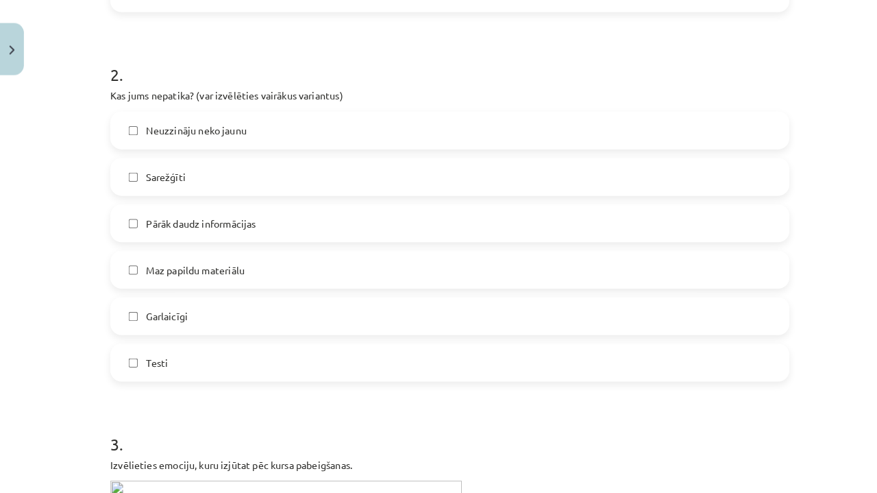
scroll to position [583, 0]
click at [370, 324] on div "Garlaicīgi" at bounding box center [439, 318] width 662 height 37
click at [296, 319] on label "Garlaicīgi" at bounding box center [438, 319] width 659 height 34
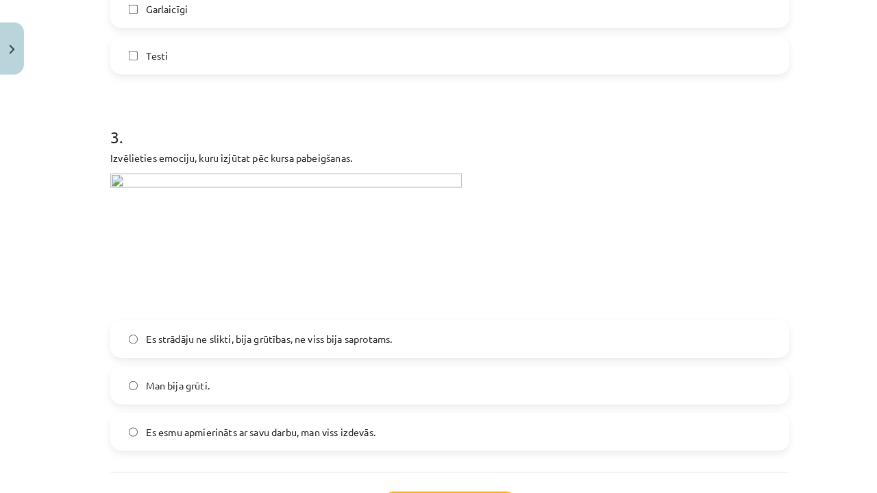
scroll to position [722, 0]
click at [268, 336] on span "Es strādāju ne slikti, bija grūtības, ne viss bija saprotams." at bounding box center [263, 343] width 240 height 14
click at [389, 416] on label "Es esmu apmierināts ar savu darbu, man viss izdevās." at bounding box center [438, 433] width 659 height 34
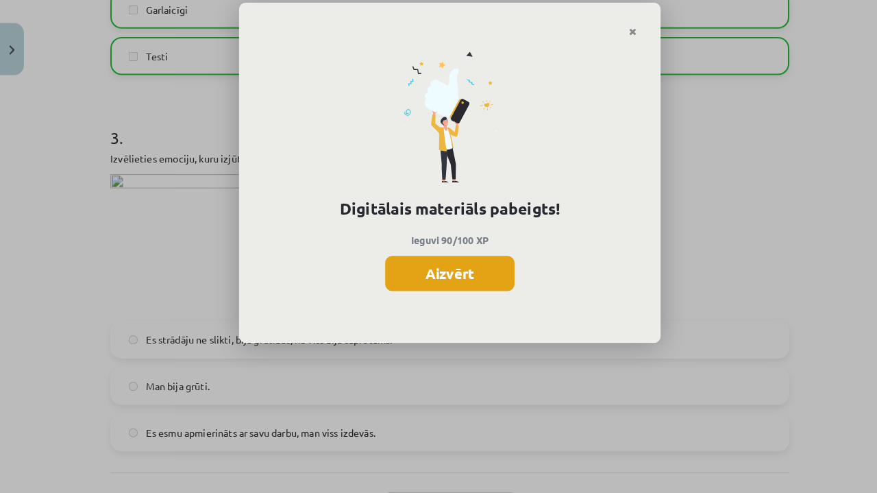
click at [463, 271] on button "Aizvērt" at bounding box center [439, 278] width 126 height 34
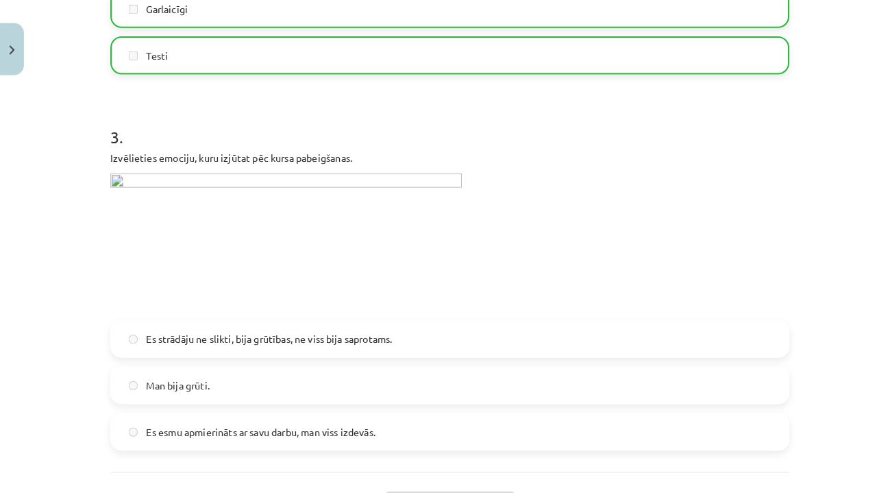
scroll to position [880, 0]
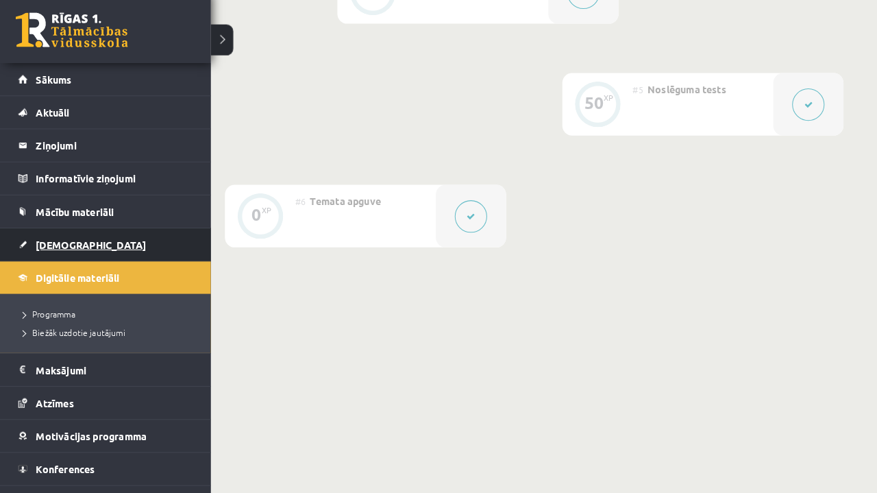
click at [64, 244] on span "[DEMOGRAPHIC_DATA]" at bounding box center [89, 250] width 108 height 12
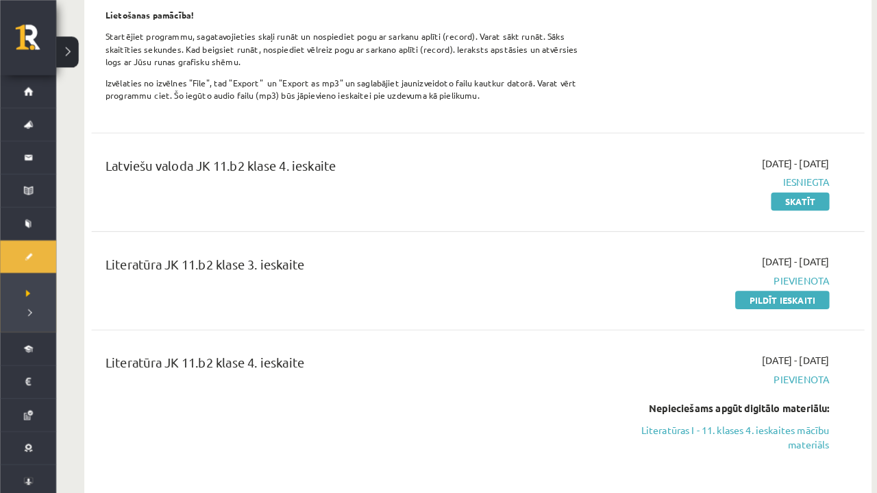
scroll to position [487, 0]
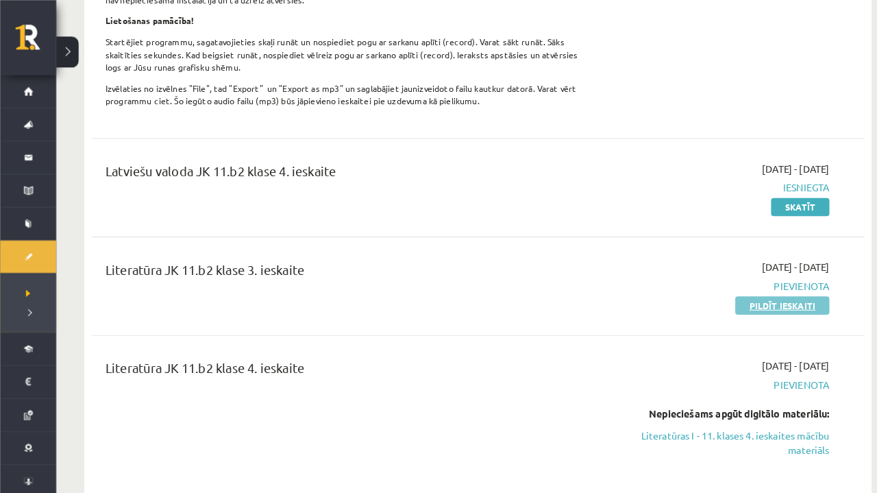
click at [782, 297] on link "Pildīt ieskaiti" at bounding box center [763, 298] width 92 height 18
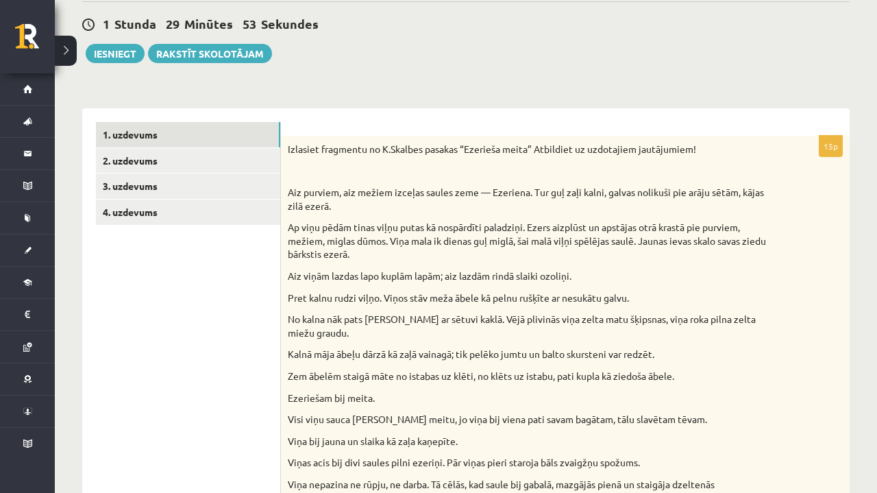
scroll to position [141, 0]
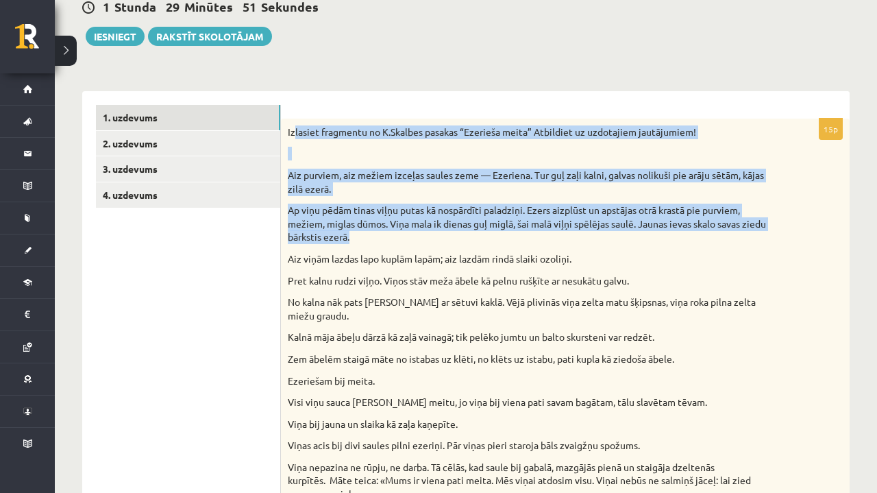
drag, startPoint x: 295, startPoint y: 136, endPoint x: 611, endPoint y: 237, distance: 331.7
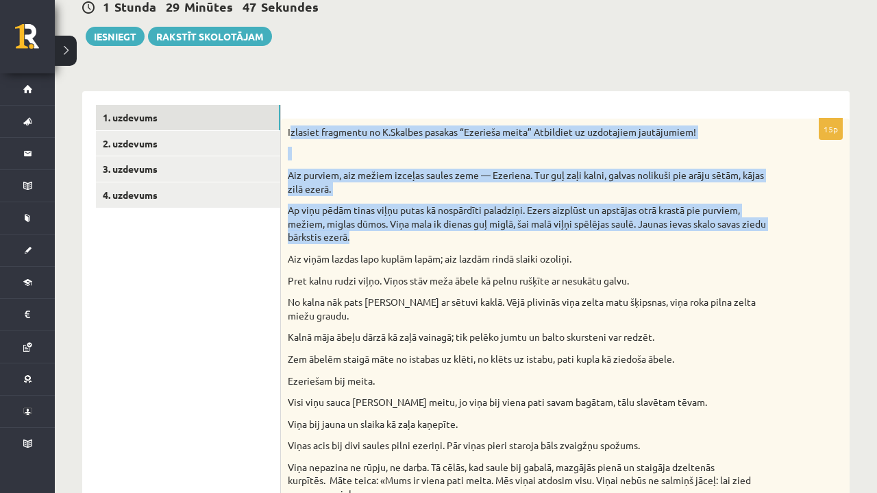
drag, startPoint x: 290, startPoint y: 131, endPoint x: 485, endPoint y: 239, distance: 223.0
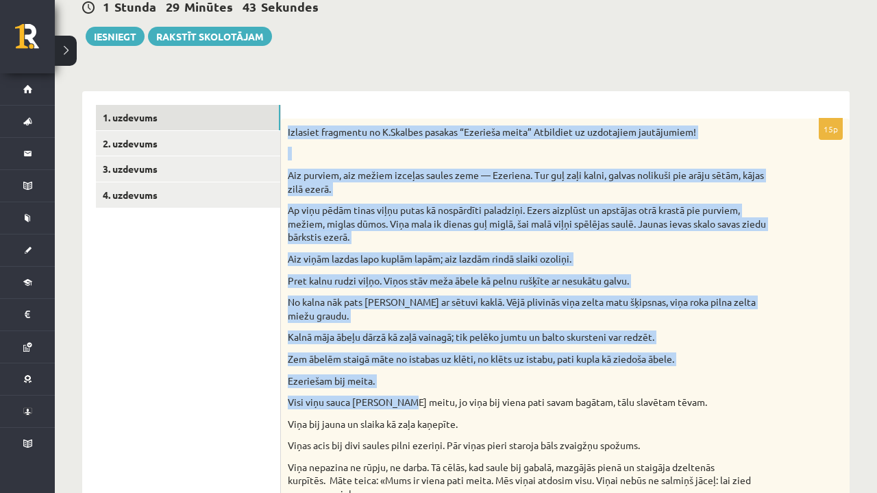
drag, startPoint x: 288, startPoint y: 133, endPoint x: 396, endPoint y: 391, distance: 279.6
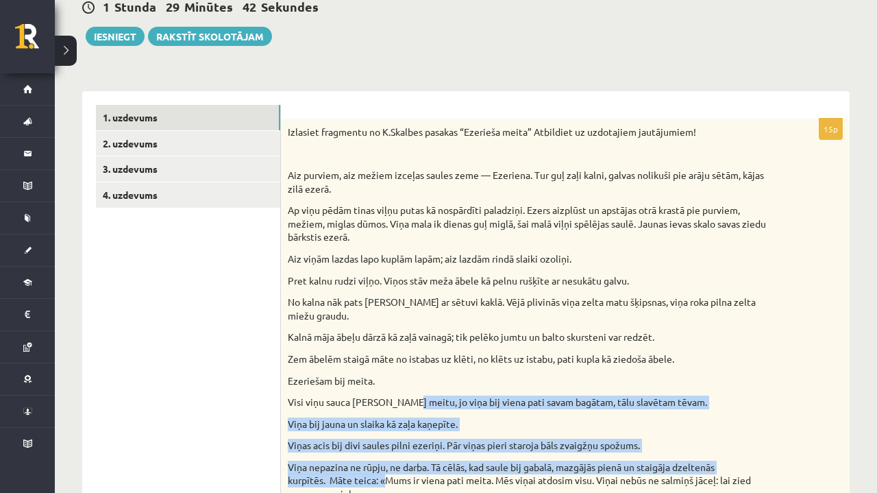
drag, startPoint x: 397, startPoint y: 392, endPoint x: 385, endPoint y: 492, distance: 100.8
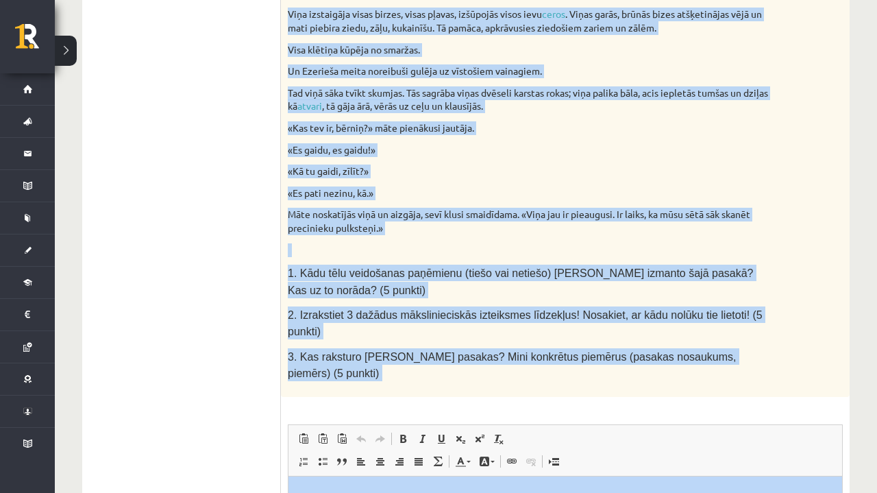
scroll to position [726, 0]
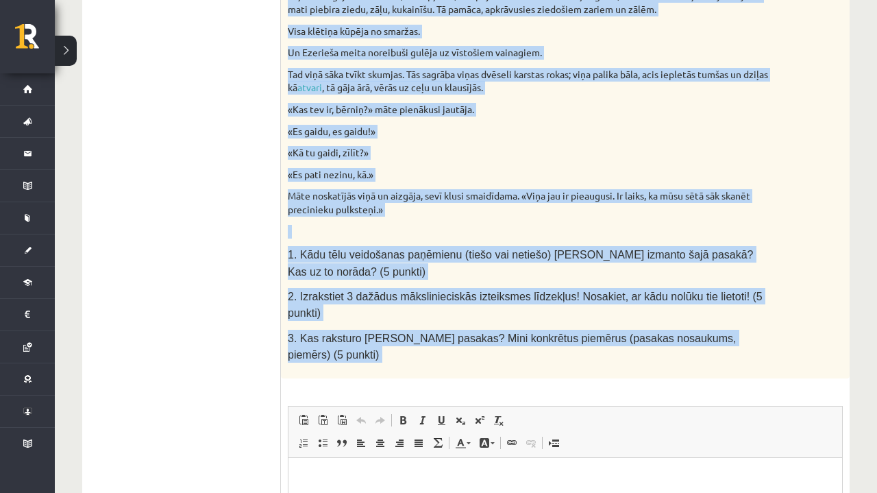
drag, startPoint x: 287, startPoint y: 130, endPoint x: 345, endPoint y: 337, distance: 214.9
copy div "Loremips dolorsita co A.Elitsed doeiusm “Temporin utlab” Etdolorem al enimadmin…"
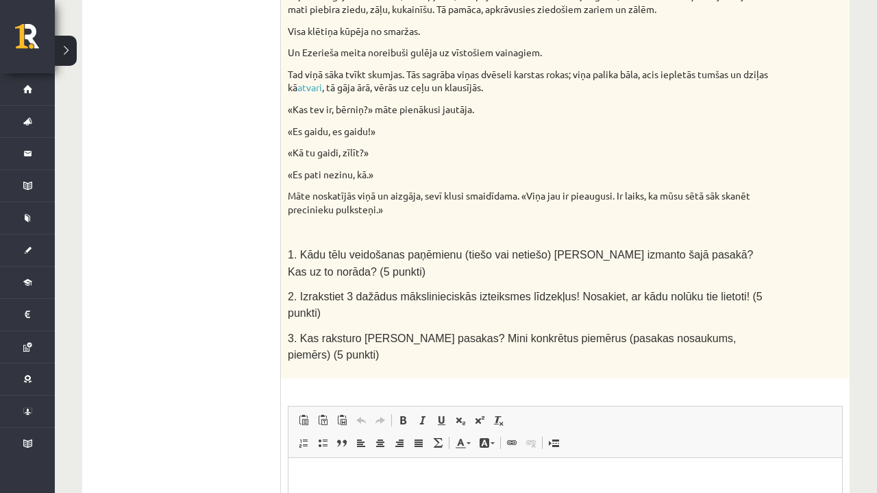
click at [234, 313] on ul "1. uzdevums 2. uzdevums 3. uzdevums 4. uzdevums" at bounding box center [188, 105] width 185 height 1171
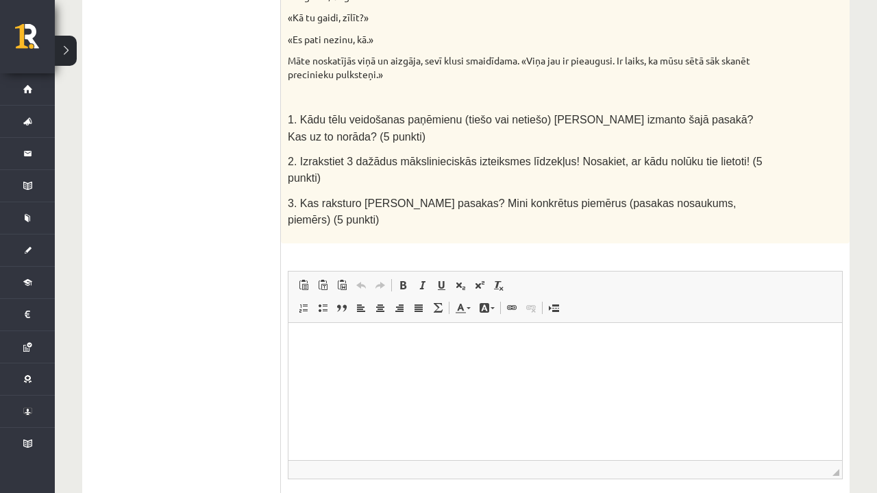
scroll to position [869, 0]
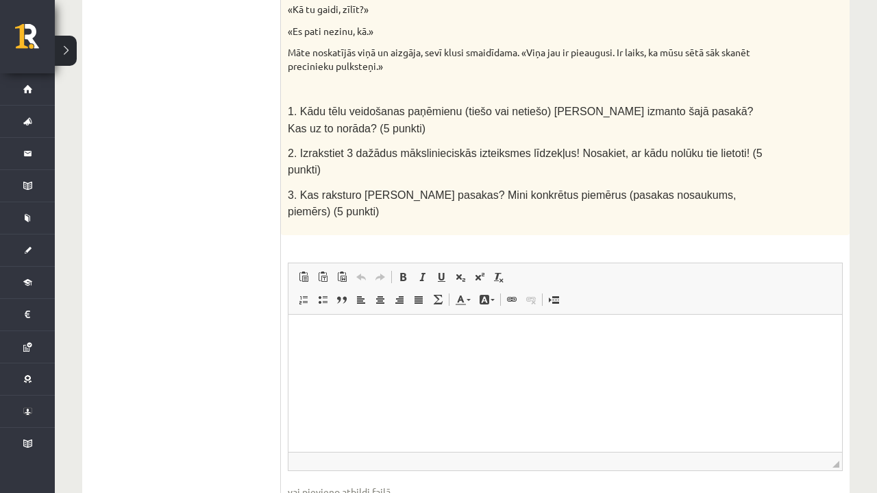
click at [505, 356] on html at bounding box center [566, 335] width 554 height 42
drag, startPoint x: 839, startPoint y: 444, endPoint x: 831, endPoint y: 492, distance: 48.7
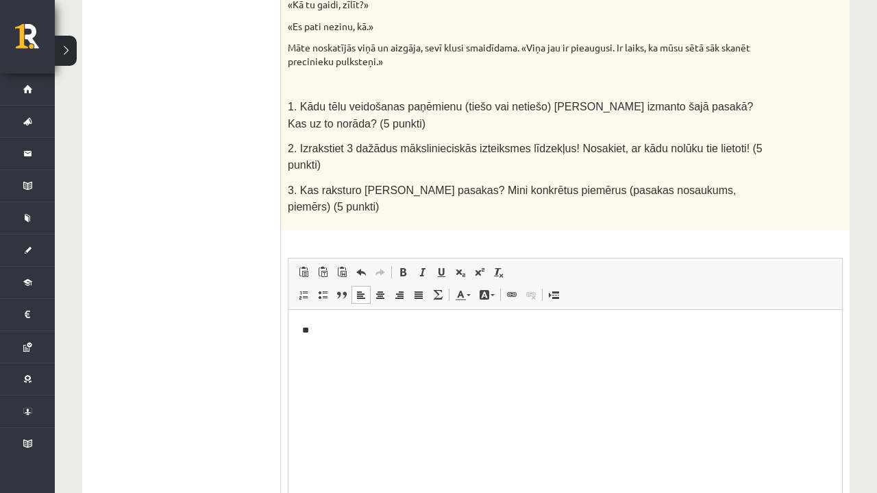
scroll to position [871, 0]
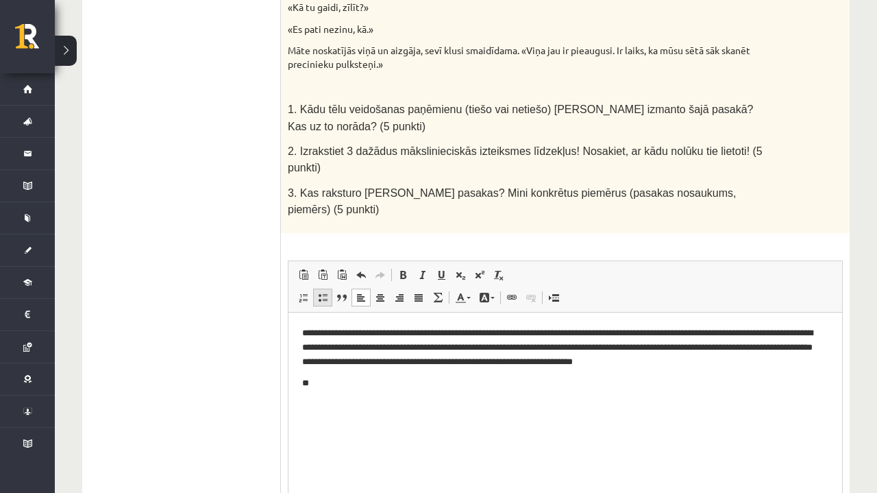
click at [321, 292] on span at bounding box center [322, 297] width 11 height 11
click at [319, 292] on span at bounding box center [322, 297] width 11 height 11
click at [321, 292] on span at bounding box center [322, 297] width 11 height 11
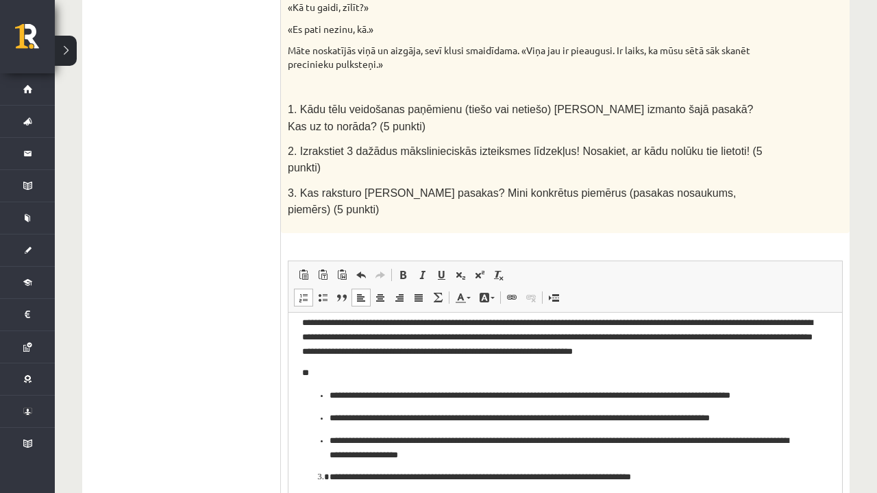
scroll to position [892, 0]
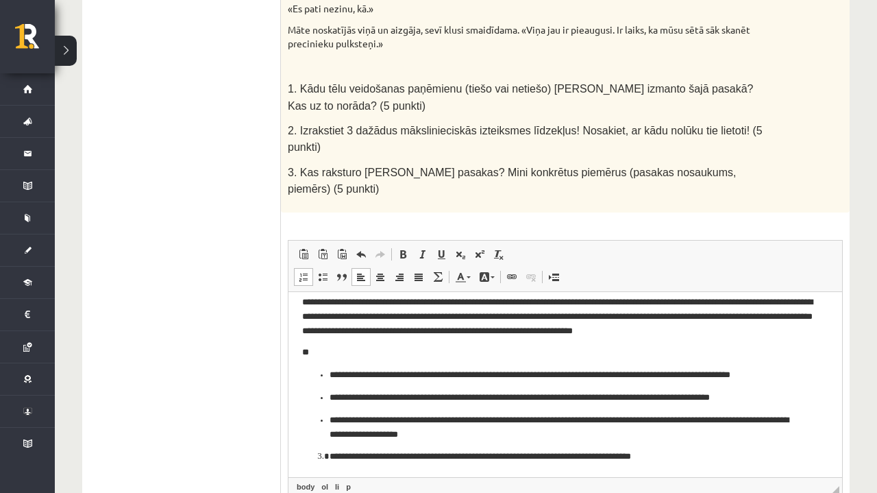
click at [317, 389] on ul "**********" at bounding box center [565, 403] width 526 height 73
click at [330, 376] on p "**********" at bounding box center [566, 374] width 472 height 14
click at [321, 271] on span at bounding box center [322, 276] width 11 height 11
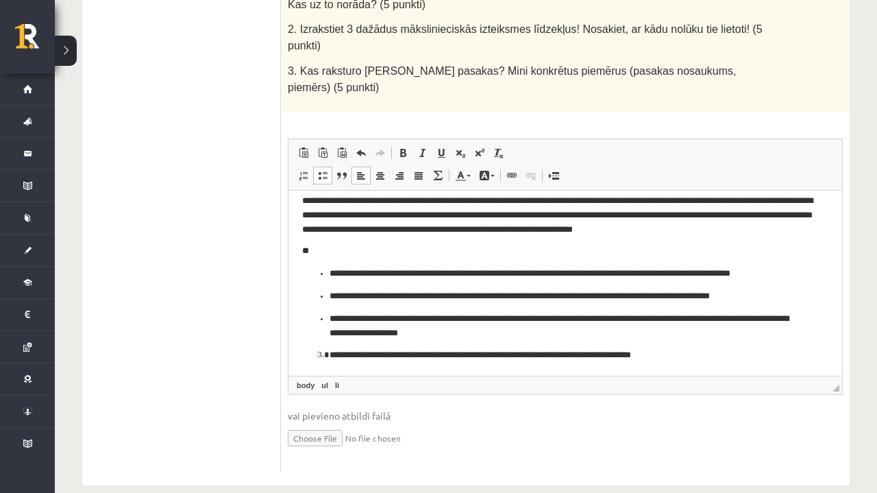
scroll to position [993, 0]
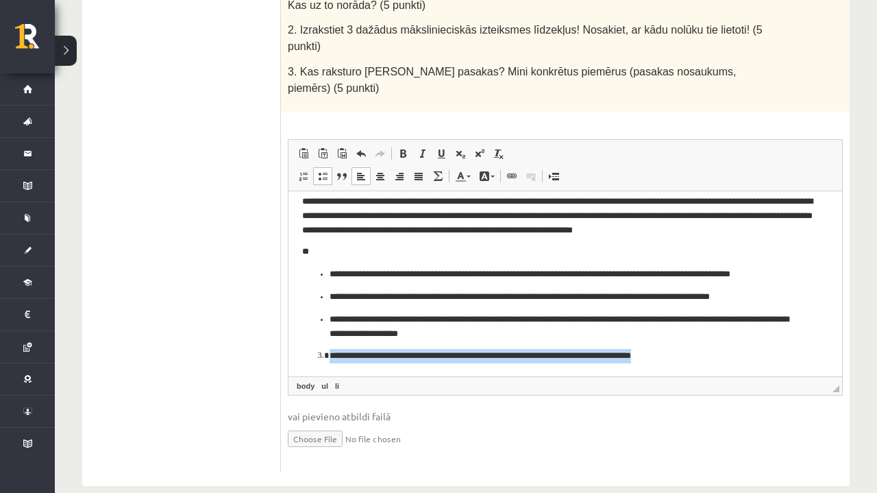
drag, startPoint x: 317, startPoint y: 355, endPoint x: 594, endPoint y: 372, distance: 278.1
click at [594, 372] on html "**********" at bounding box center [566, 277] width 554 height 195
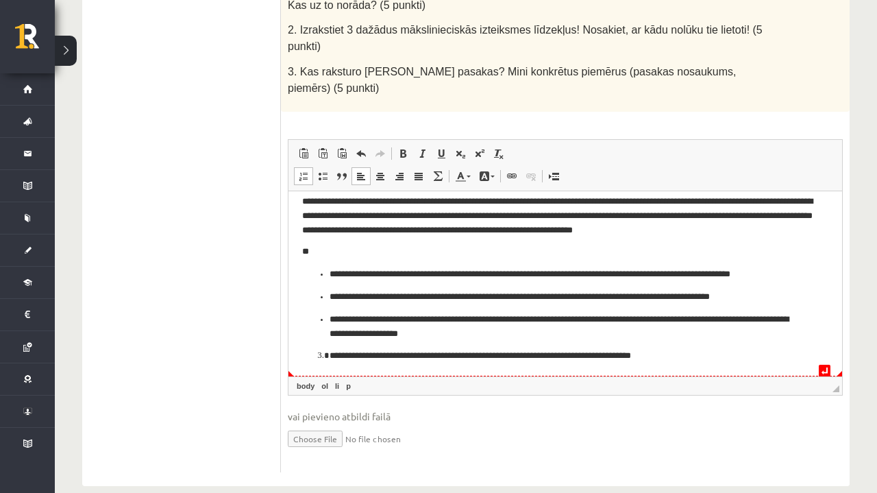
scroll to position [0, 0]
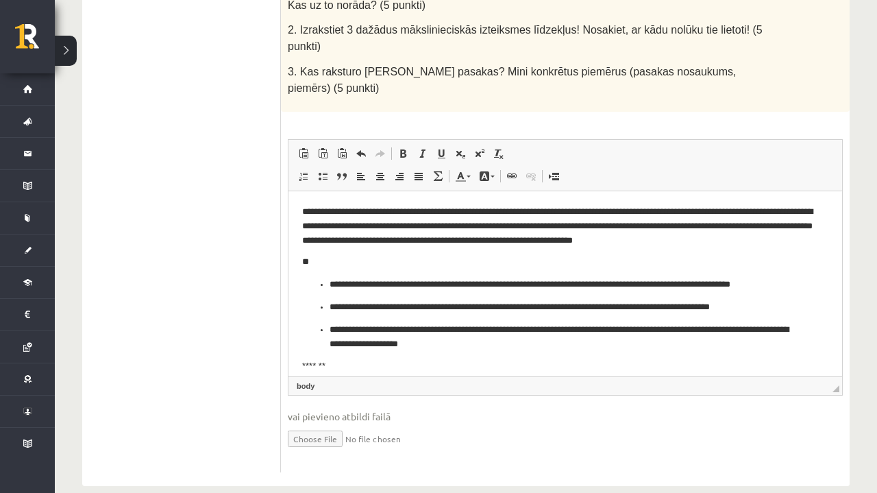
click at [608, 259] on p "**" at bounding box center [565, 261] width 526 height 14
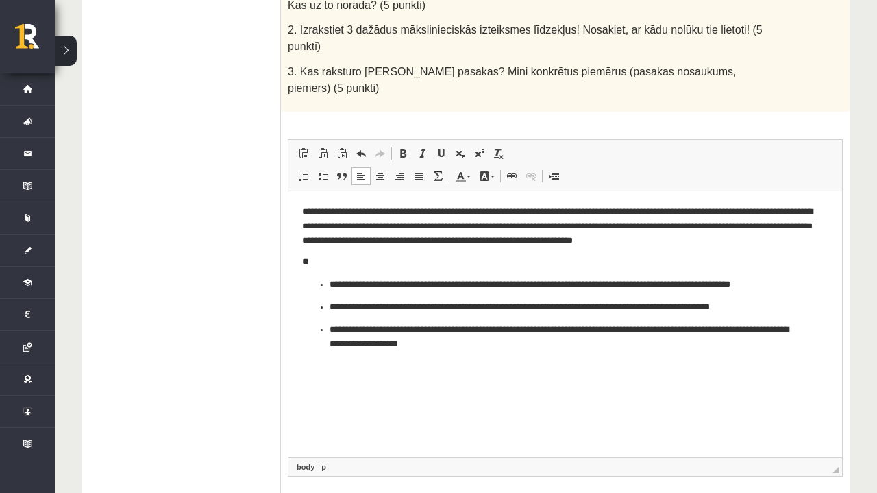
drag, startPoint x: 835, startPoint y: 367, endPoint x: 829, endPoint y: 461, distance: 93.4
click at [829, 461] on span "◢ Elements path body p" at bounding box center [566, 466] width 554 height 19
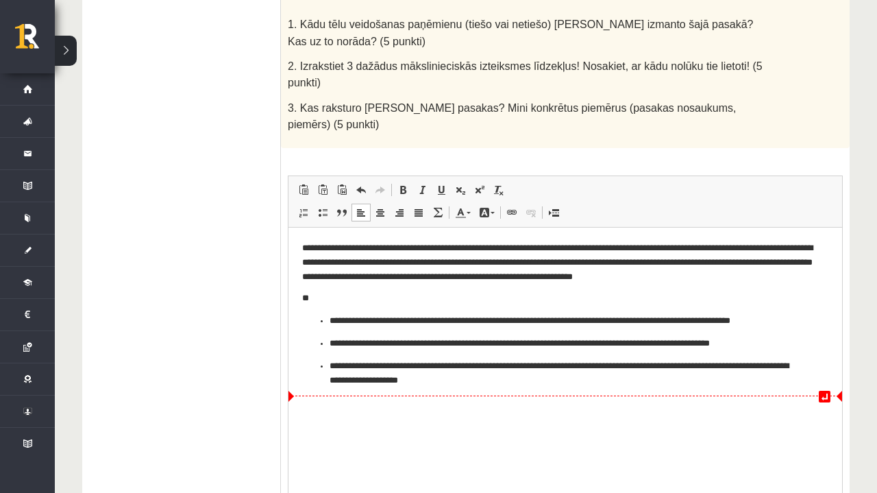
scroll to position [950, 0]
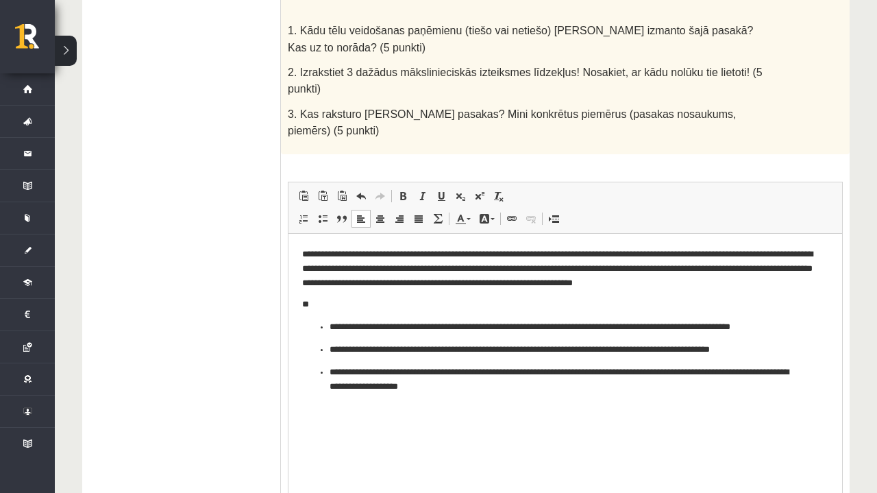
click at [303, 330] on ul "**********" at bounding box center [565, 355] width 526 height 73
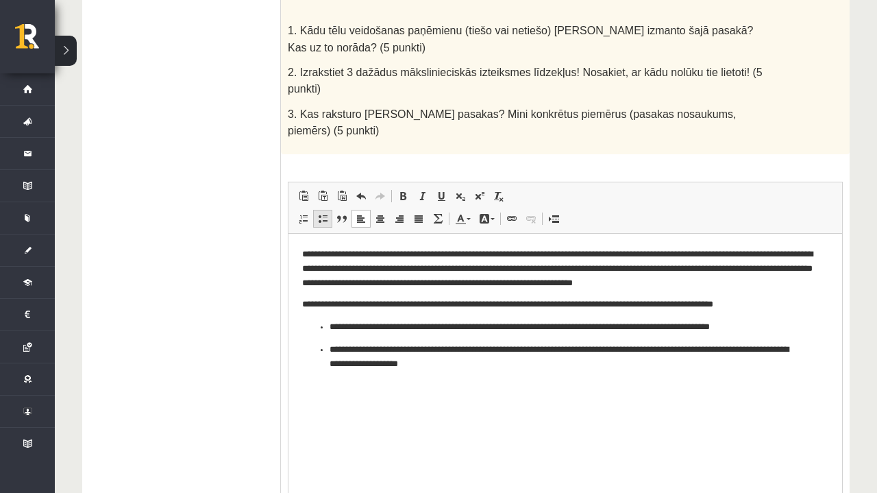
click at [326, 213] on span at bounding box center [322, 218] width 11 height 11
click at [322, 290] on body "**********" at bounding box center [565, 308] width 526 height 123
click at [751, 292] on body "**********" at bounding box center [565, 308] width 526 height 123
click at [751, 282] on p "**********" at bounding box center [565, 267] width 526 height 41
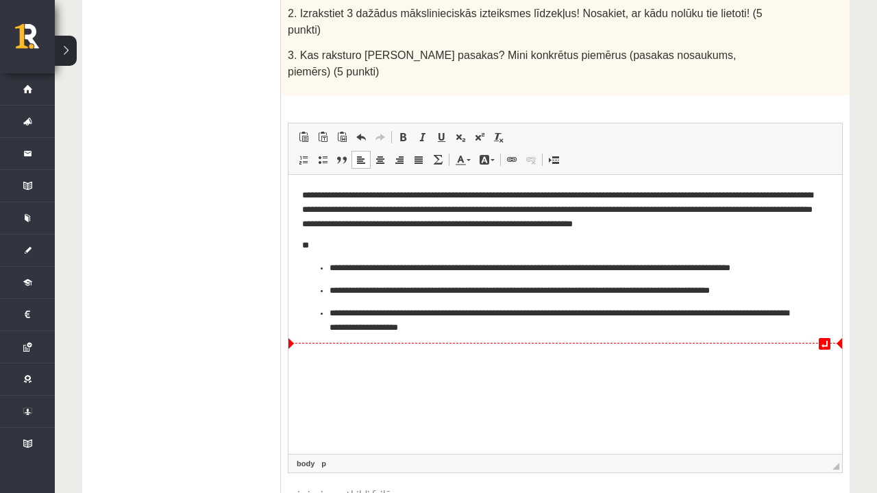
scroll to position [1010, 0]
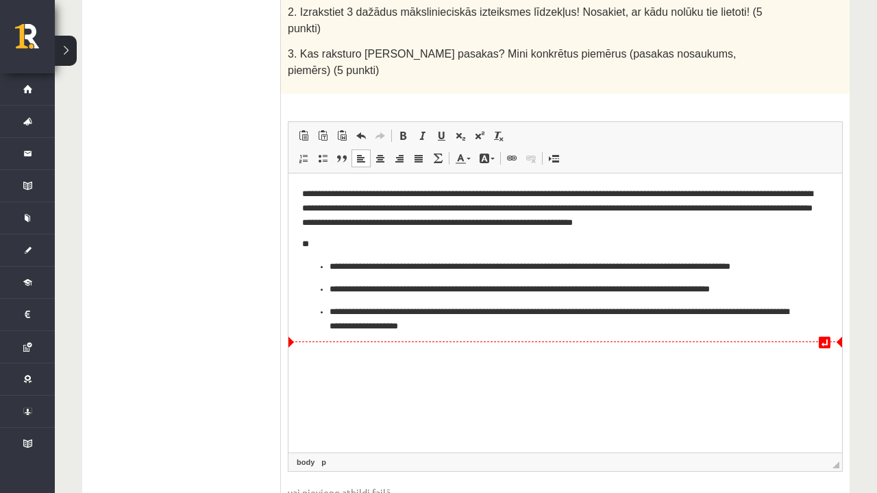
click at [624, 337] on html "**********" at bounding box center [566, 259] width 554 height 173
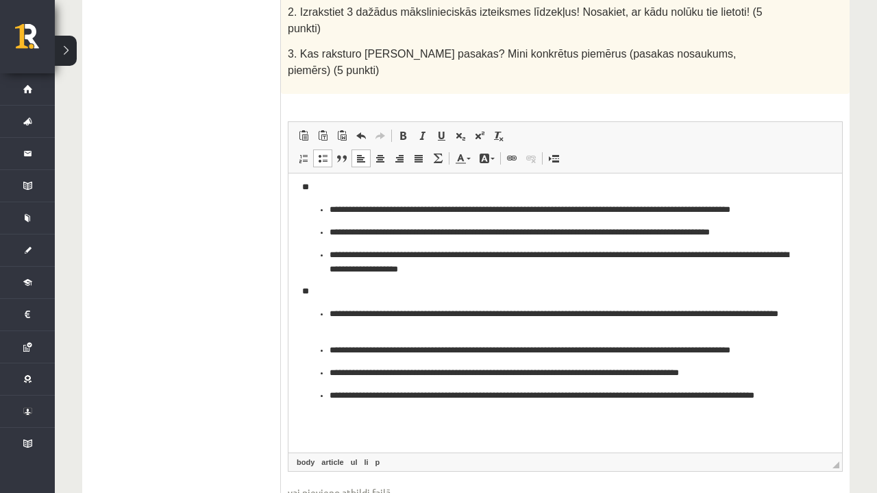
scroll to position [57, 0]
click at [353, 456] on link "ul" at bounding box center [354, 462] width 12 height 12
click at [352, 456] on link "ul" at bounding box center [354, 462] width 12 height 12
click at [401, 437] on p "Rich Text Editor, wiswyg-editor-user-answer-47363810905820" at bounding box center [565, 431] width 526 height 14
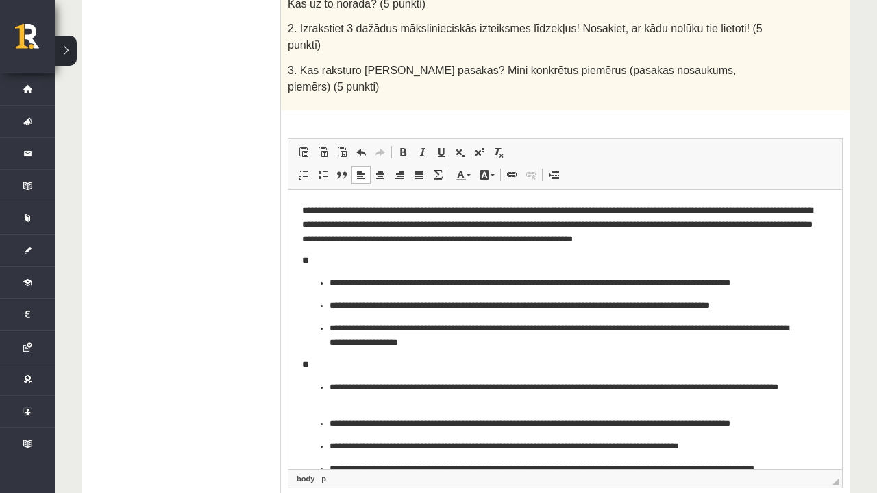
scroll to position [0, 0]
click at [345, 469] on span "◢ Elements path body p" at bounding box center [566, 478] width 554 height 19
click at [323, 472] on link "p" at bounding box center [324, 478] width 10 height 12
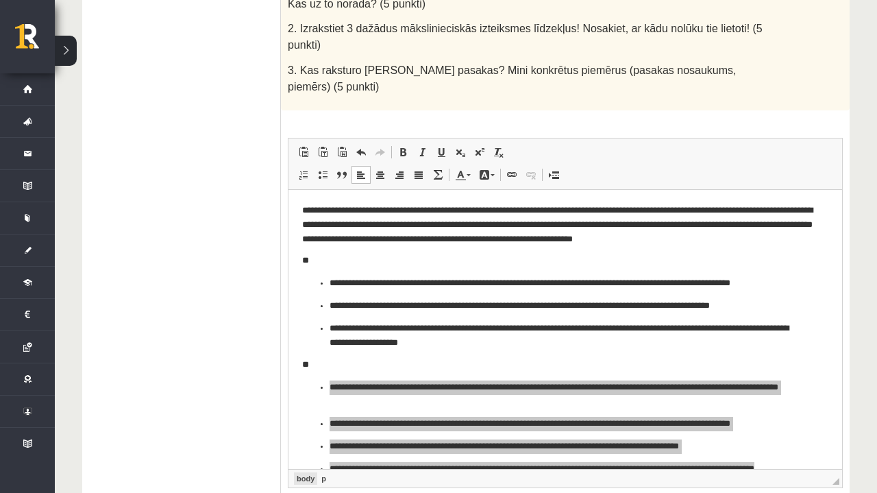
click at [301, 472] on link "body" at bounding box center [305, 478] width 23 height 12
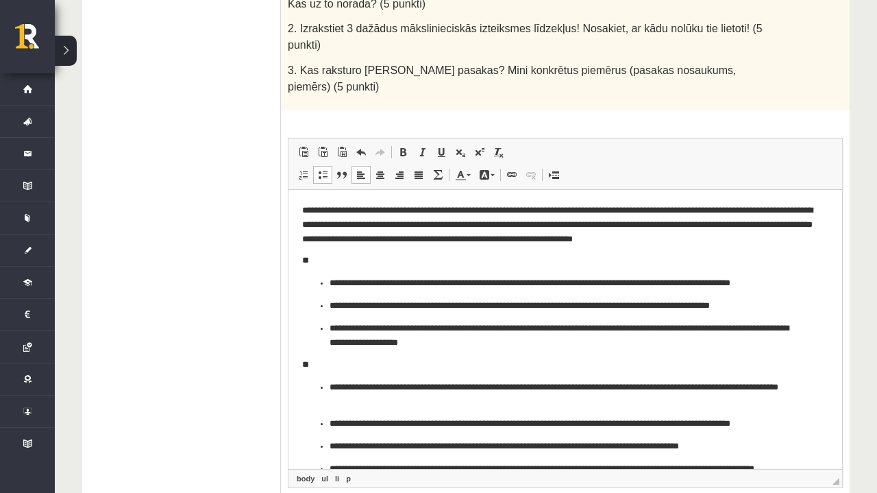
click at [299, 299] on html "**********" at bounding box center [566, 357] width 554 height 336
click at [335, 472] on link "li" at bounding box center [337, 478] width 10 height 12
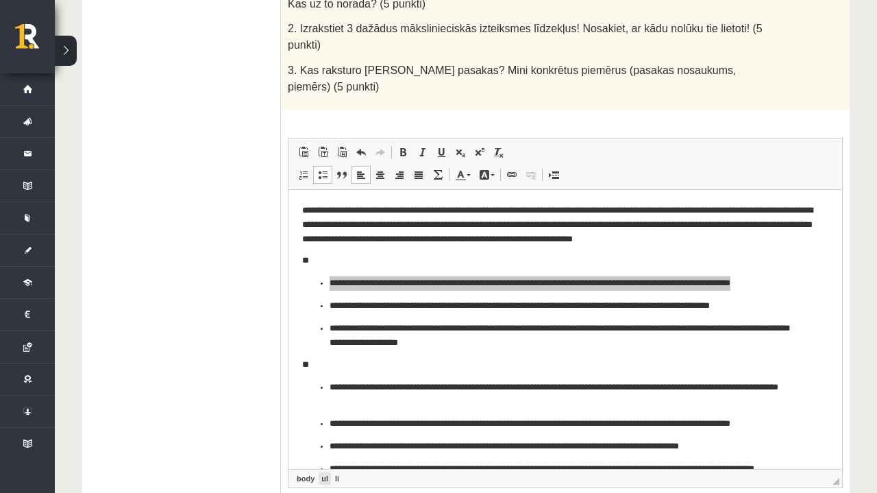
click at [327, 472] on link "ul" at bounding box center [325, 478] width 12 height 12
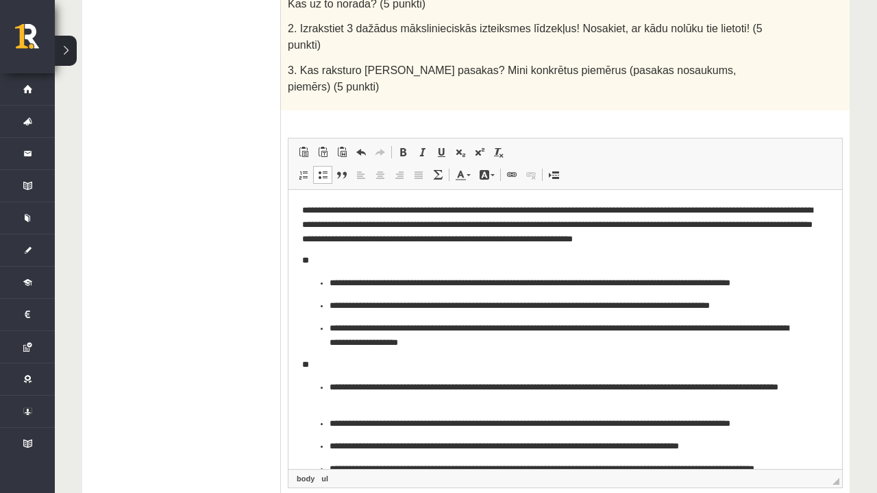
click at [342, 363] on p "**" at bounding box center [565, 364] width 526 height 14
click at [411, 225] on p "**********" at bounding box center [565, 223] width 526 height 41
click at [396, 308] on p "**********" at bounding box center [566, 305] width 472 height 14
click at [362, 443] on p "**********" at bounding box center [566, 446] width 472 height 14
click at [341, 472] on link "article" at bounding box center [332, 478] width 27 height 12
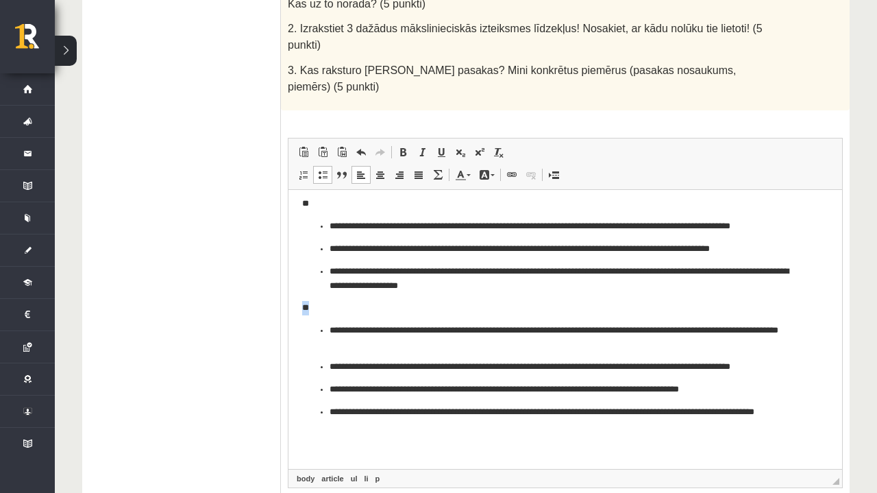
scroll to position [57, 0]
click at [459, 435] on body "**********" at bounding box center [565, 300] width 526 height 308
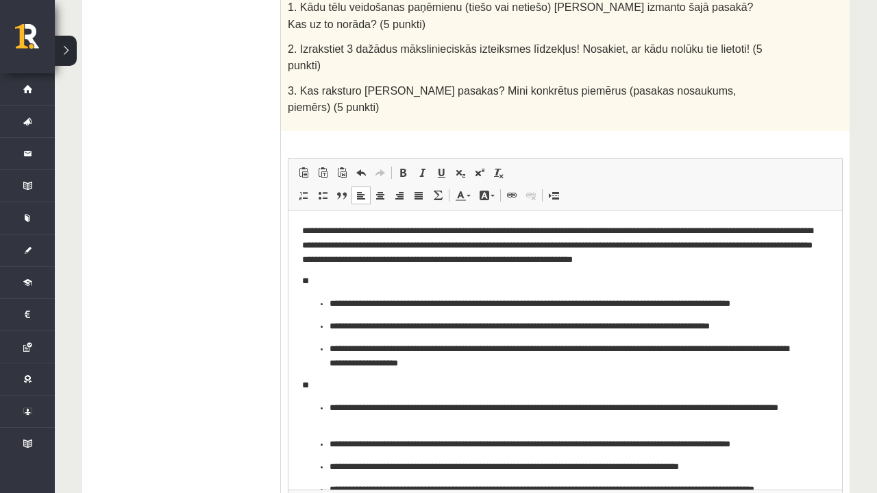
scroll to position [965, 0]
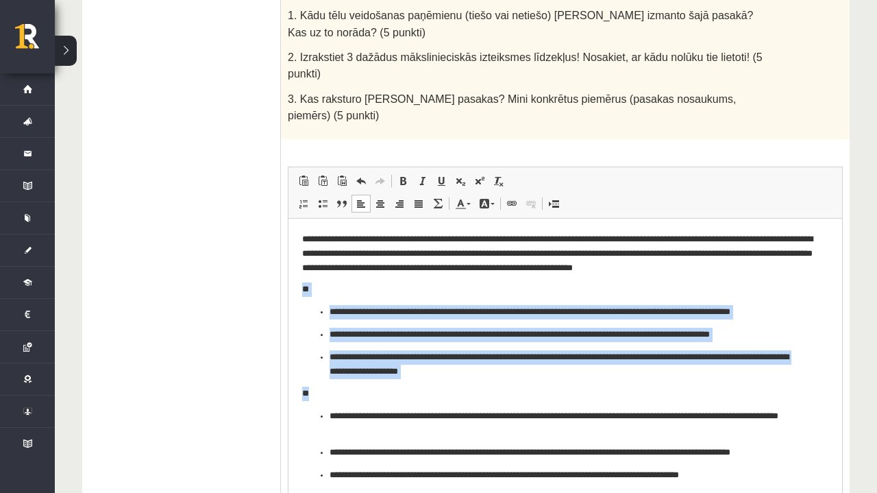
drag, startPoint x: 297, startPoint y: 288, endPoint x: 522, endPoint y: 387, distance: 245.2
click at [522, 387] on html "**********" at bounding box center [566, 386] width 554 height 336
click at [520, 392] on p "**" at bounding box center [565, 393] width 526 height 14
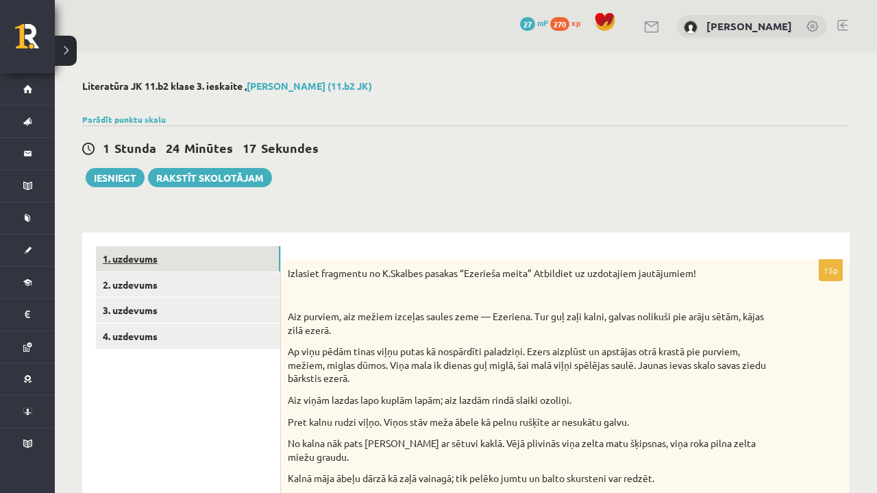
scroll to position [0, 0]
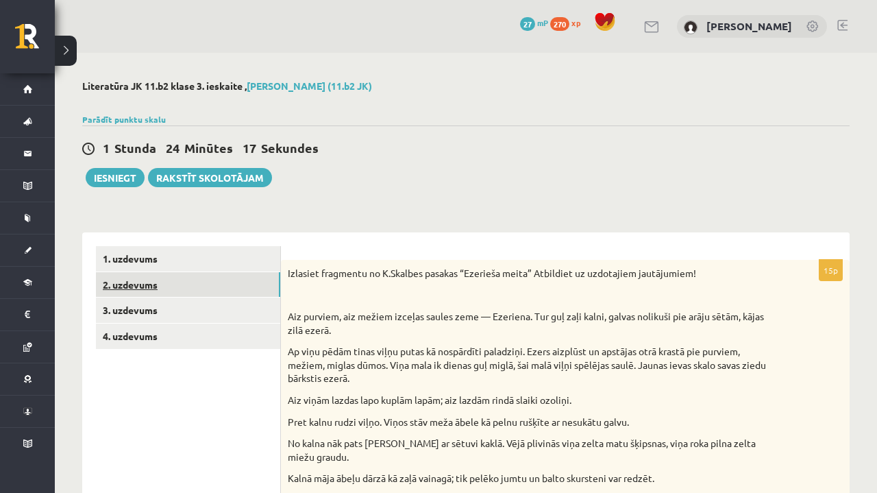
click at [151, 276] on link "2. uzdevums" at bounding box center [188, 284] width 184 height 25
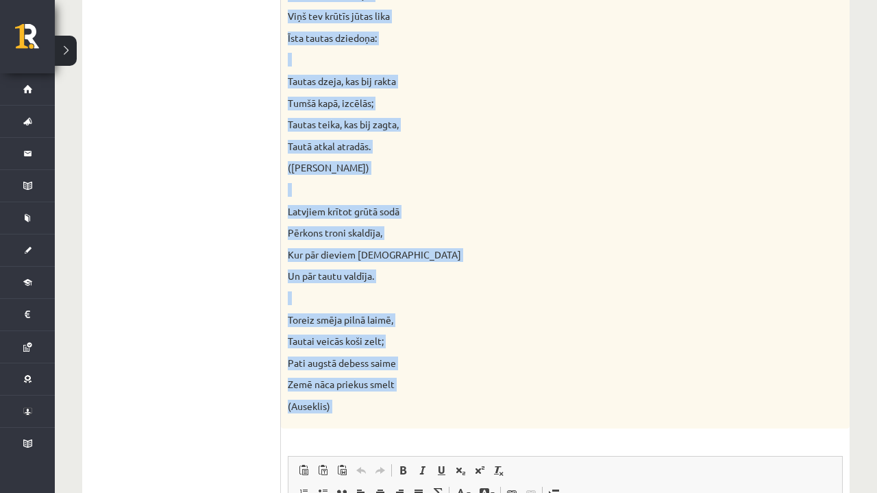
scroll to position [609, 0]
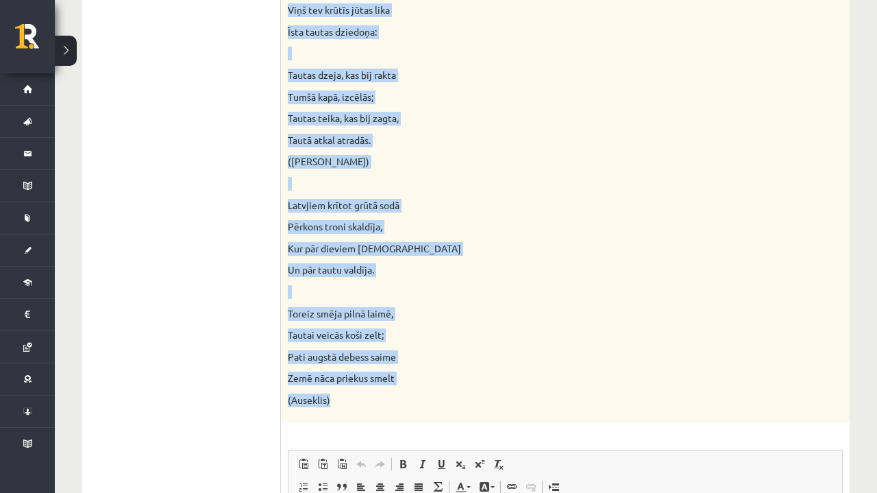
drag, startPoint x: 289, startPoint y: 172, endPoint x: 389, endPoint y: 389, distance: 238.9
click at [389, 389] on div "Lasiet tautiskā romantisma dzejas piemērus! Kādas pazīmes, idejas, tēli, atslēg…" at bounding box center [565, 36] width 569 height 772
copy div "Lasiet tautiskā romantisma dzejas piemērus! Kādas pazīmes, idejas, tēli, atslēg…"
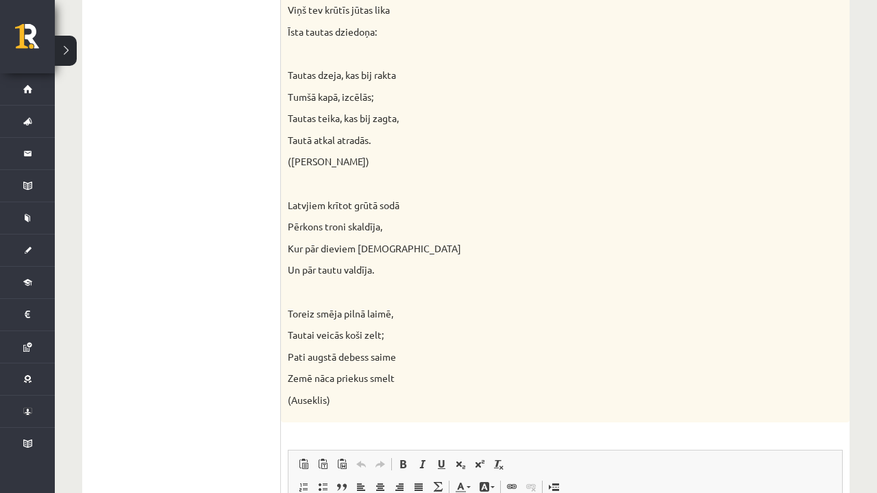
click at [270, 352] on ul "1. uzdevums 2. uzdevums 3. uzdevums 4. uzdevums" at bounding box center [188, 186] width 185 height 1098
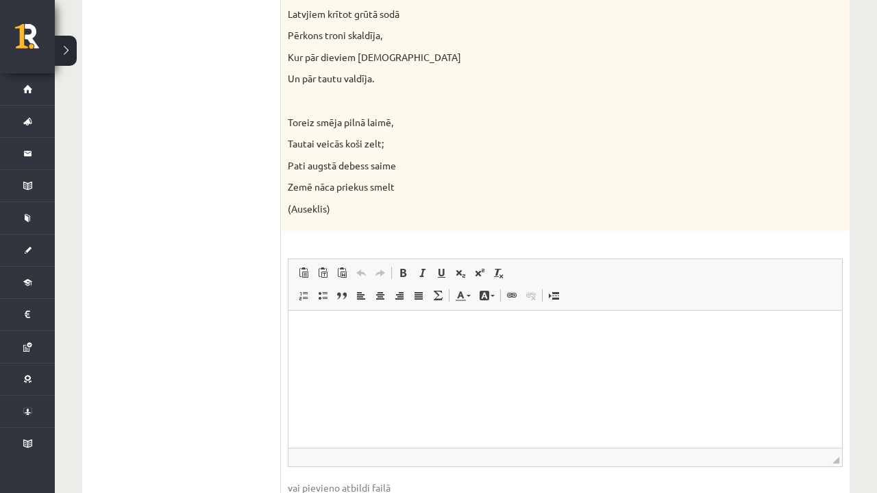
scroll to position [810, 0]
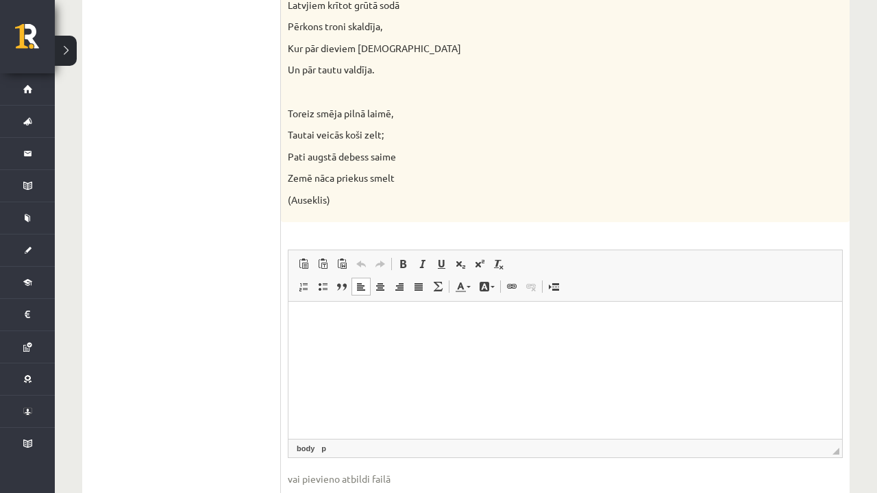
click at [586, 324] on p "Rich Text Editor, wiswyg-editor-user-answer-47363750022420" at bounding box center [565, 322] width 526 height 14
drag, startPoint x: 836, startPoint y: 435, endPoint x: 827, endPoint y: 489, distance: 55.6
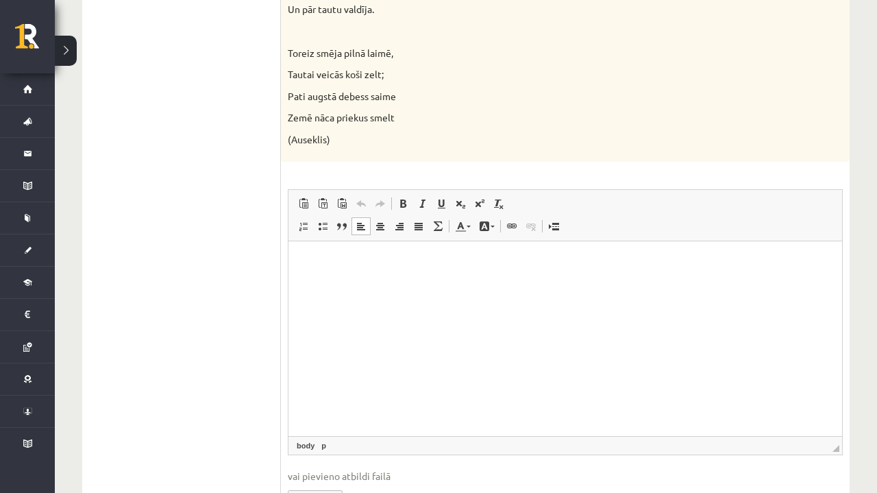
scroll to position [875, 0]
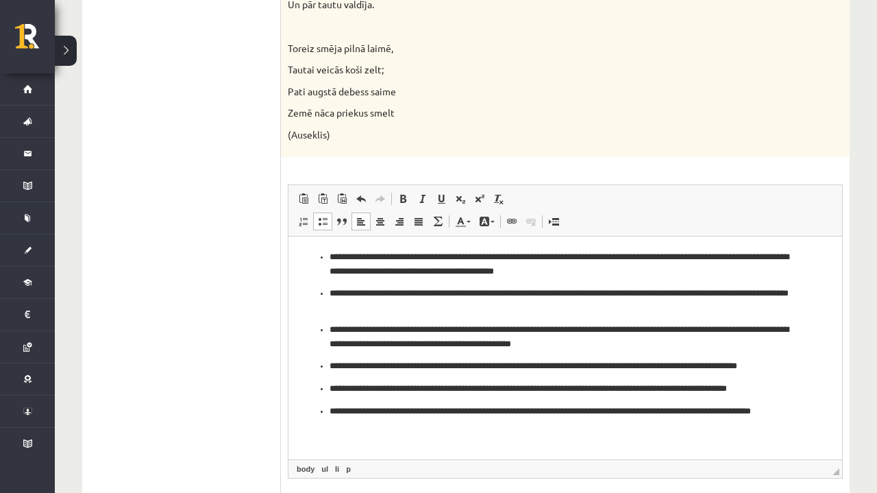
drag, startPoint x: 837, startPoint y: 429, endPoint x: 834, endPoint y: 457, distance: 28.3
click at [834, 468] on span "◢" at bounding box center [836, 471] width 7 height 7
click at [404, 268] on p "**********" at bounding box center [566, 263] width 472 height 27
click at [339, 463] on link "li" at bounding box center [337, 469] width 10 height 12
click at [324, 463] on link "ul" at bounding box center [325, 469] width 12 height 12
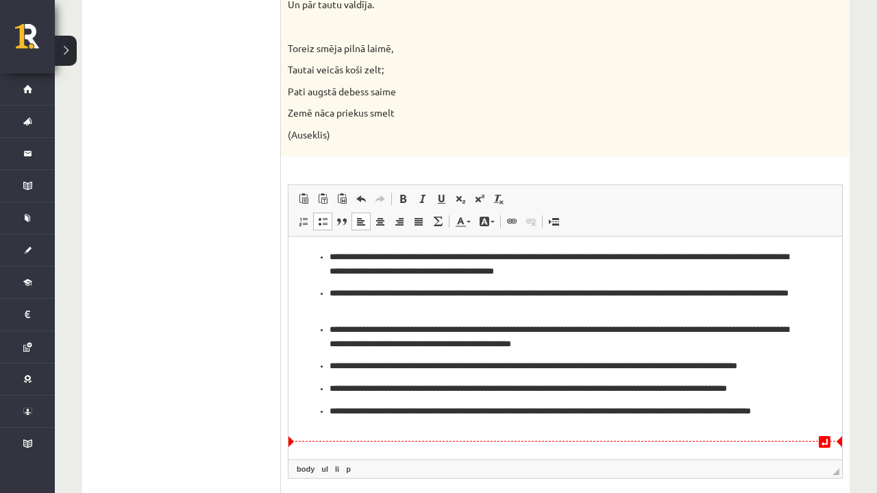
click at [398, 437] on html "**********" at bounding box center [566, 340] width 554 height 209
click at [738, 292] on p "**********" at bounding box center [566, 299] width 472 height 27
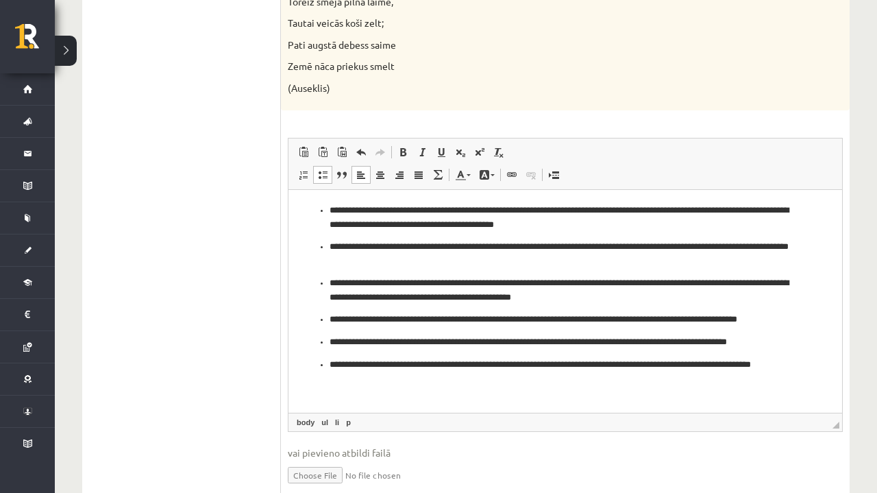
scroll to position [937, 0]
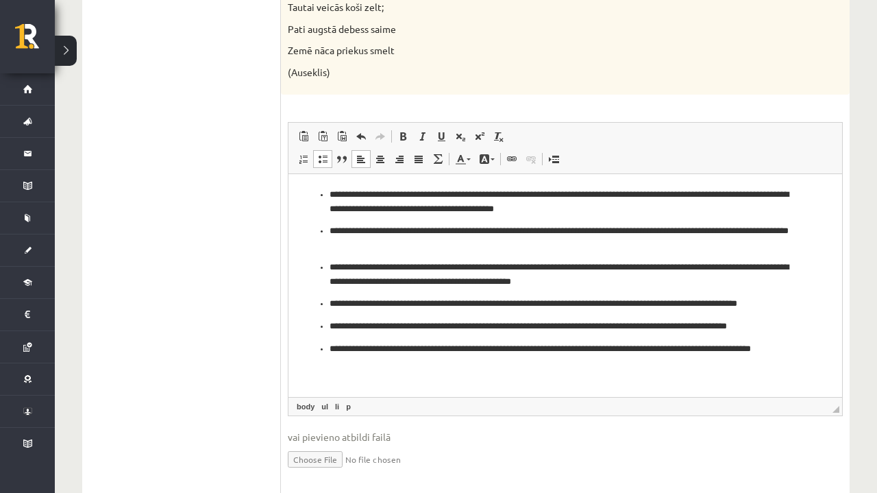
click at [789, 256] on ul "**********" at bounding box center [565, 278] width 526 height 182
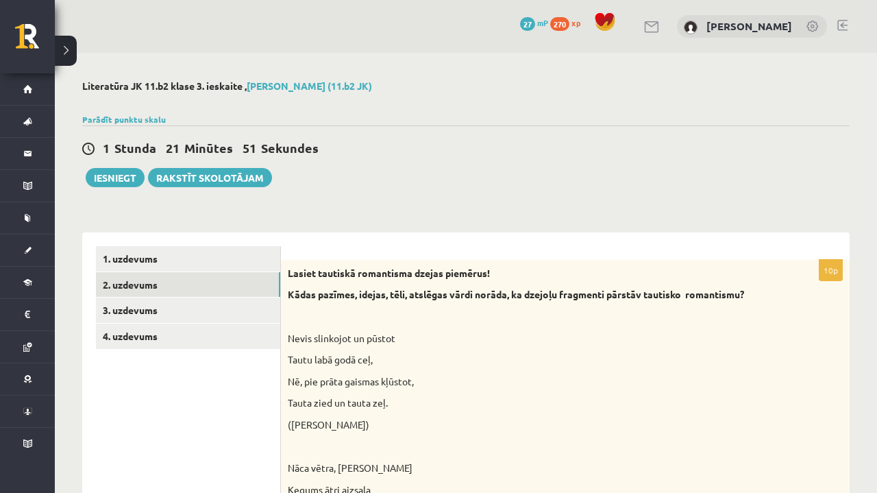
scroll to position [0, 0]
click at [153, 308] on link "3. uzdevums" at bounding box center [188, 309] width 184 height 25
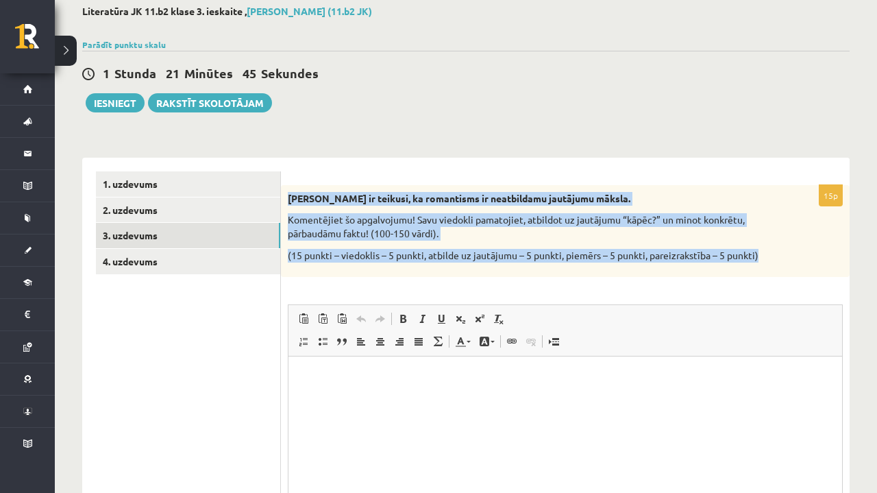
drag, startPoint x: 289, startPoint y: 199, endPoint x: 528, endPoint y: 271, distance: 249.4
click at [528, 272] on div "Zenta Mauriņa ir teikusi, ka romantisms ir neatbildamu jautājumu māksla. Koment…" at bounding box center [565, 231] width 569 height 92
copy div "Zenta Mauriņa ir teikusi, ka romantisms ir neatbildamu jautājumu māksla. Koment…"
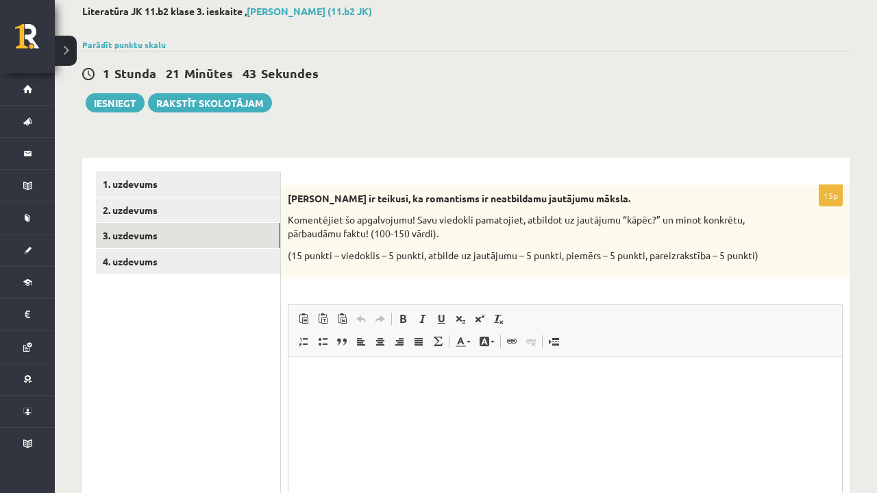
click at [535, 290] on div "15p Zenta Mauriņa ir teikusi, ka romantisms ir neatbildamu jautājumu māksla. Ko…" at bounding box center [565, 387] width 569 height 404
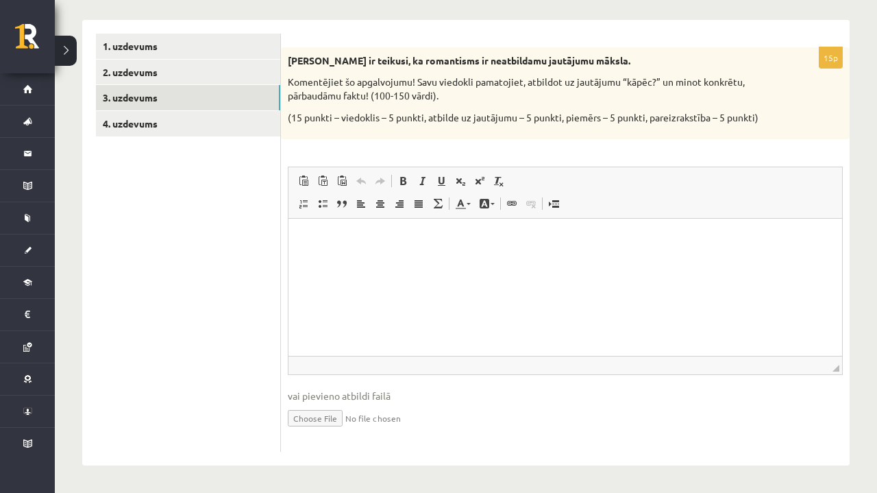
click at [536, 260] on html at bounding box center [566, 240] width 554 height 42
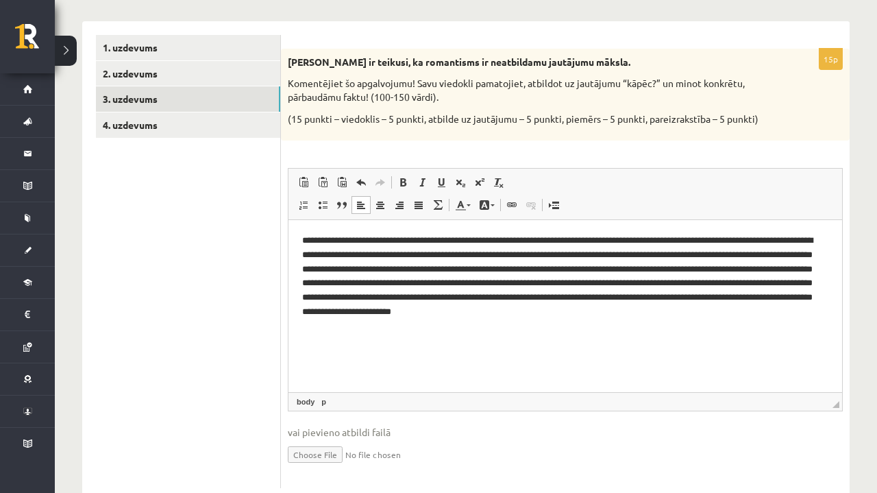
drag, startPoint x: 838, startPoint y: 369, endPoint x: 822, endPoint y: 409, distance: 43.4
click at [822, 409] on span "◢ Elements path body p" at bounding box center [566, 401] width 554 height 19
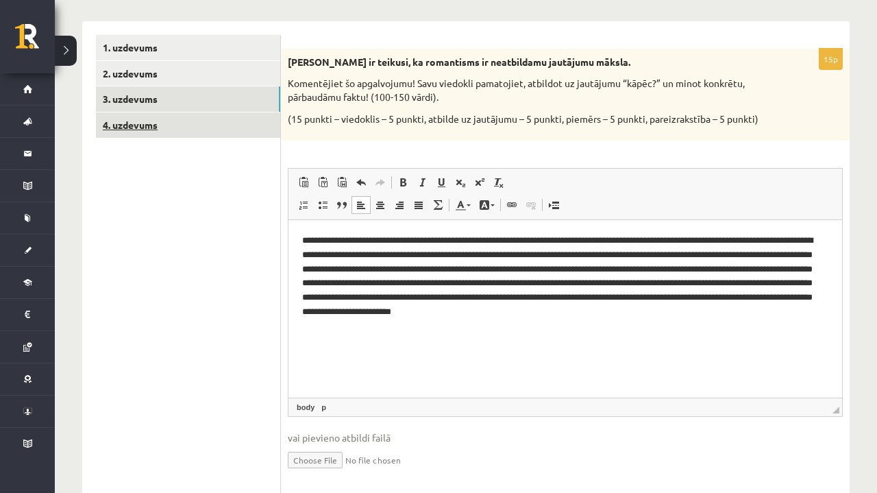
click at [169, 125] on link "4. uzdevums" at bounding box center [188, 124] width 184 height 25
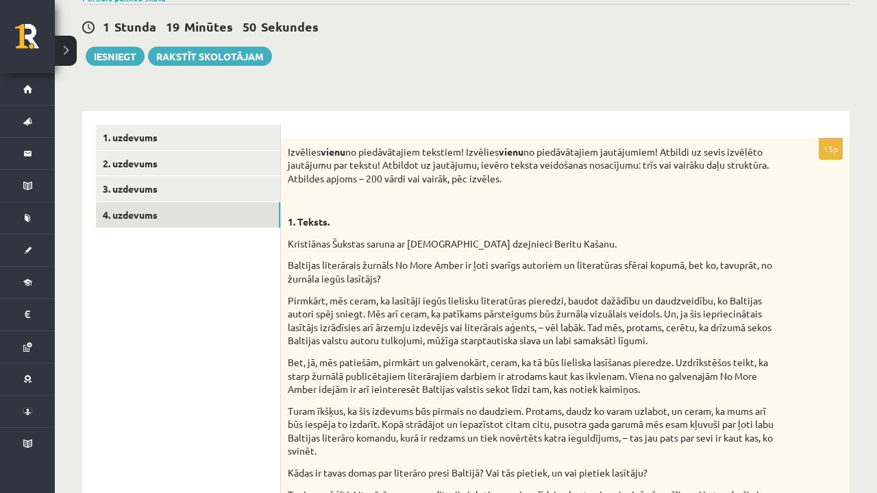
scroll to position [115, 0]
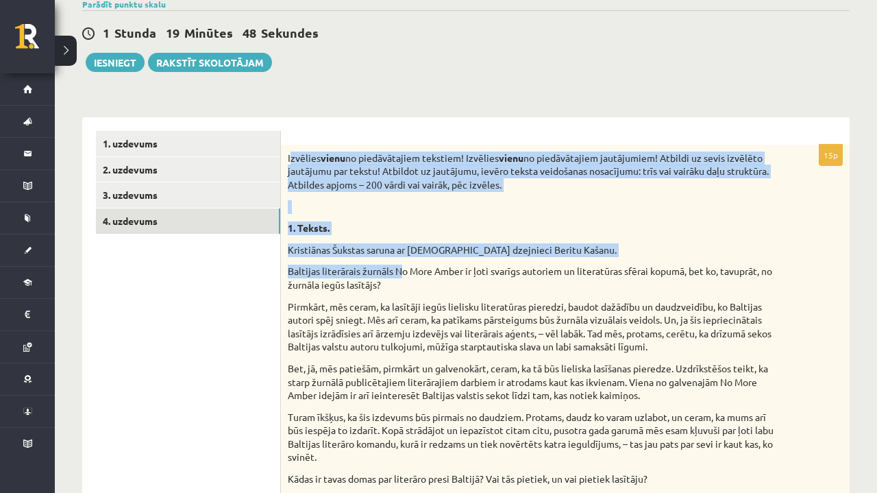
drag, startPoint x: 289, startPoint y: 156, endPoint x: 405, endPoint y: 270, distance: 162.9
click at [356, 223] on p "1. Teksts." at bounding box center [531, 228] width 487 height 14
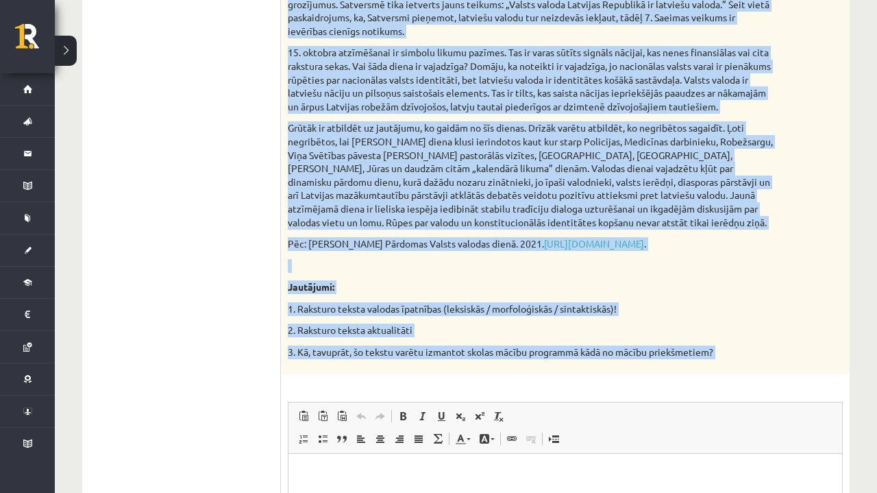
scroll to position [1274, 0]
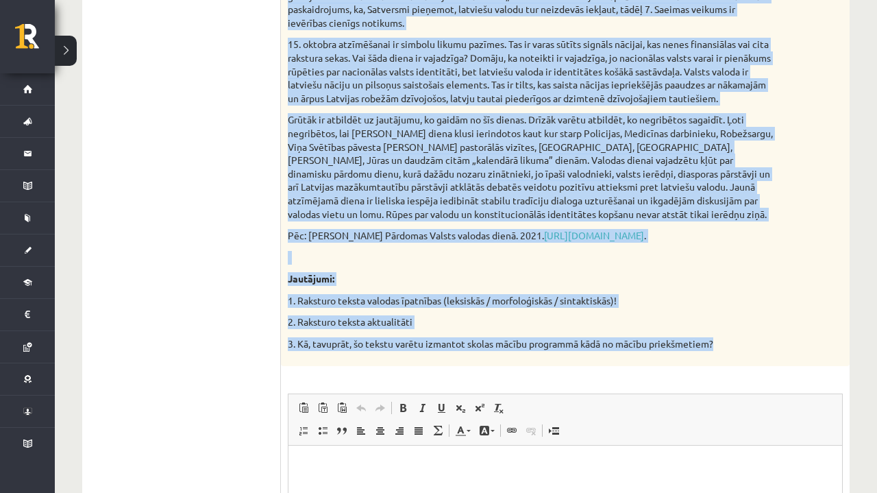
drag, startPoint x: 289, startPoint y: 156, endPoint x: 320, endPoint y: 317, distance: 164.1
copy div "Izvēlies vienu no piedāvātajiem tekstiem! Izvēlies vienu no piedāvātajiem jautā…"
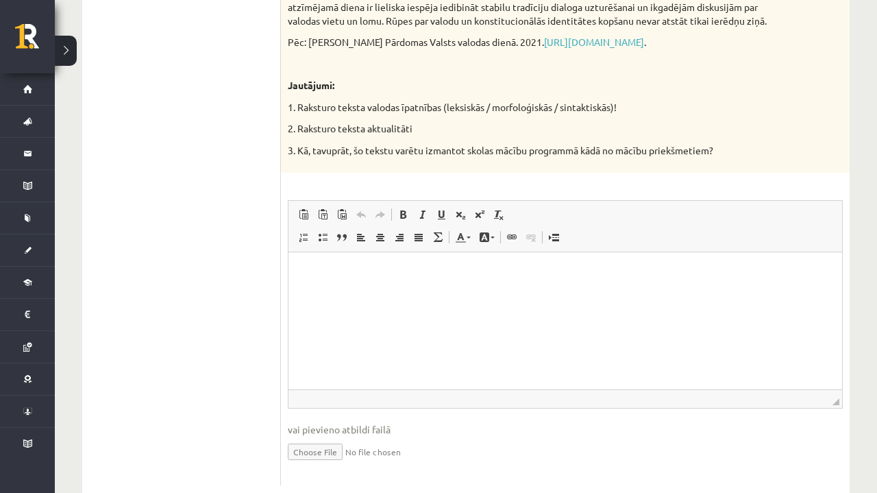
click at [476, 293] on html at bounding box center [566, 273] width 554 height 42
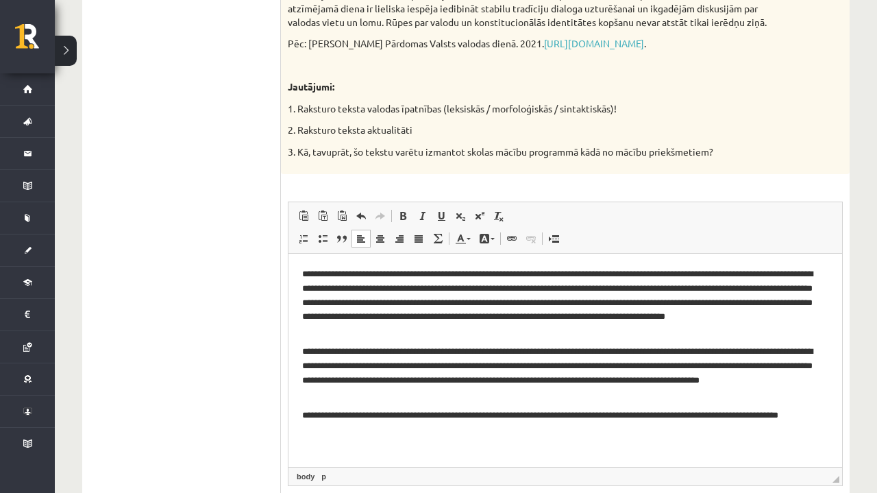
scroll to position [1454, 0]
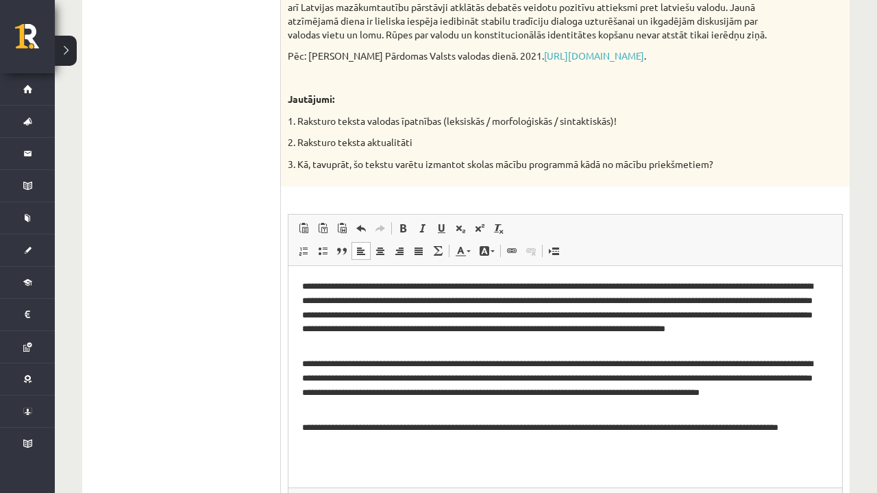
drag, startPoint x: 833, startPoint y: 369, endPoint x: 541, endPoint y: 221, distance: 327.4
click at [829, 487] on span "◢ Elements path body p" at bounding box center [566, 496] width 554 height 19
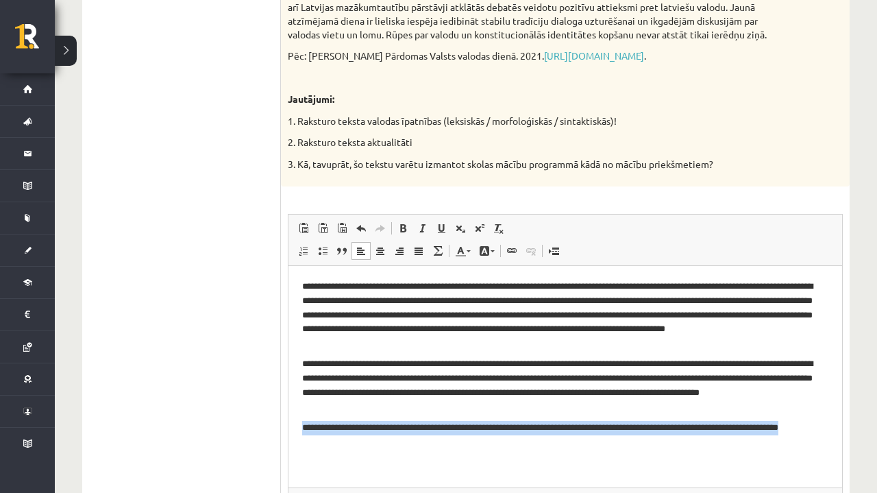
click at [621, 443] on p "**********" at bounding box center [565, 433] width 526 height 27
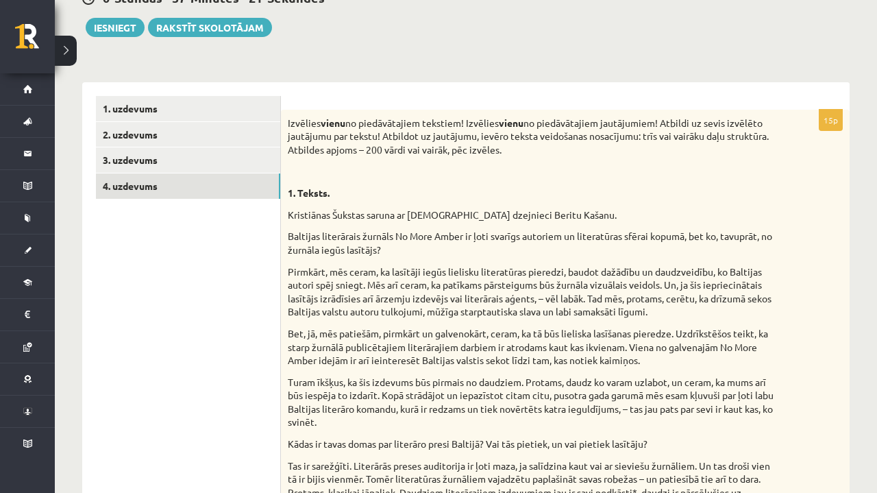
scroll to position [97, 0]
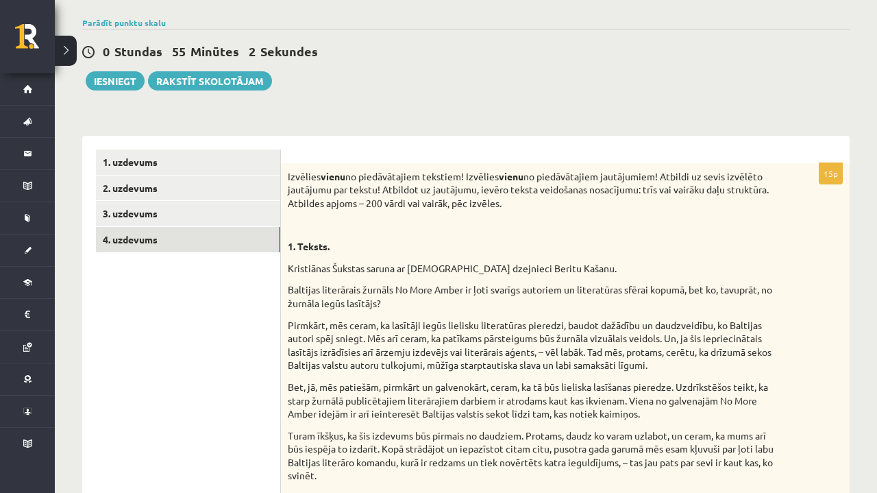
click at [672, 199] on p "Izvēlies vienu no piedāvātajiem tekstiem! Izvēlies vienu no piedāvātajiem jautā…" at bounding box center [531, 190] width 487 height 40
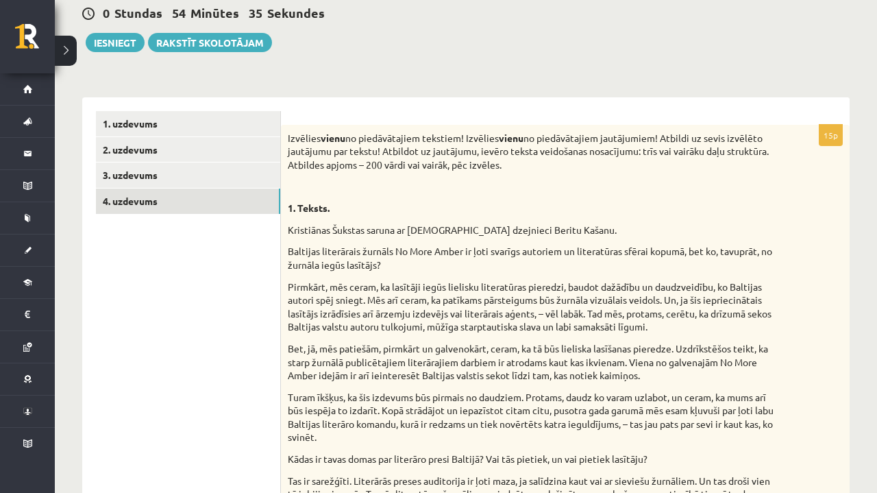
scroll to position [103, 0]
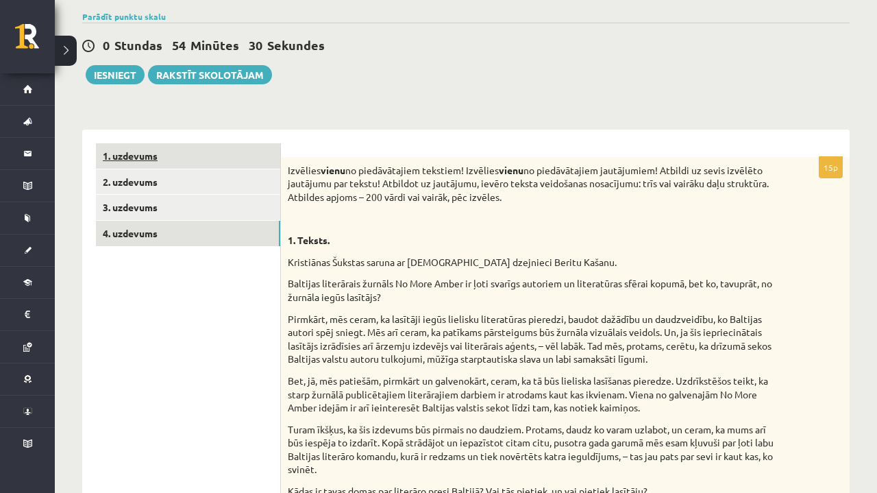
click at [128, 151] on link "1. uzdevums" at bounding box center [188, 155] width 184 height 25
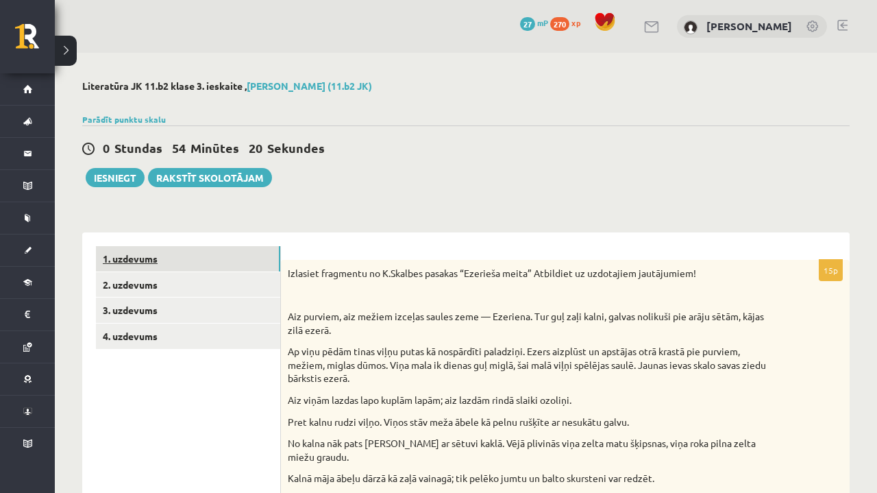
scroll to position [0, 0]
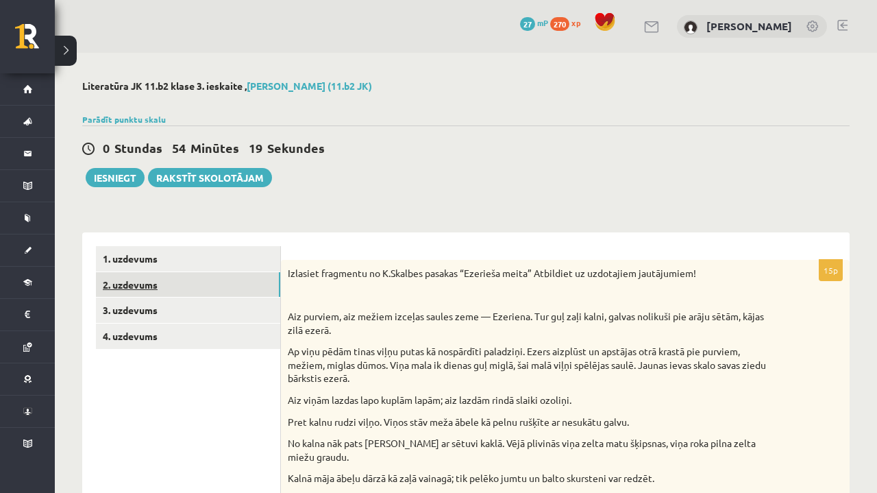
click at [162, 289] on link "2. uzdevums" at bounding box center [188, 284] width 184 height 25
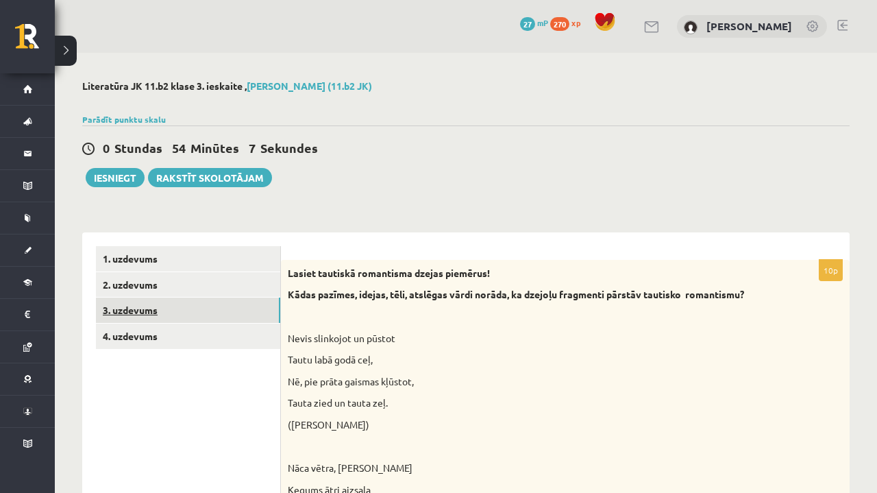
click at [175, 307] on link "3. uzdevums" at bounding box center [188, 309] width 184 height 25
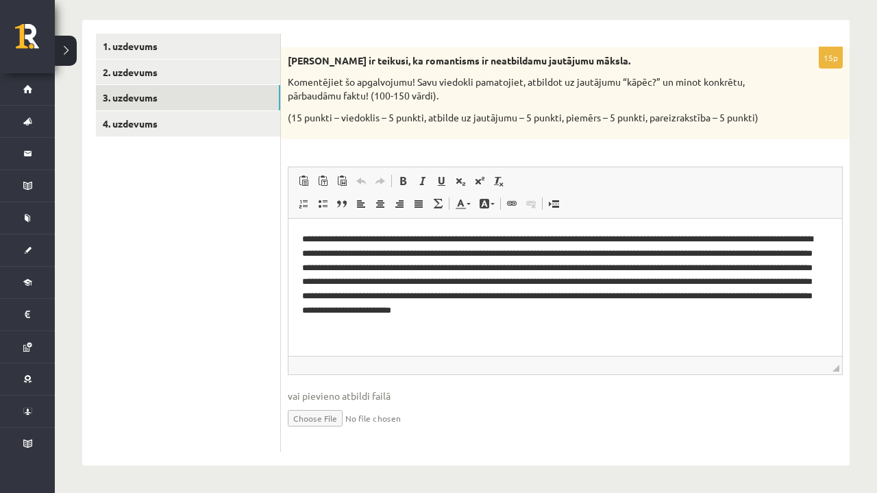
scroll to position [211, 0]
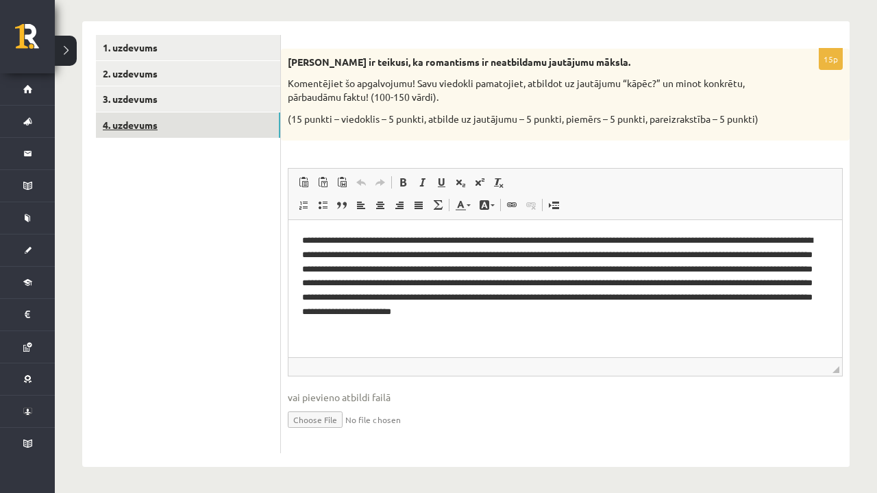
click at [131, 119] on link "4. uzdevums" at bounding box center [188, 124] width 184 height 25
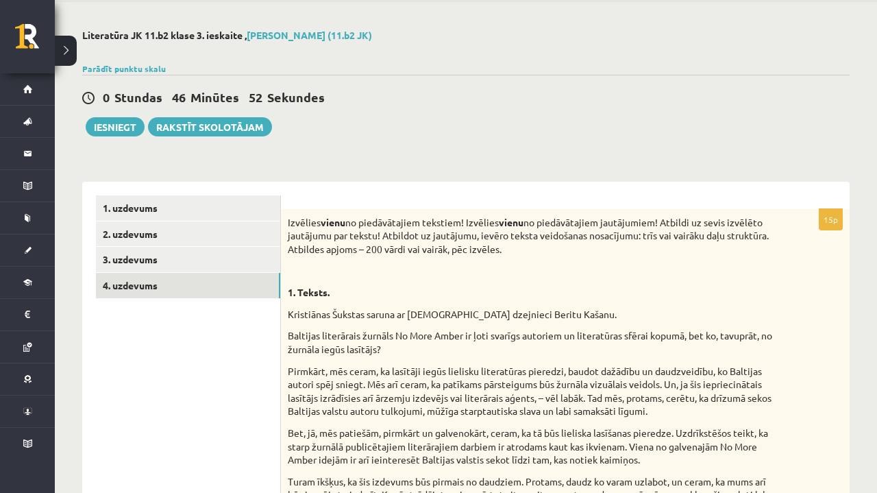
scroll to position [84, 0]
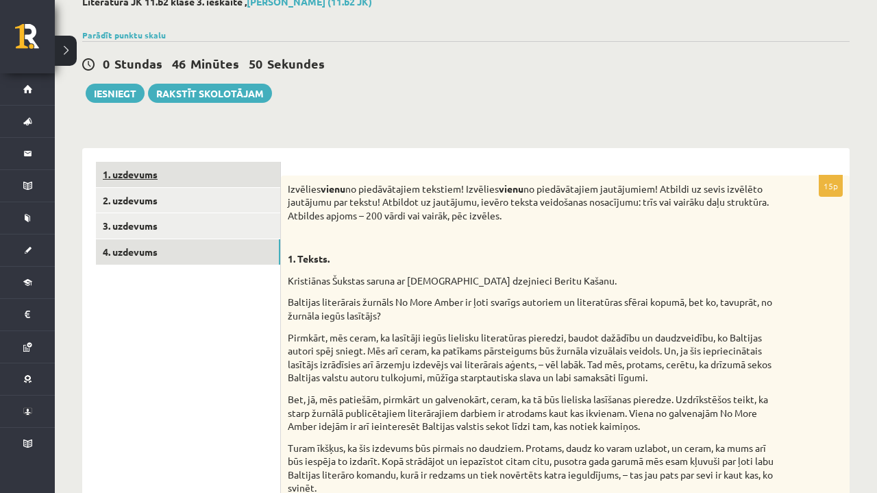
click at [155, 165] on link "1. uzdevums" at bounding box center [188, 174] width 184 height 25
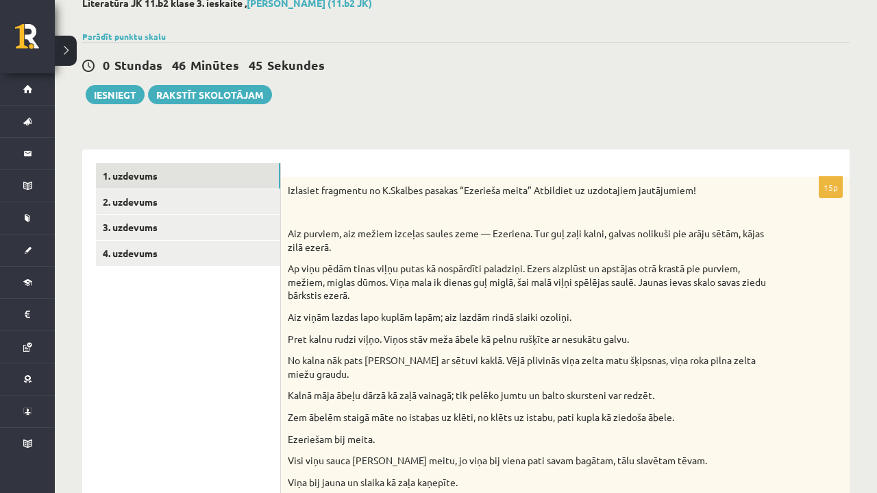
scroll to position [34, 0]
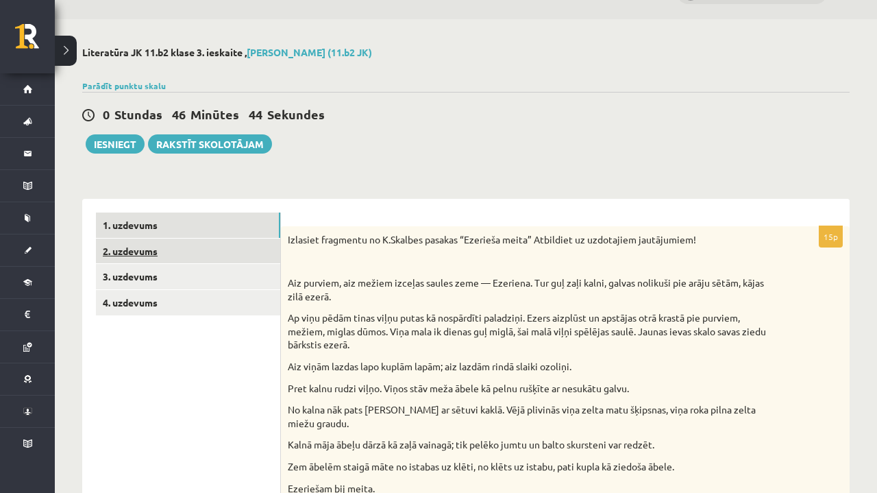
click at [145, 256] on link "2. uzdevums" at bounding box center [188, 251] width 184 height 25
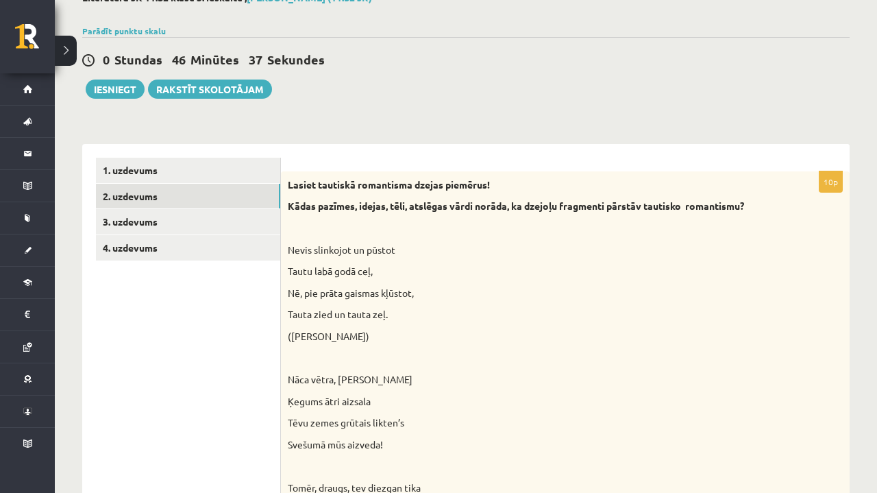
scroll to position [88, 0]
click at [141, 226] on link "3. uzdevums" at bounding box center [188, 222] width 184 height 25
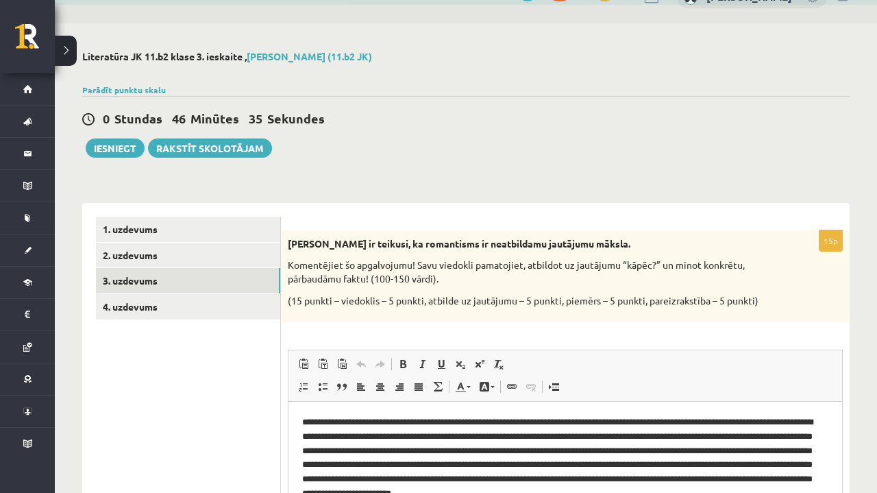
scroll to position [25, 0]
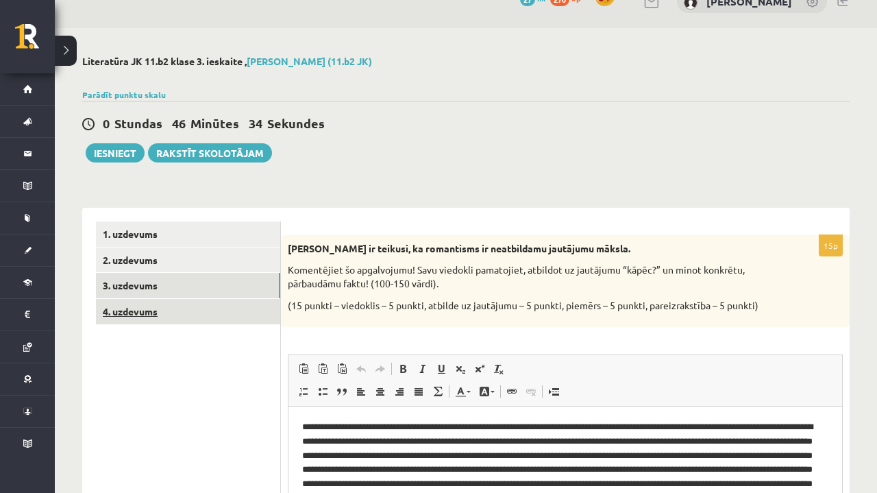
click at [165, 307] on link "4. uzdevums" at bounding box center [188, 311] width 184 height 25
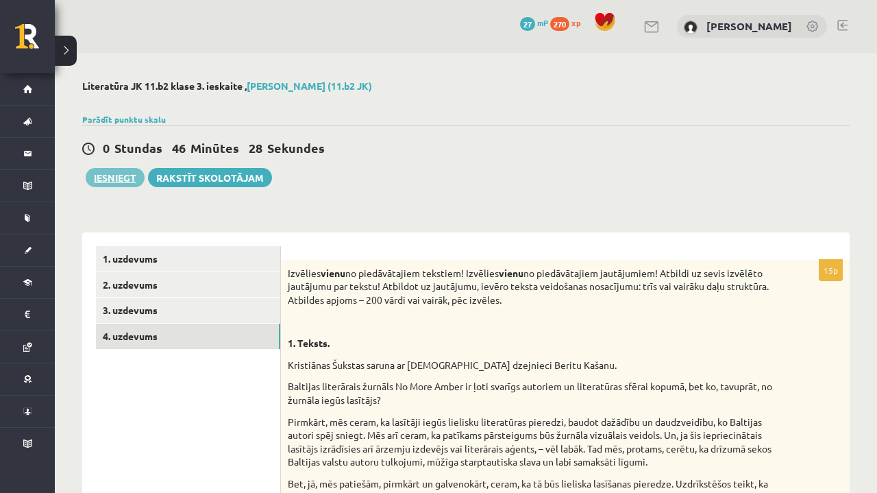
scroll to position [0, 0]
click at [122, 178] on button "Iesniegt" at bounding box center [115, 177] width 59 height 19
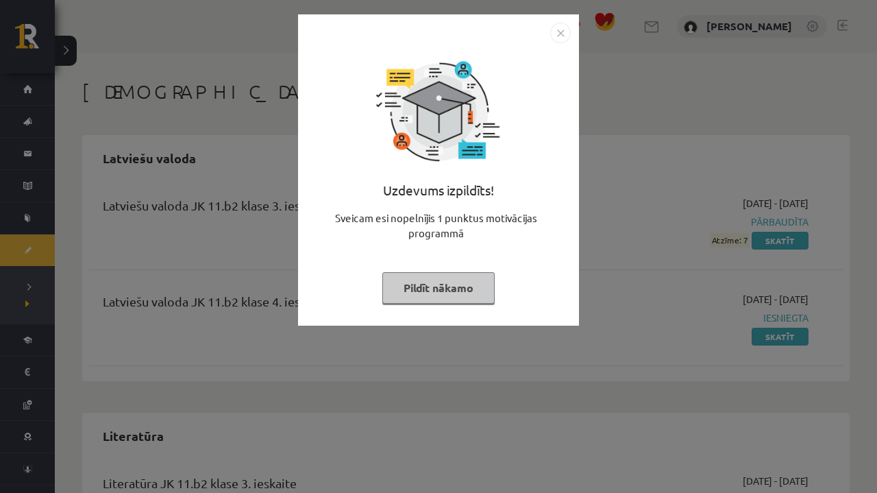
click at [558, 42] on img "Close" at bounding box center [560, 33] width 21 height 21
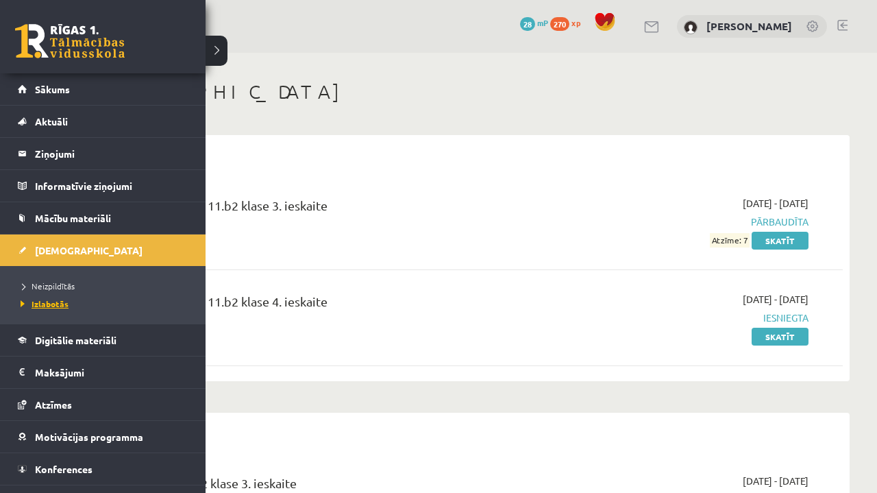
click at [61, 299] on span "Izlabotās" at bounding box center [42, 303] width 51 height 11
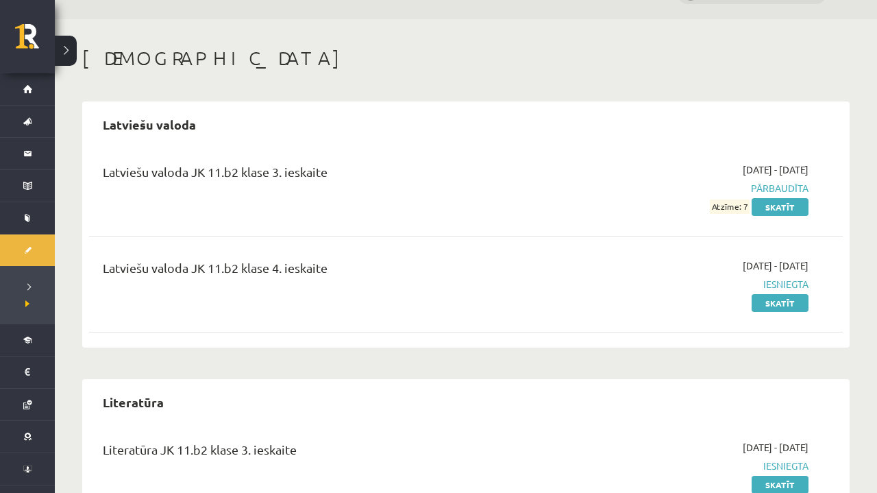
scroll to position [34, 0]
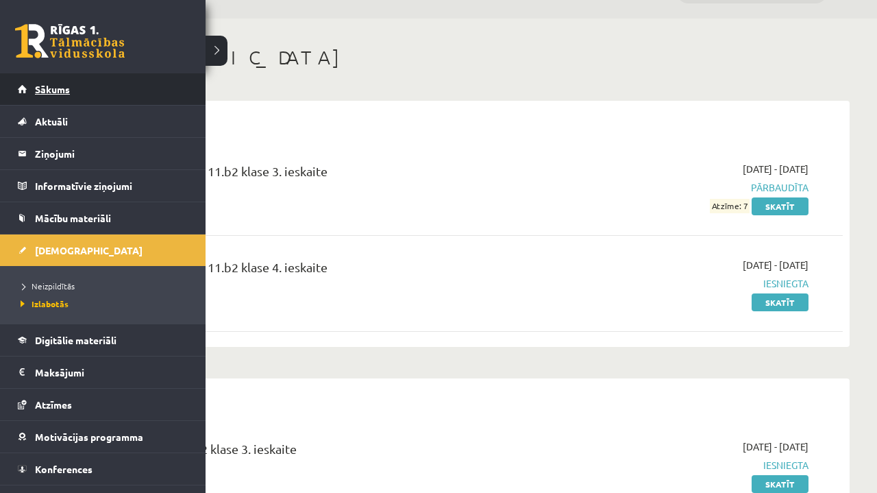
click at [29, 83] on link "Sākums" at bounding box center [103, 89] width 171 height 32
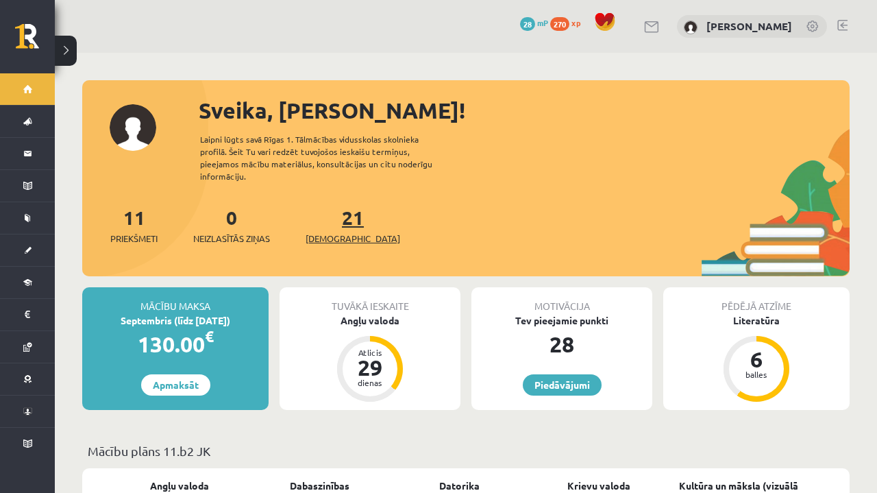
click at [338, 207] on link "21 [DEMOGRAPHIC_DATA]" at bounding box center [353, 225] width 95 height 40
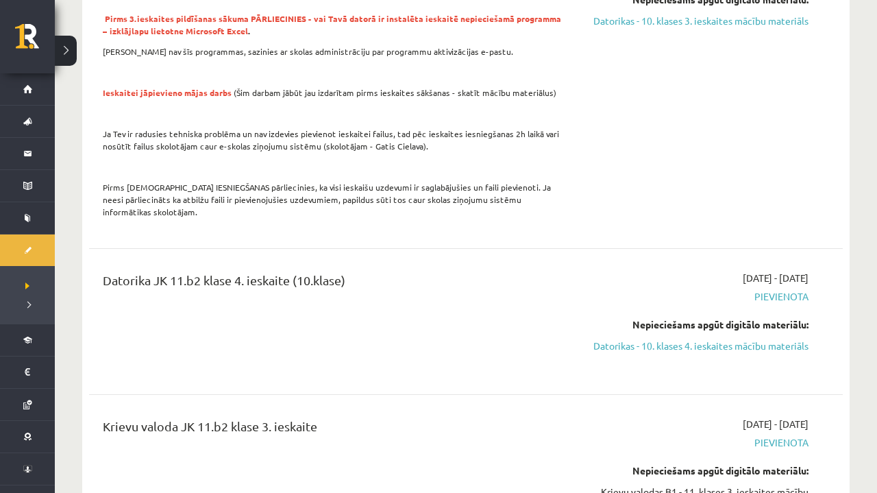
scroll to position [2856, 1]
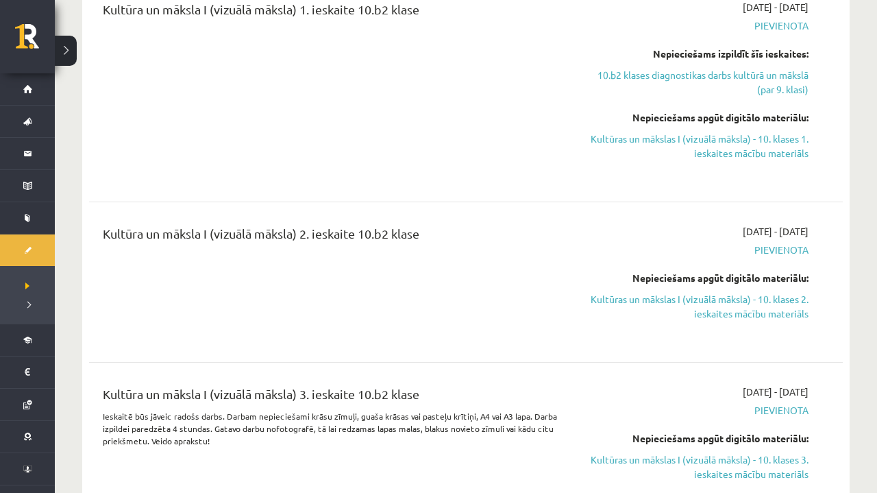
click at [453, 265] on div "Kultūra un māksla I (vizuālā māksla) 2. ieskaite 10.b2 klase" at bounding box center [335, 282] width 485 height 116
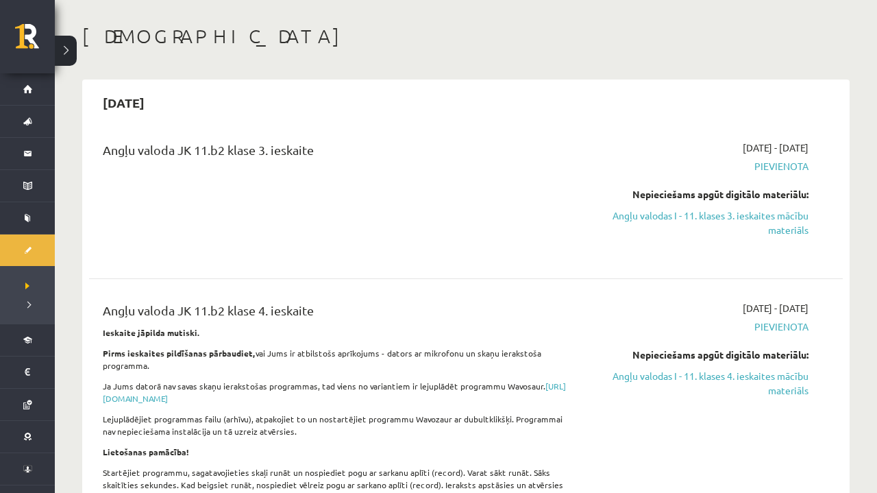
scroll to position [97, 0]
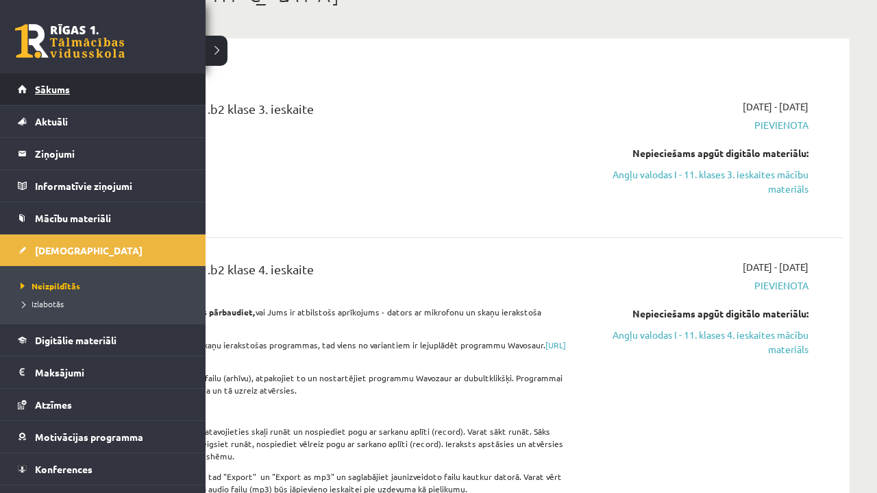
click at [39, 86] on span "Sākums" at bounding box center [52, 89] width 35 height 12
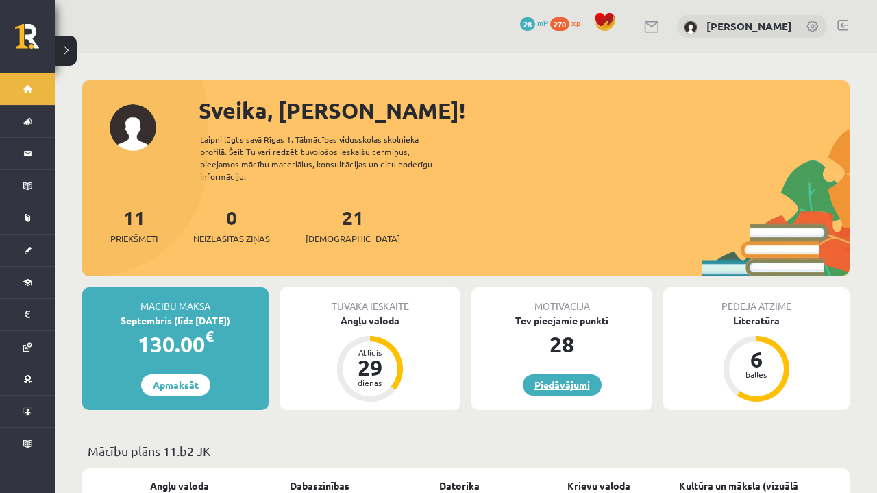
click at [569, 374] on link "Piedāvājumi" at bounding box center [562, 384] width 79 height 21
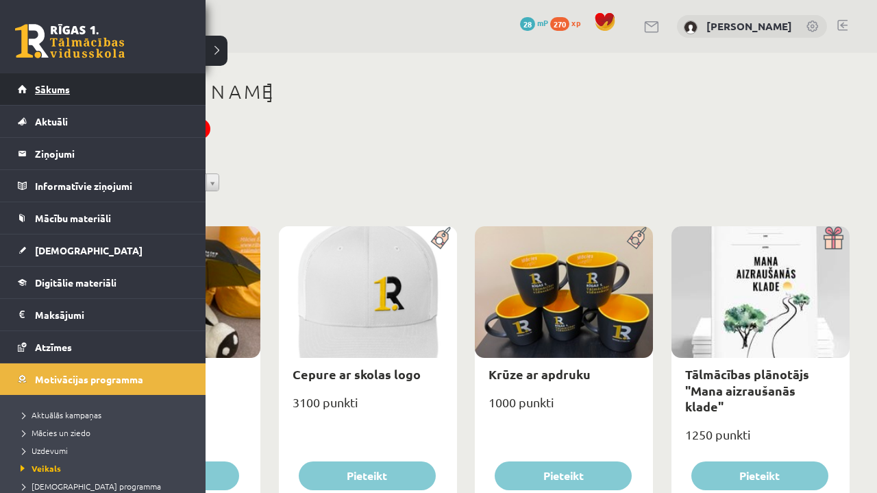
click at [34, 90] on link "Sākums" at bounding box center [103, 89] width 171 height 32
